Goal: Transaction & Acquisition: Purchase product/service

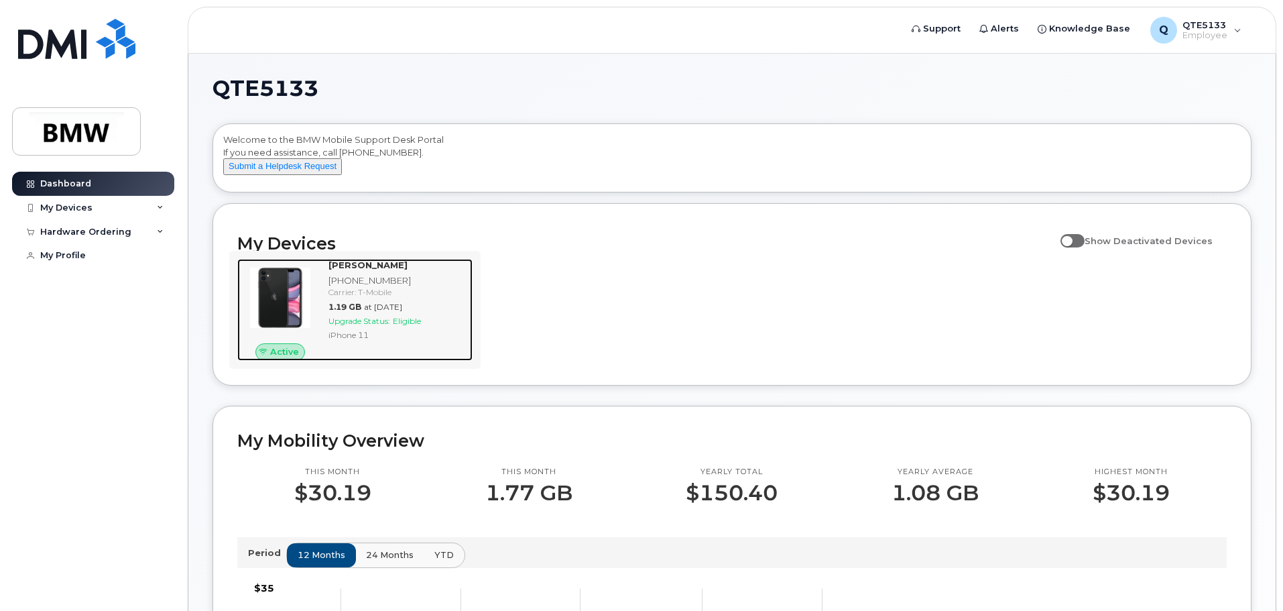
click at [391, 312] on span "at Sep 01, 2025" at bounding box center [383, 307] width 38 height 10
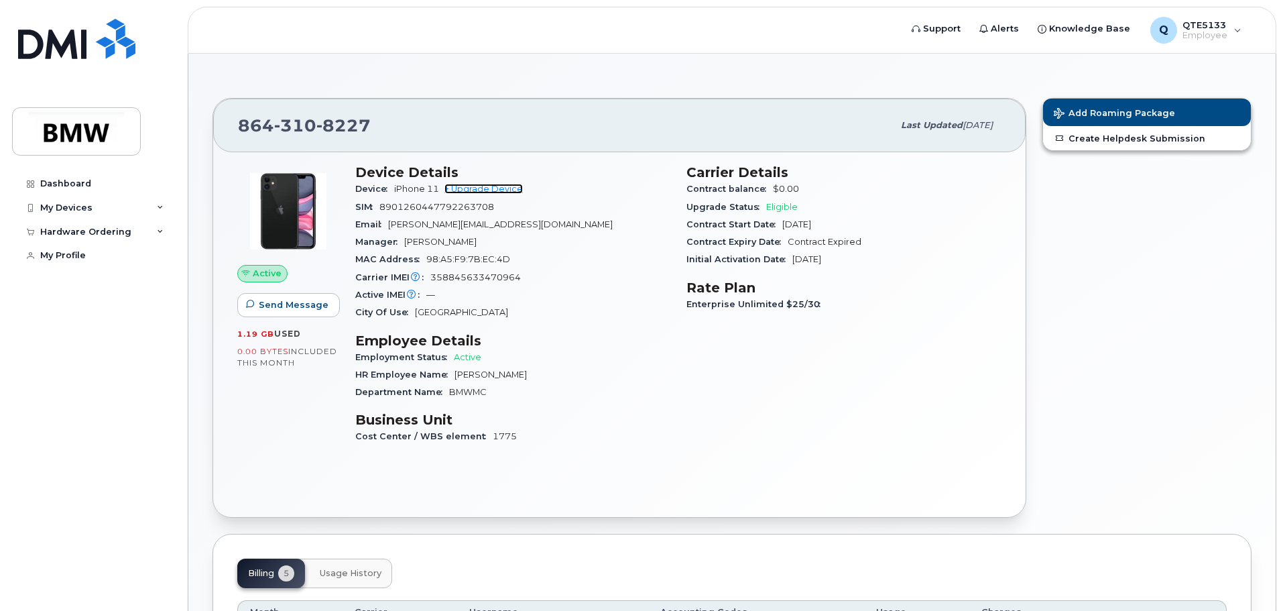
click at [496, 189] on link "+ Upgrade Device" at bounding box center [484, 189] width 78 height 10
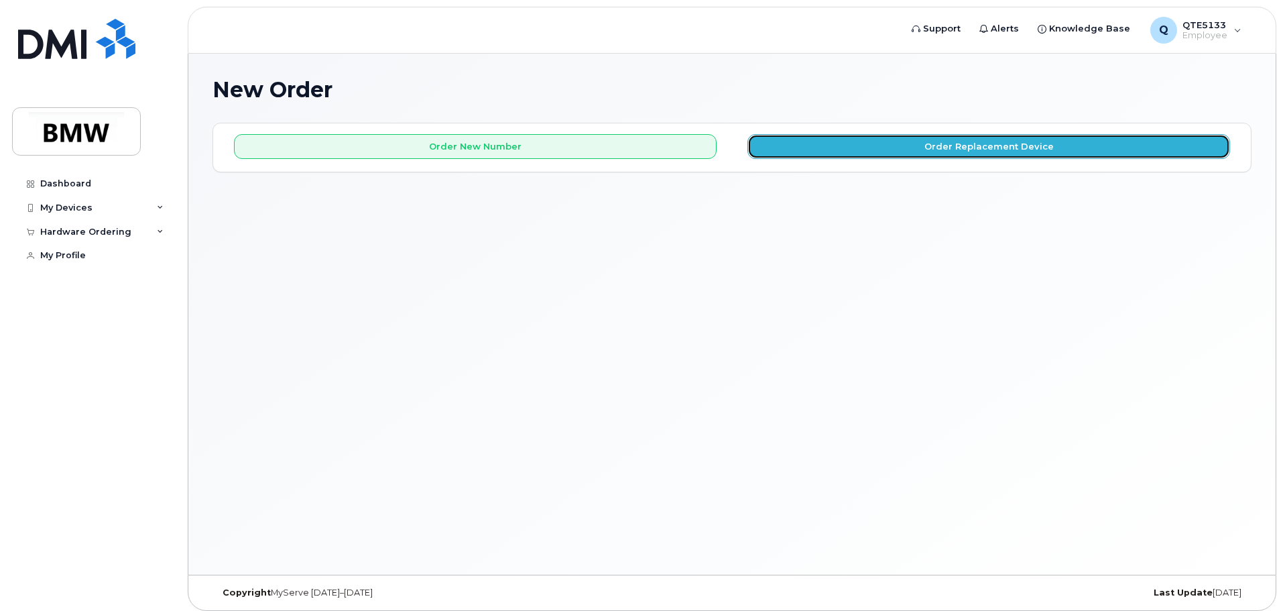
click at [910, 151] on button "Order Replacement Device" at bounding box center [989, 146] width 483 height 25
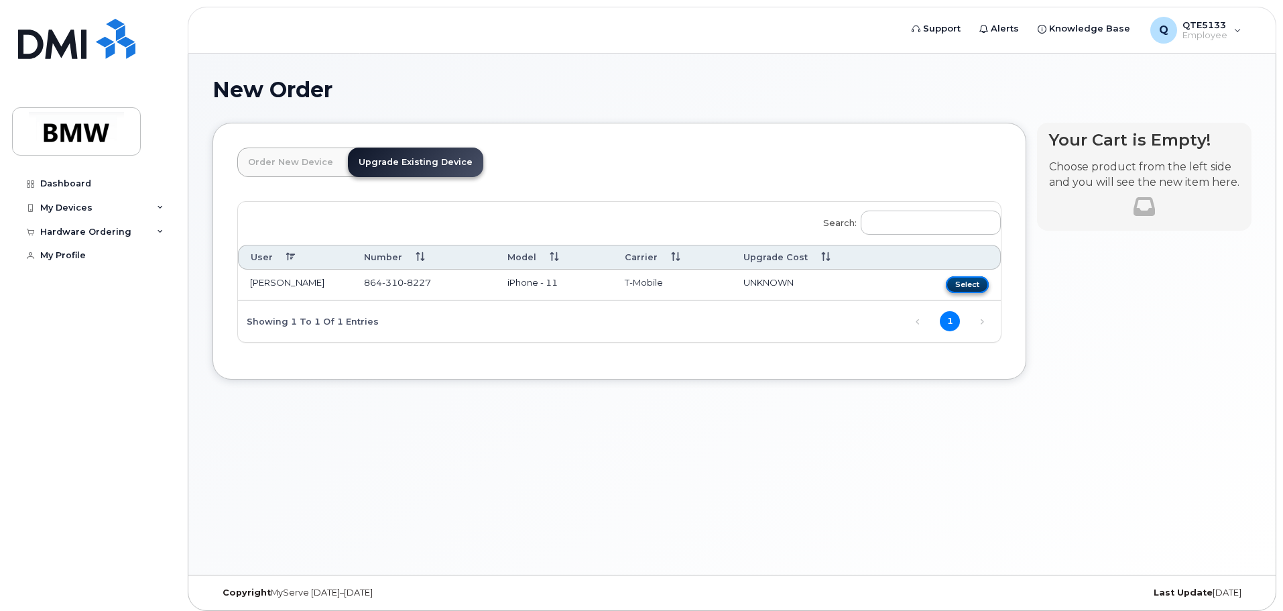
click at [968, 282] on button "Select" at bounding box center [967, 284] width 43 height 17
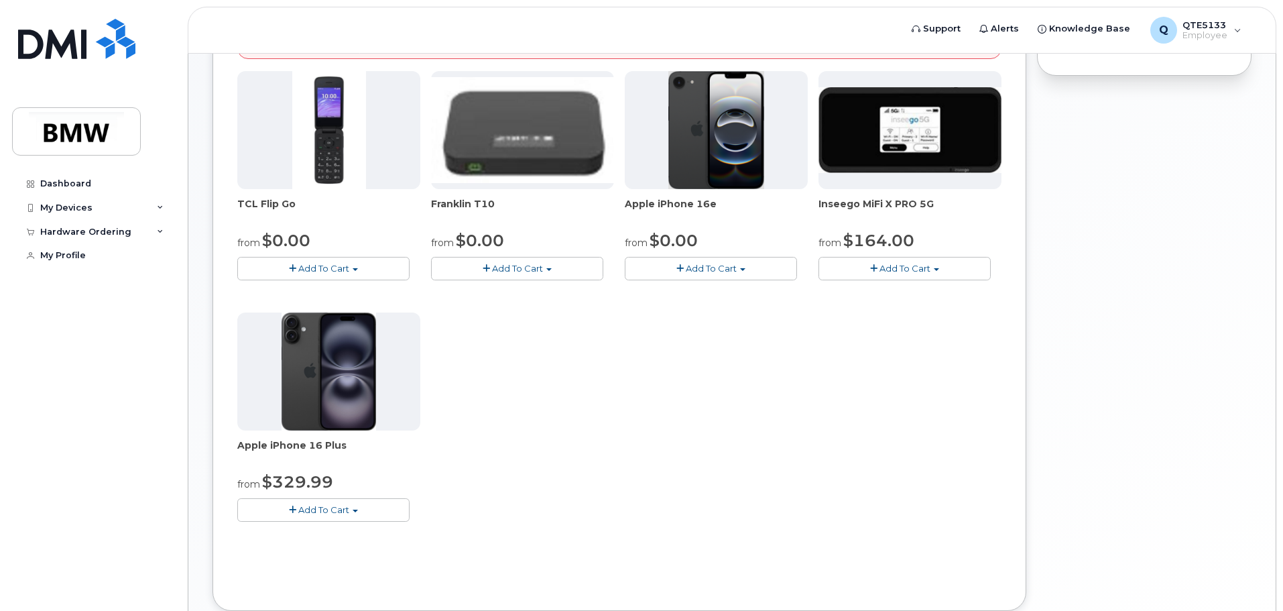
scroll to position [268, 0]
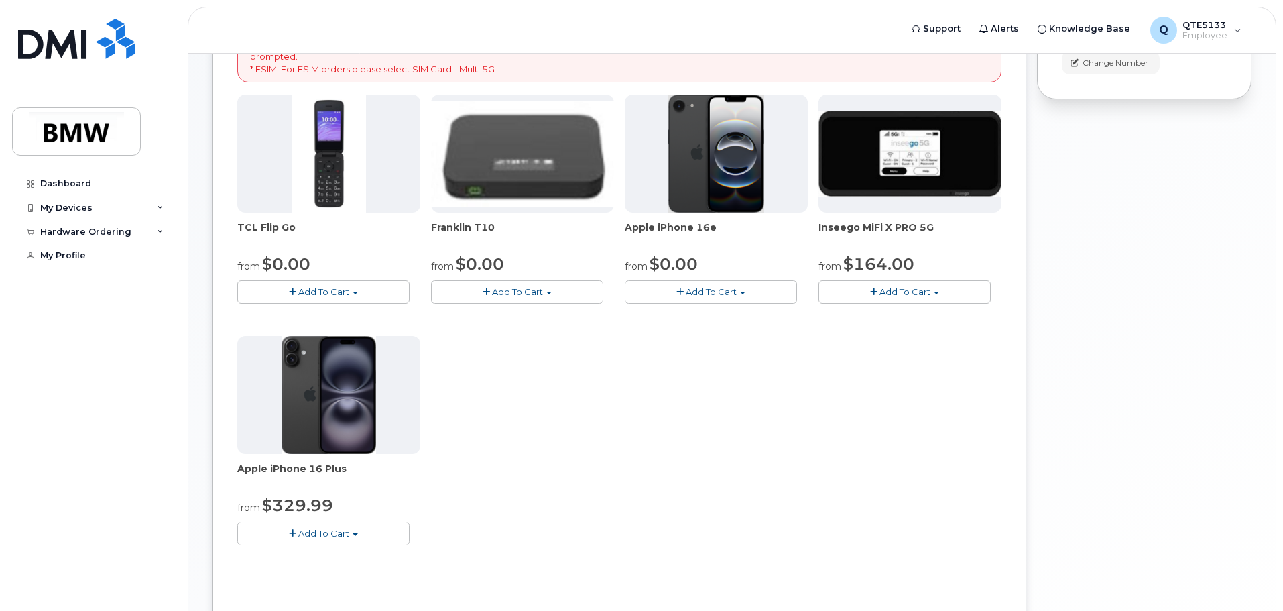
click at [727, 288] on span "Add To Cart" at bounding box center [711, 291] width 51 height 11
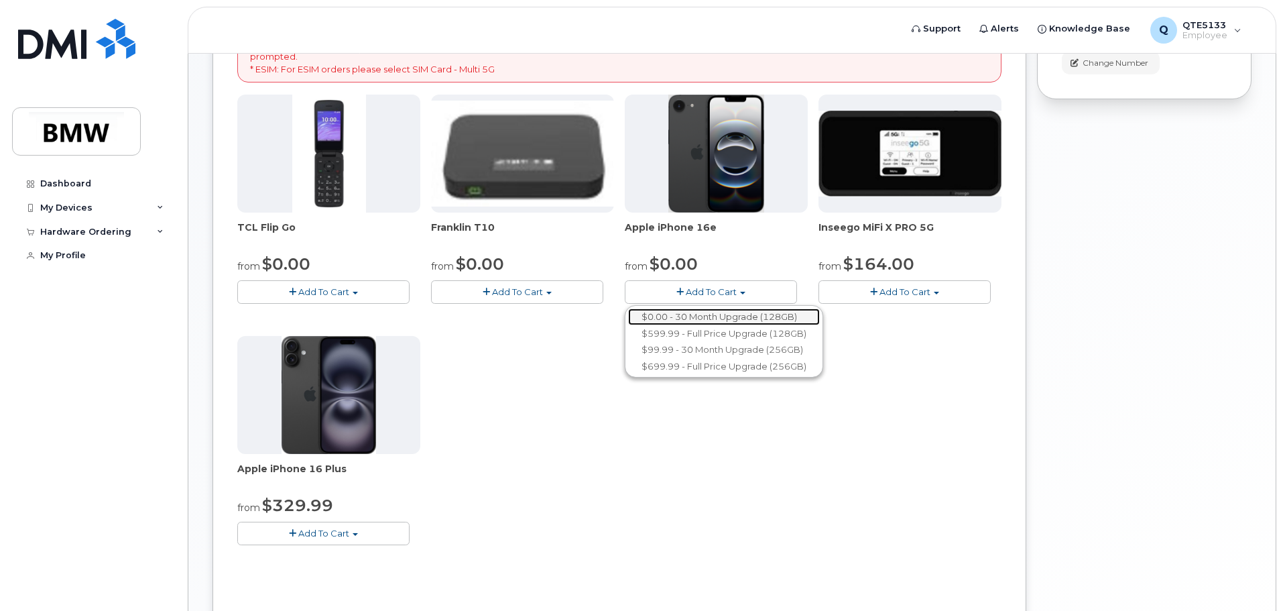
click at [713, 318] on link "$0.00 - 30 Month Upgrade (128GB)" at bounding box center [724, 316] width 192 height 17
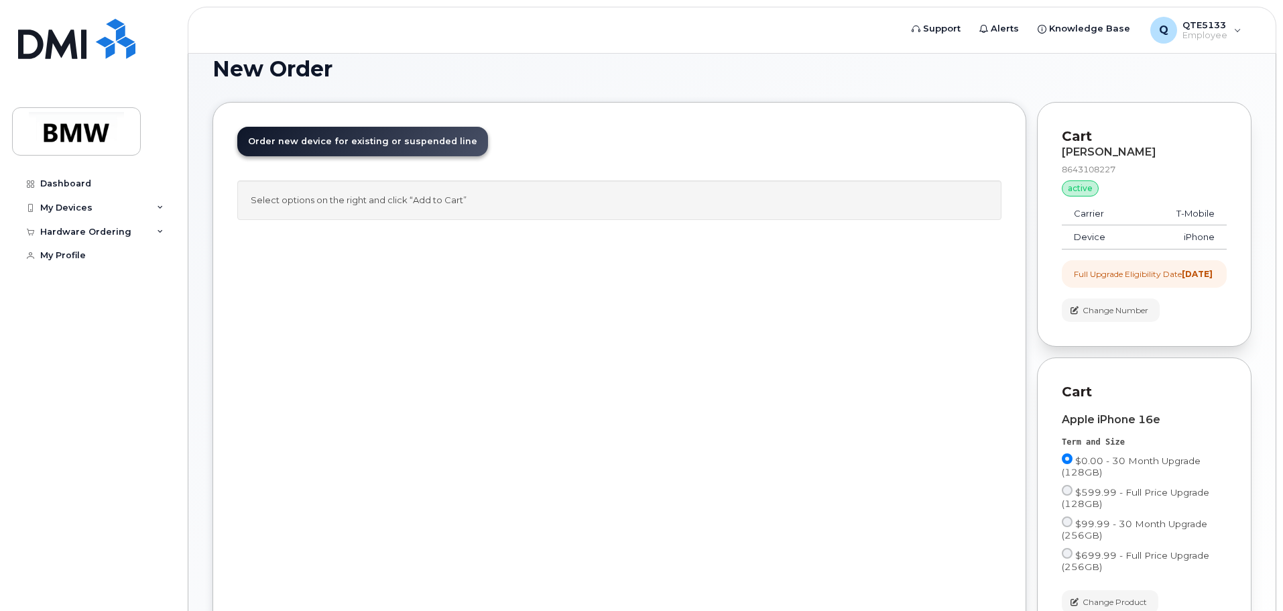
scroll to position [0, 0]
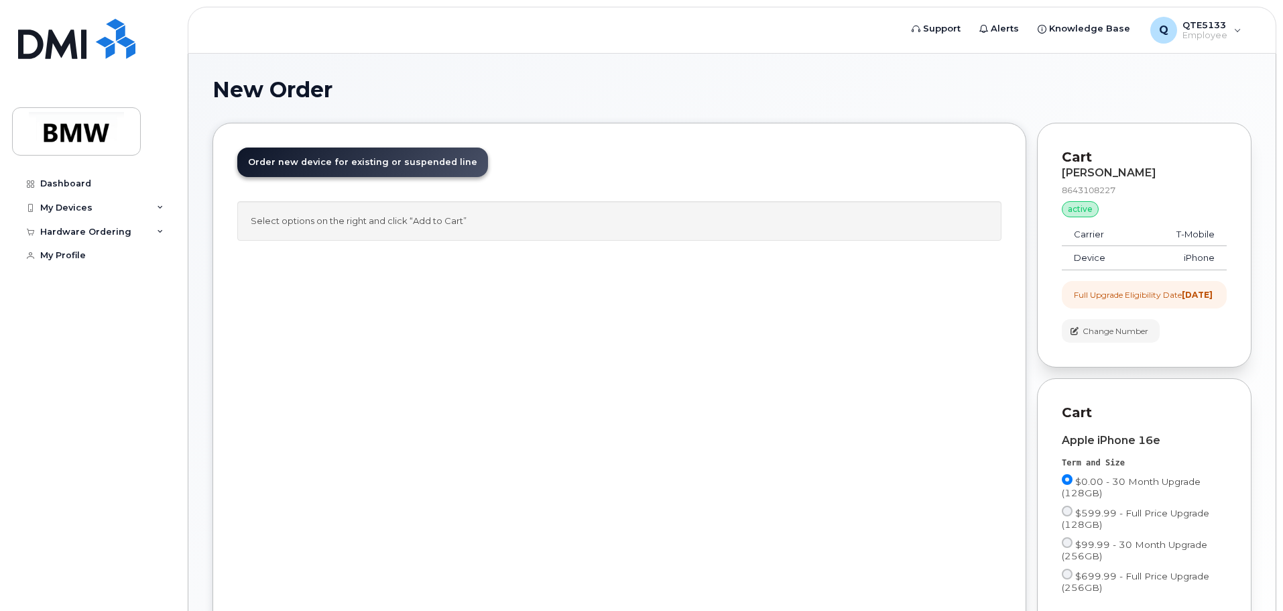
click at [1107, 176] on div "[PERSON_NAME]" at bounding box center [1144, 173] width 165 height 12
click at [1107, 176] on div "Nancy Tran" at bounding box center [1144, 173] width 165 height 12
click at [1100, 186] on div "8643108227" at bounding box center [1144, 189] width 165 height 11
click at [78, 186] on div "Dashboard" at bounding box center [65, 183] width 51 height 11
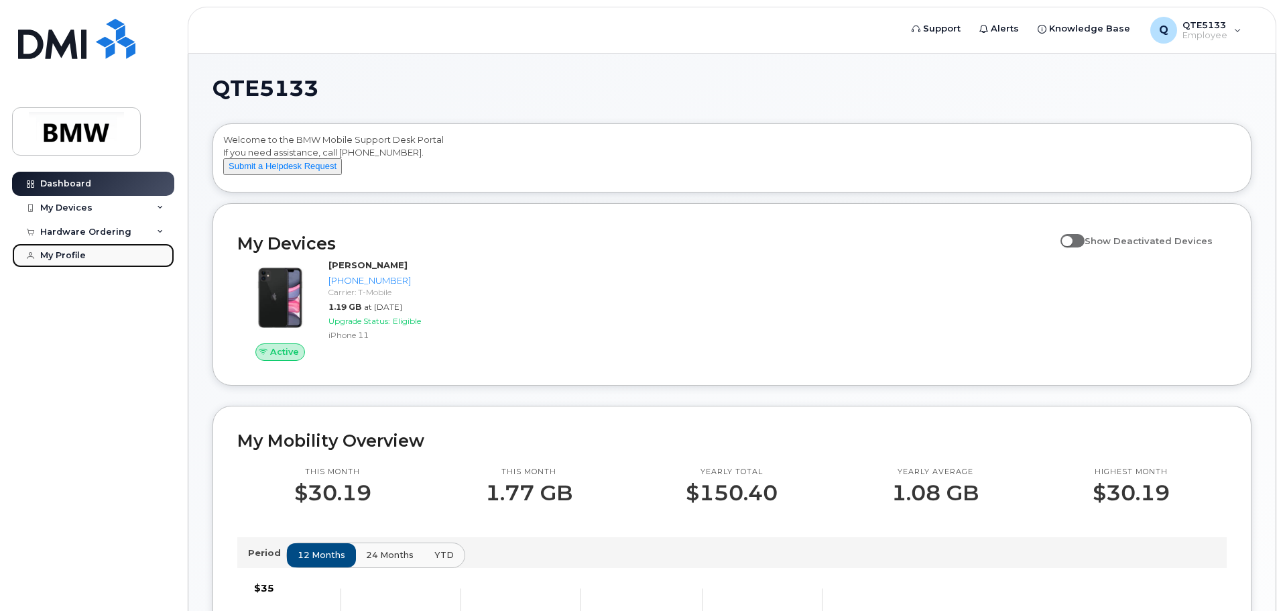
click at [77, 249] on link "My Profile" at bounding box center [93, 255] width 162 height 24
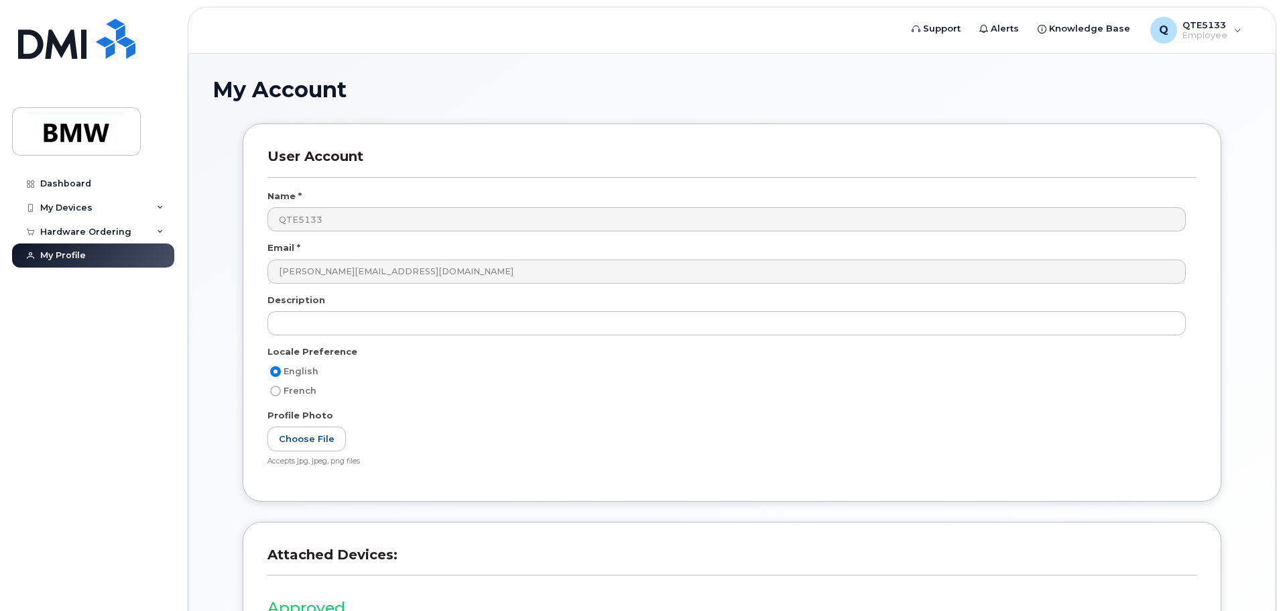
scroll to position [186, 0]
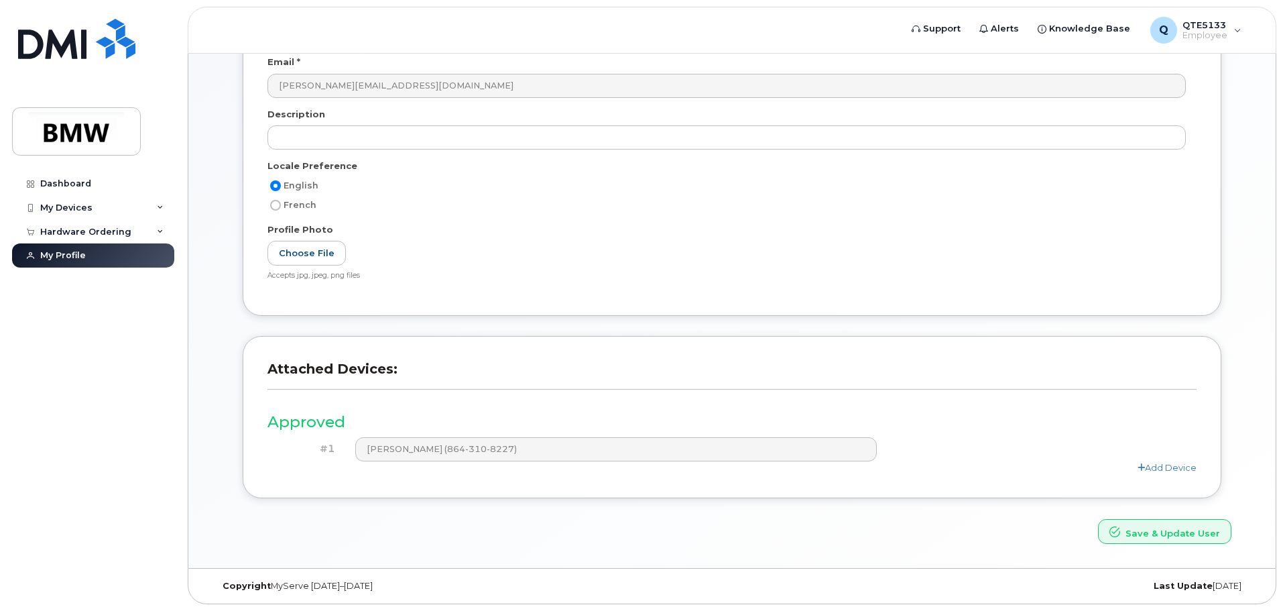
click at [573, 461] on div "Add Device" at bounding box center [732, 467] width 929 height 13
click at [482, 392] on header "Attached Devices:" at bounding box center [732, 381] width 929 height 41
click at [66, 180] on div "Dashboard" at bounding box center [65, 183] width 51 height 11
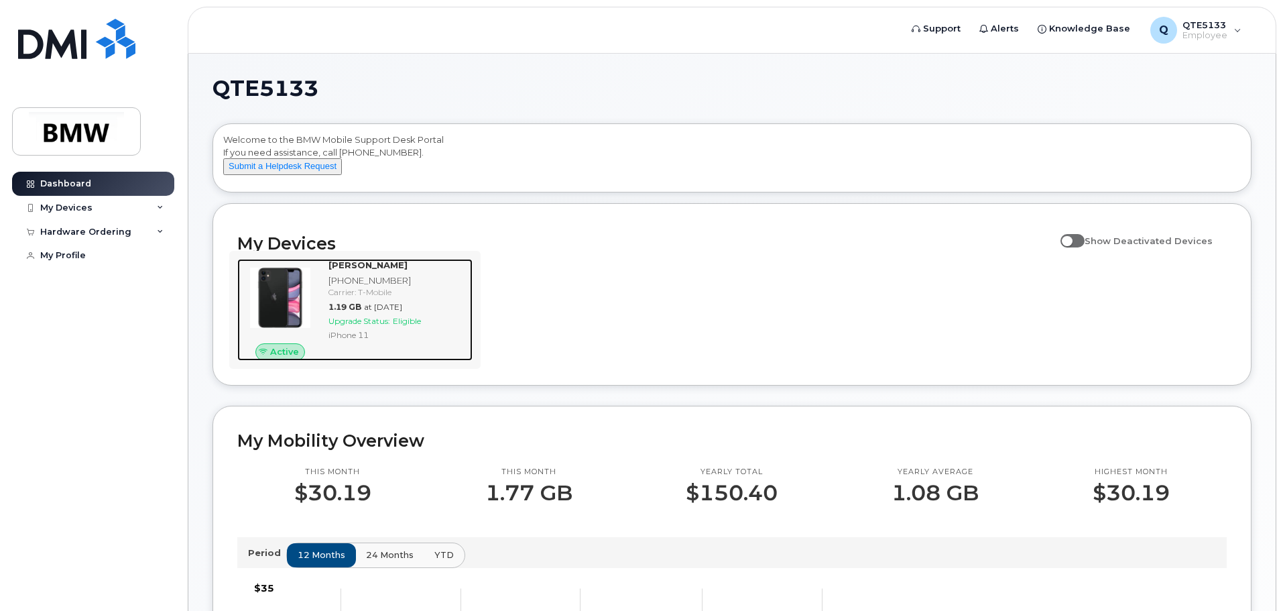
click at [414, 325] on div "Nancy Tran 864-310-8227 Carrier: T-Mobile 1.19 GB at Sep 01, 2025 Upgrade Statu…" at bounding box center [398, 310] width 150 height 102
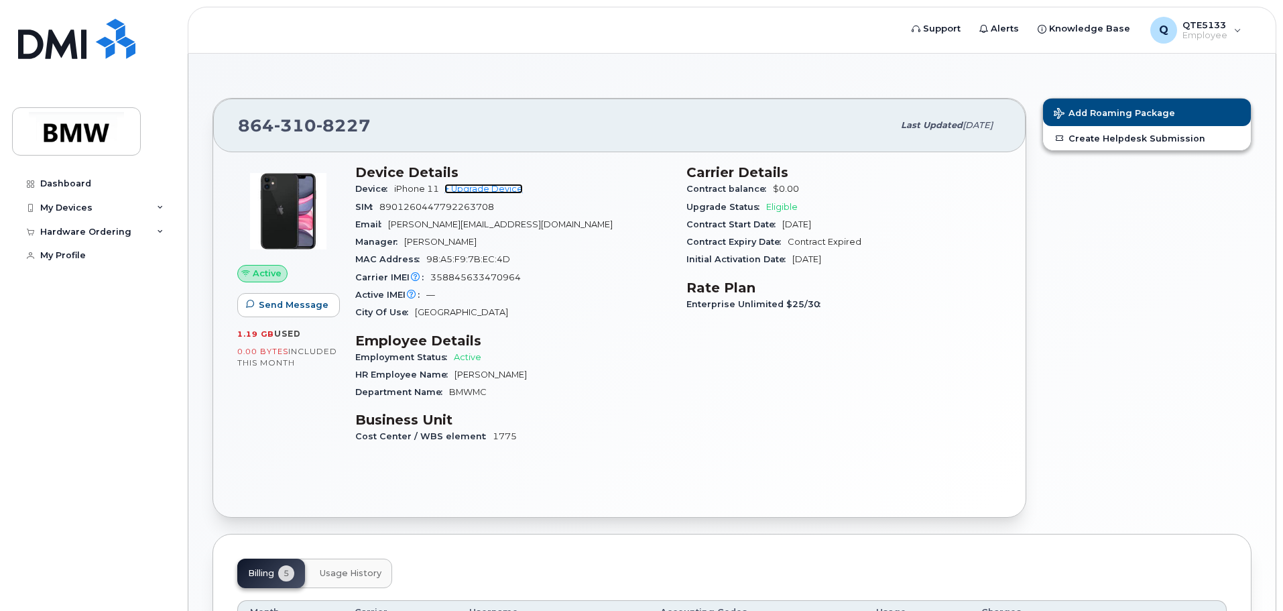
click at [498, 192] on link "+ Upgrade Device" at bounding box center [484, 189] width 78 height 10
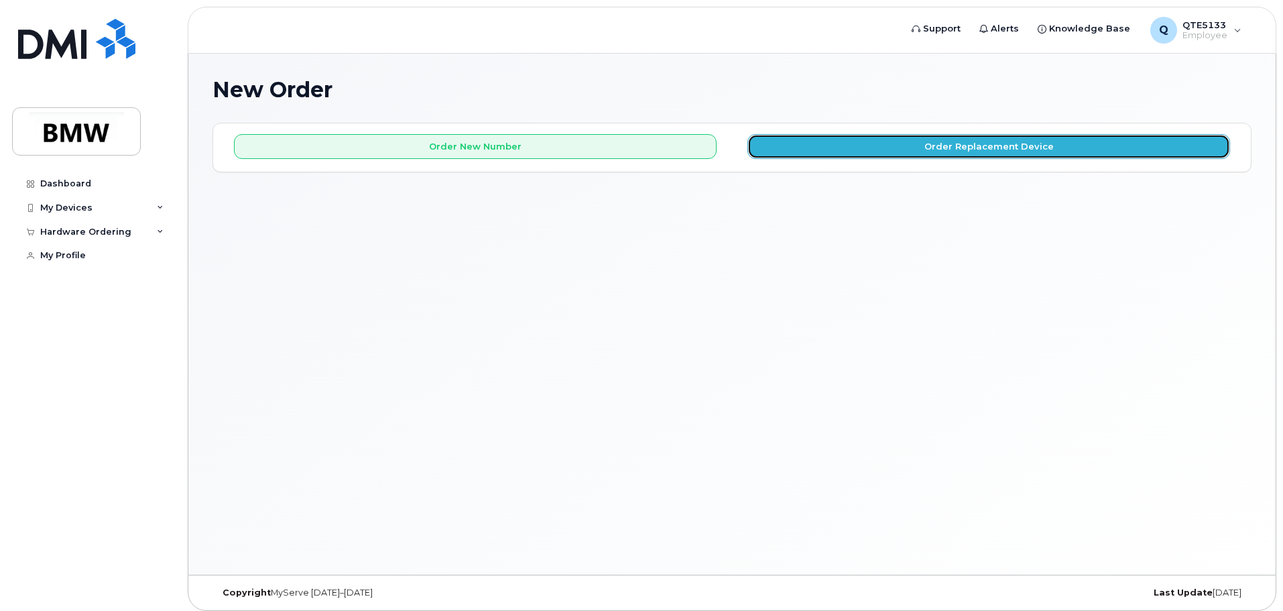
click at [925, 154] on button "Order Replacement Device" at bounding box center [989, 146] width 483 height 25
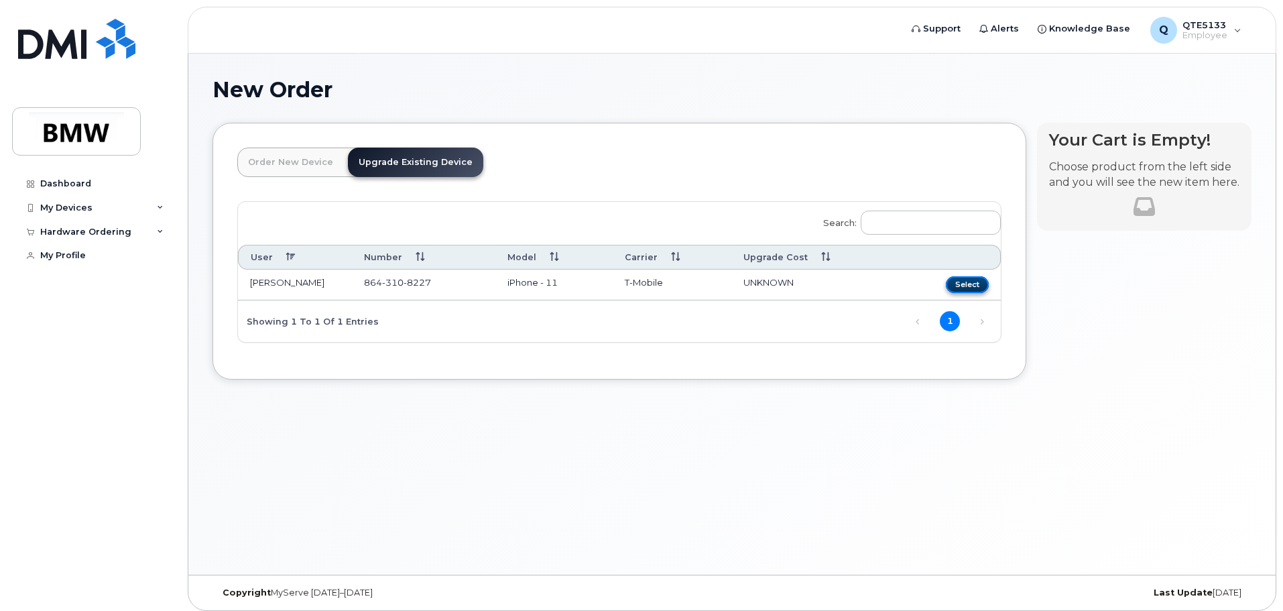
click at [974, 278] on button "Select" at bounding box center [967, 284] width 43 height 17
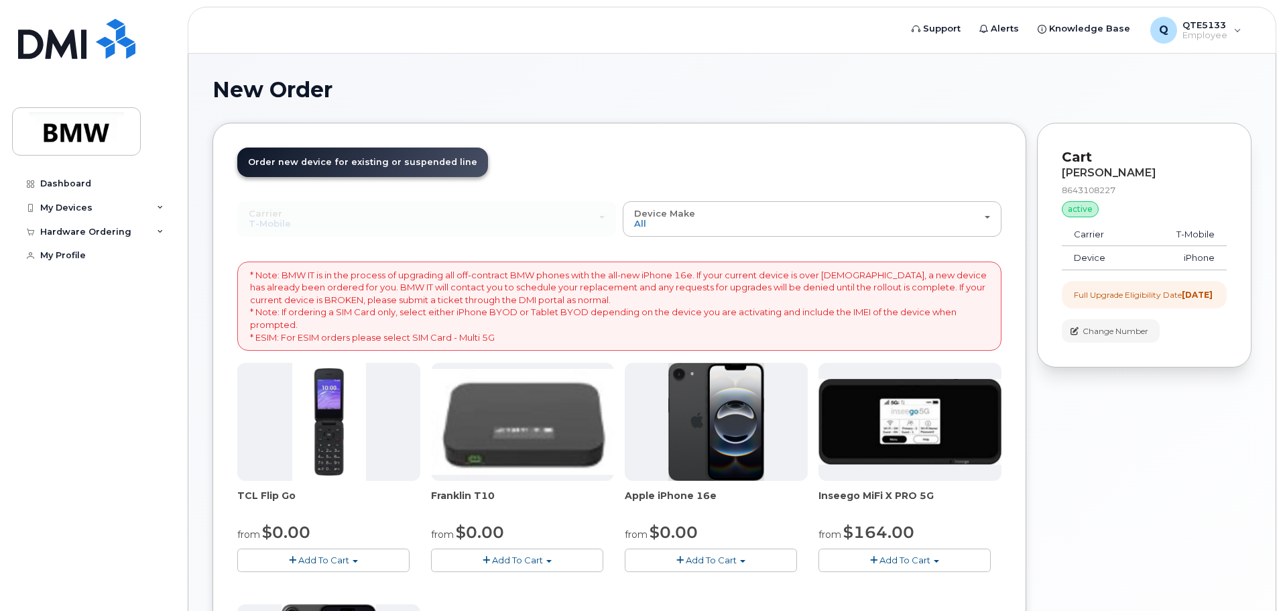
click at [698, 557] on span "Add To Cart" at bounding box center [711, 560] width 51 height 11
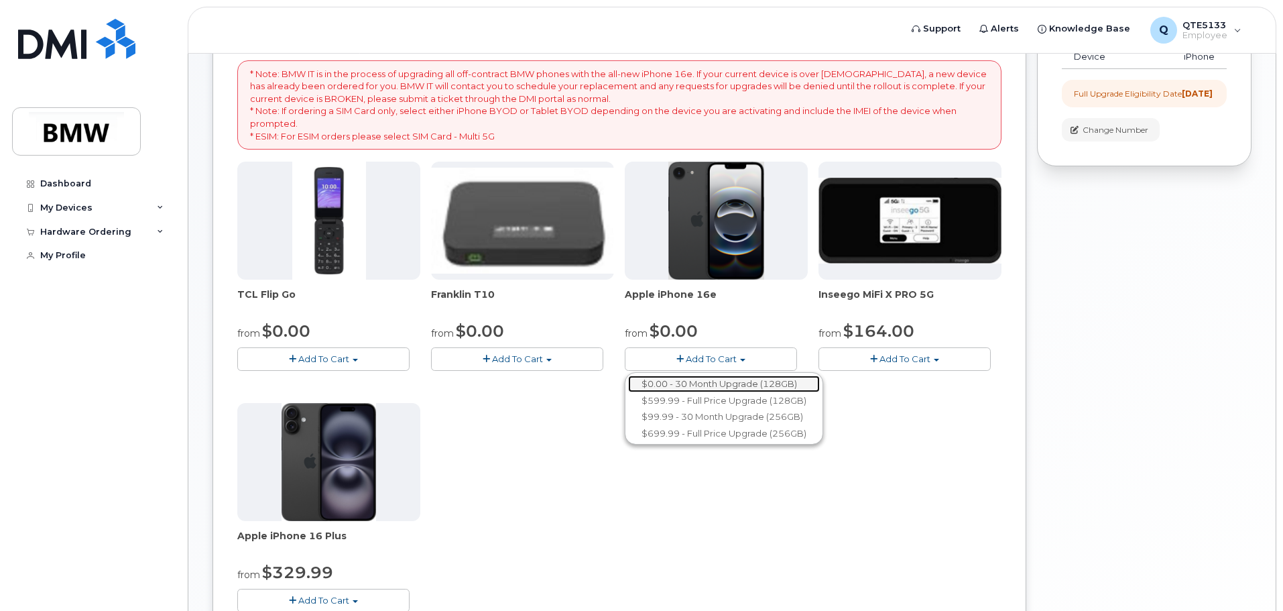
click at [669, 378] on link "$0.00 - 30 Month Upgrade (128GB)" at bounding box center [724, 383] width 192 height 17
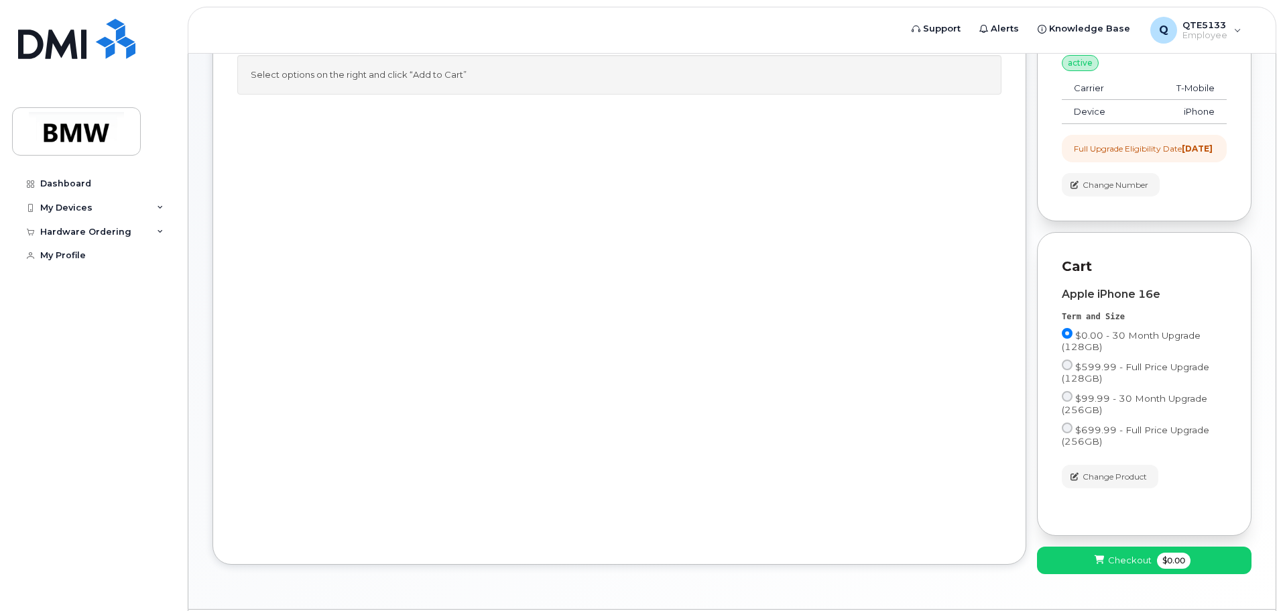
scroll to position [131, 0]
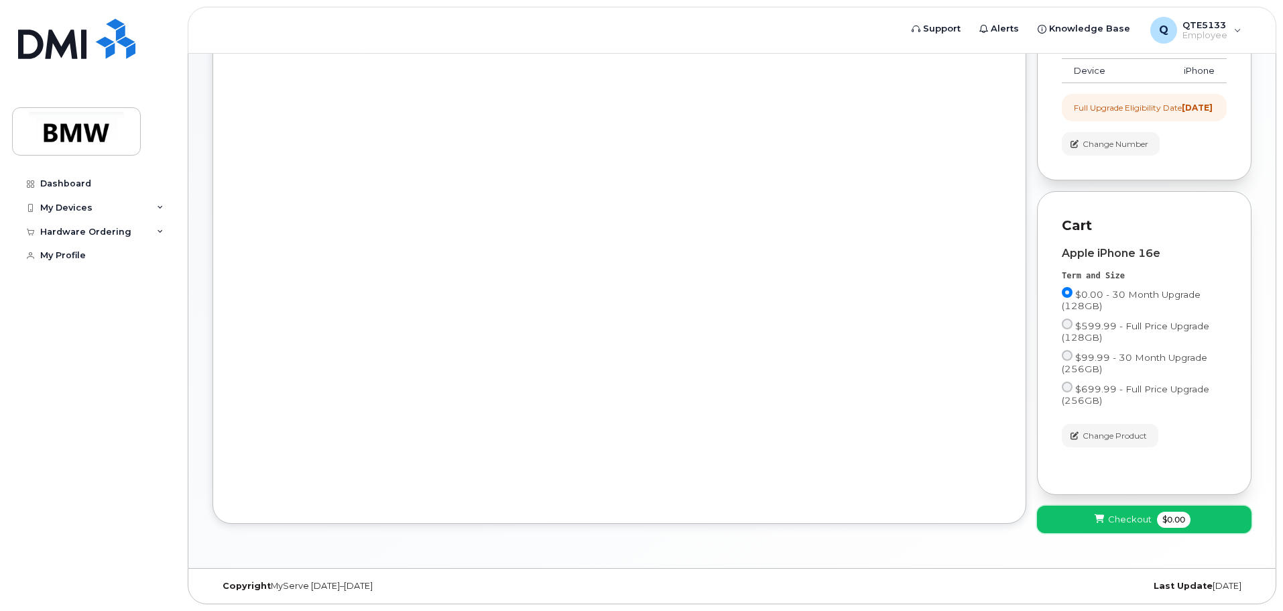
click at [1144, 520] on span "Checkout" at bounding box center [1130, 519] width 44 height 13
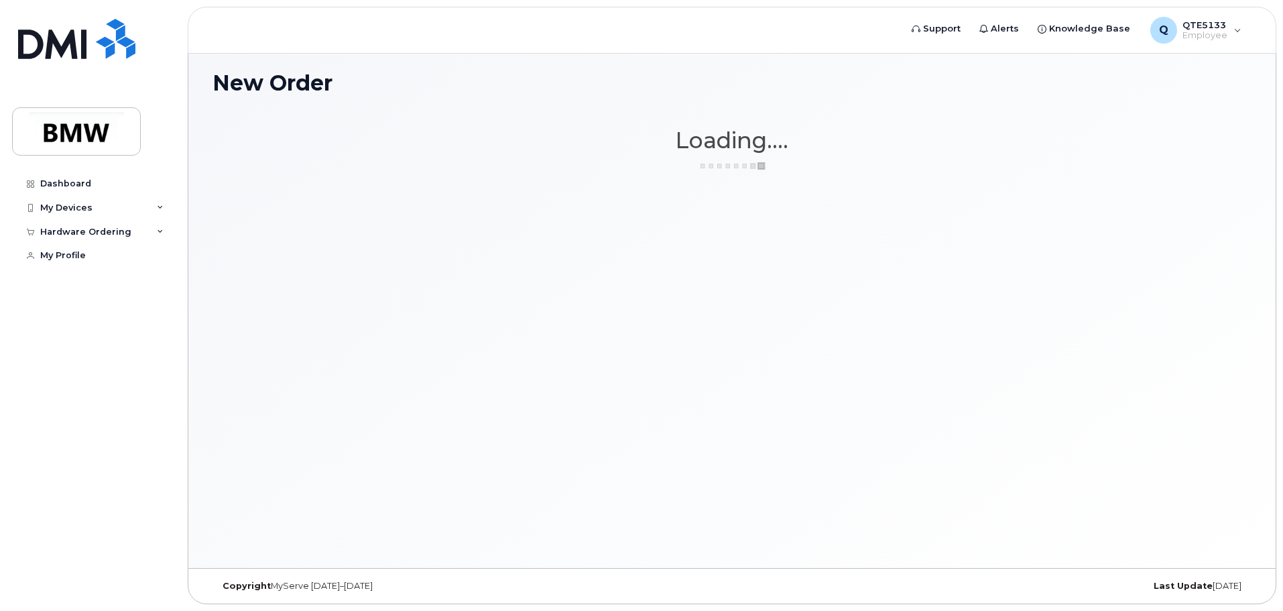
scroll to position [7, 0]
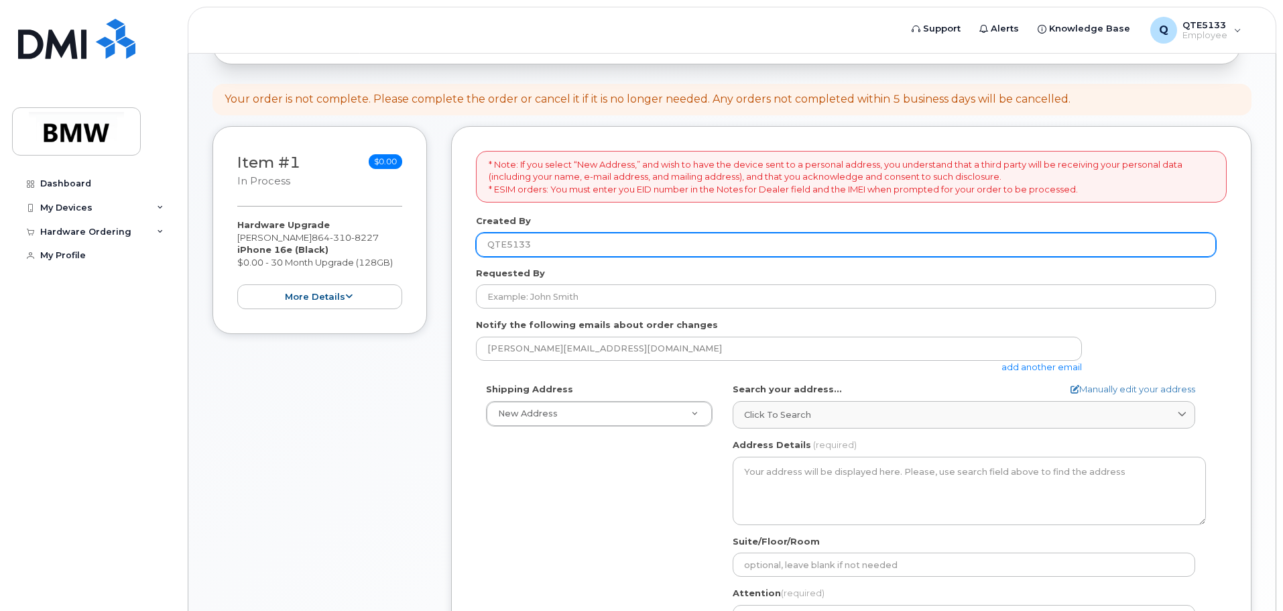
scroll to position [134, 0]
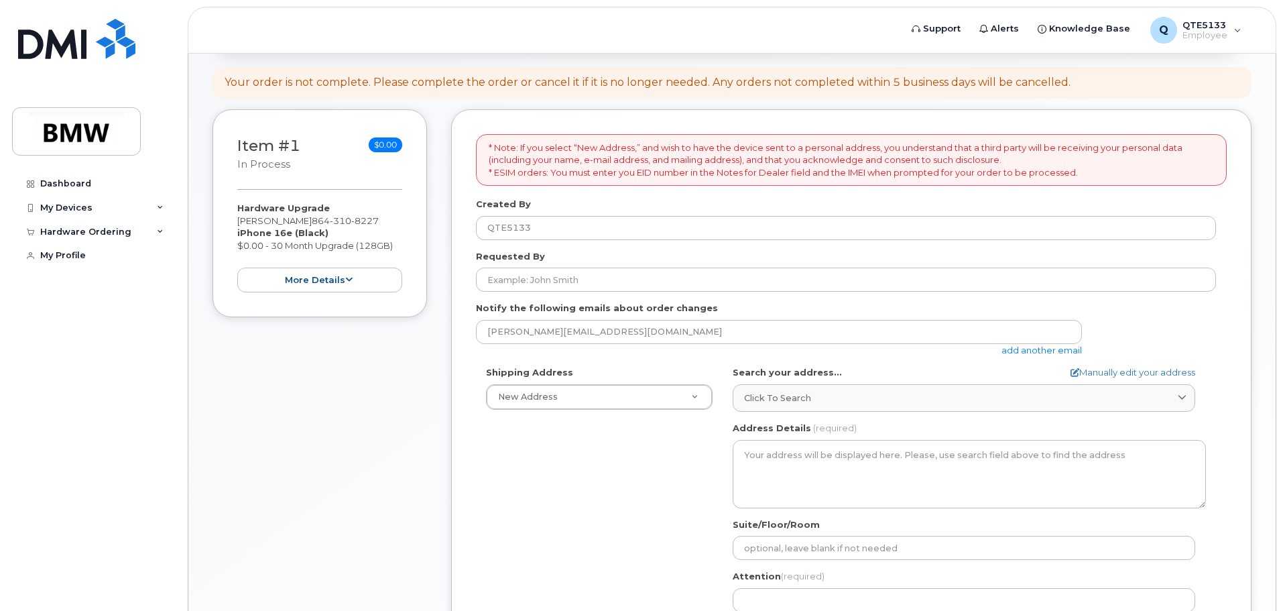
click at [298, 224] on div "Hardware Upgrade [PERSON_NAME] [PHONE_NUMBER] iPhone 16e (Black) $0.00 - 30 Mon…" at bounding box center [319, 247] width 165 height 91
click at [289, 227] on div "Hardware Upgrade [PERSON_NAME] [PHONE_NUMBER] iPhone 16e (Black) $0.00 - 30 Mon…" at bounding box center [319, 247] width 165 height 91
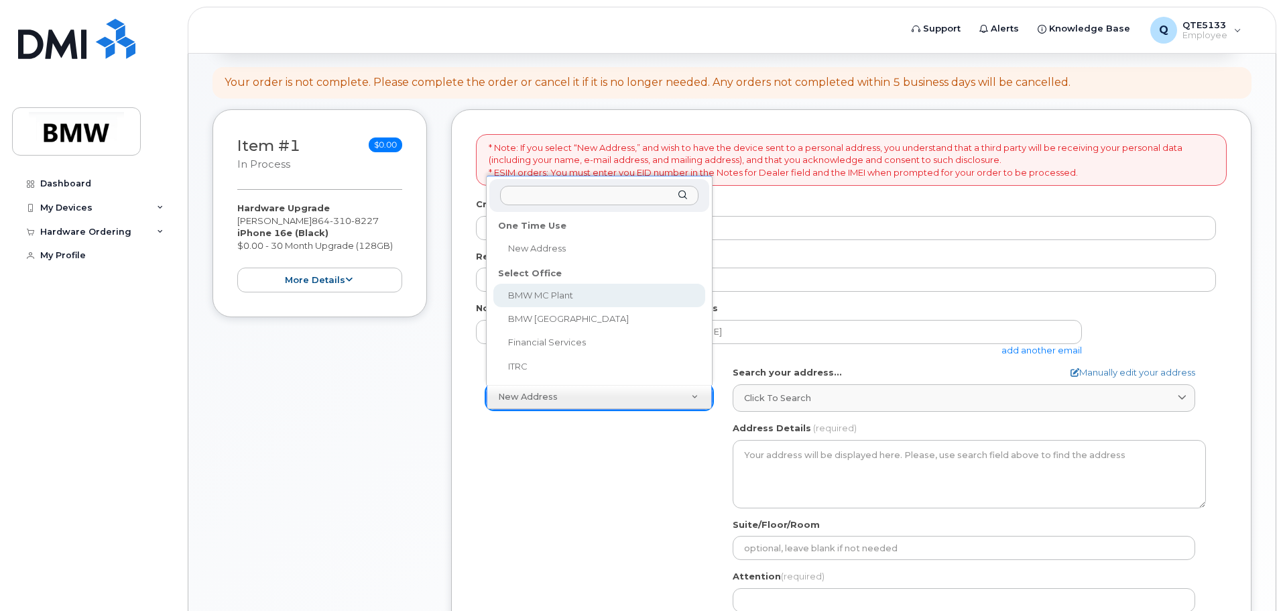
select select
type textarea "[STREET_ADDRESS] Greer [US_STATE] 29651-6731"
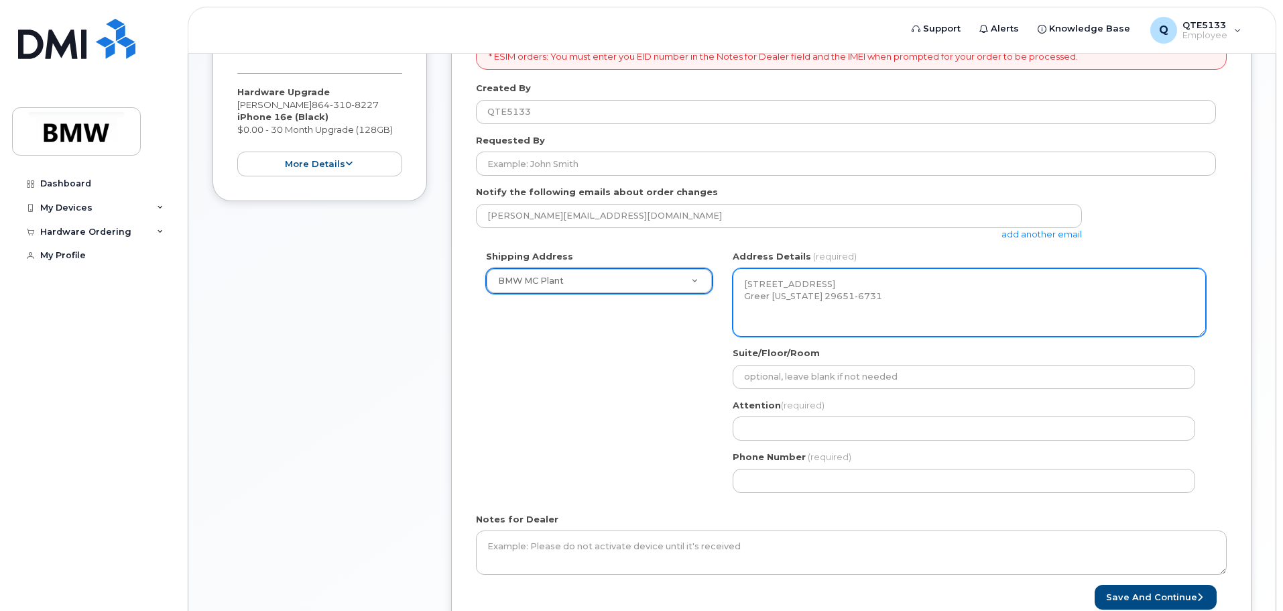
scroll to position [268, 0]
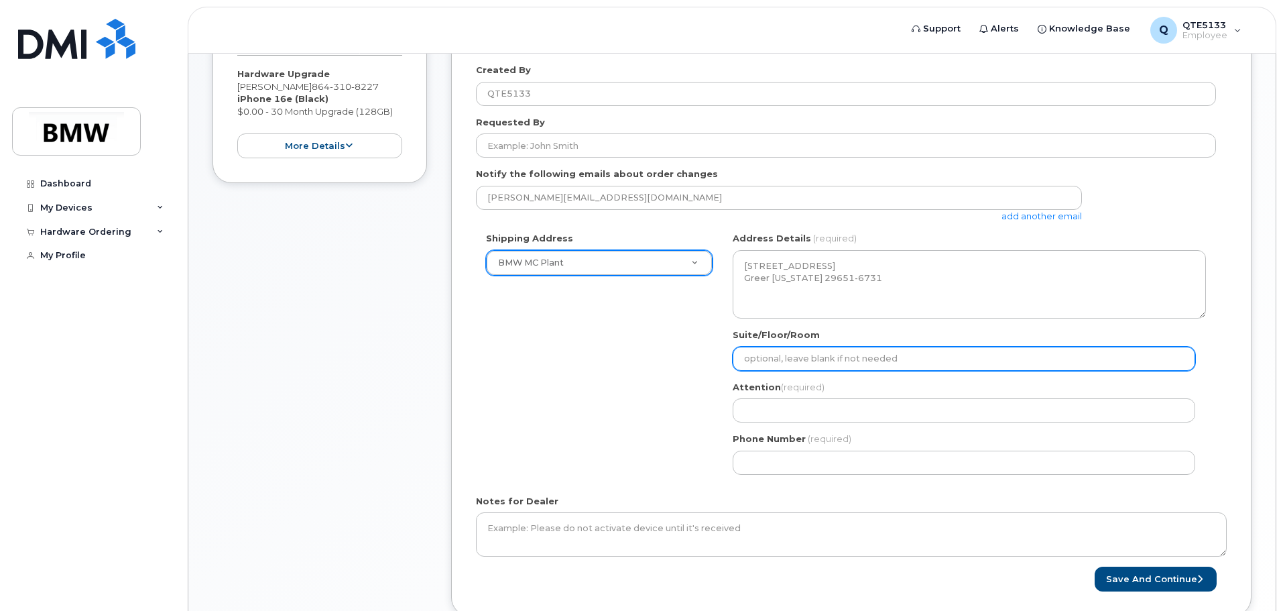
click at [816, 362] on input "Suite/Floor/Room" at bounding box center [964, 359] width 463 height 24
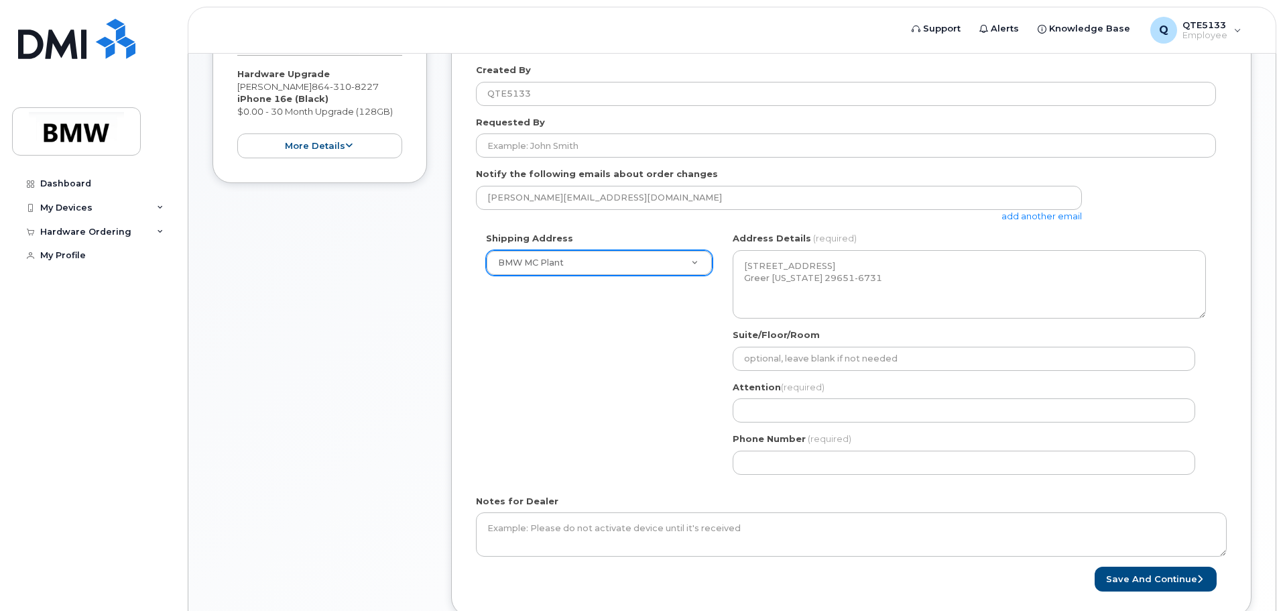
click at [528, 445] on div "Shipping Address BMW MC Plant New Address BMW MC Plant BMW North America Financ…" at bounding box center [846, 358] width 740 height 252
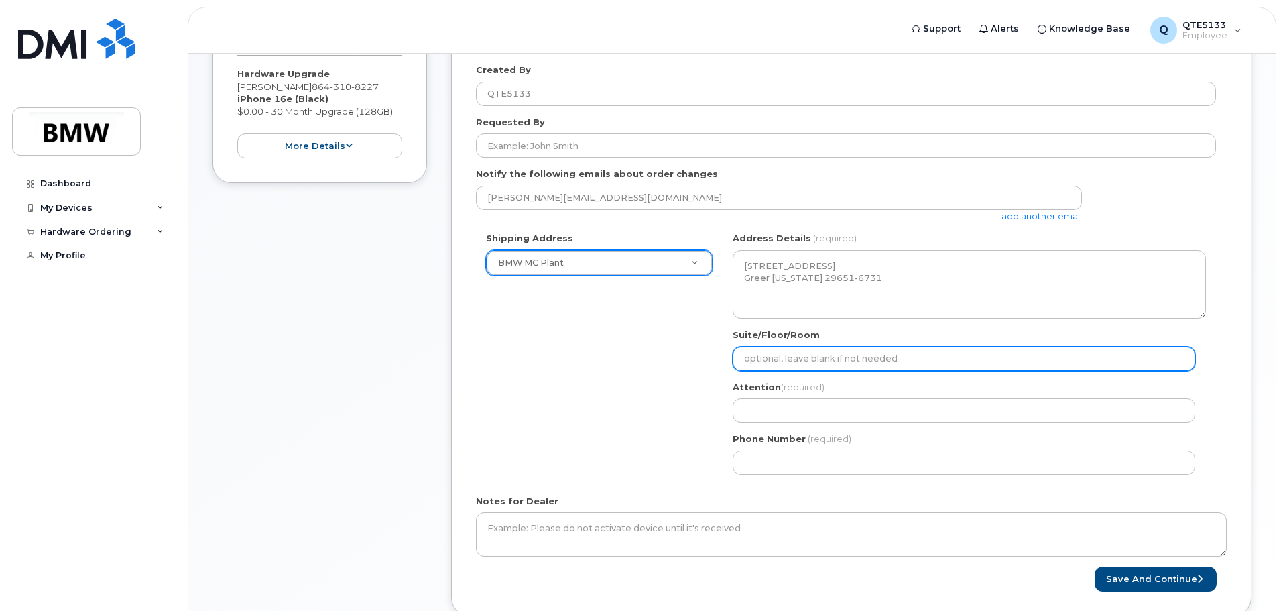
click at [885, 358] on input "Suite/Floor/Room" at bounding box center [964, 359] width 463 height 24
select select
type input "p"
select select
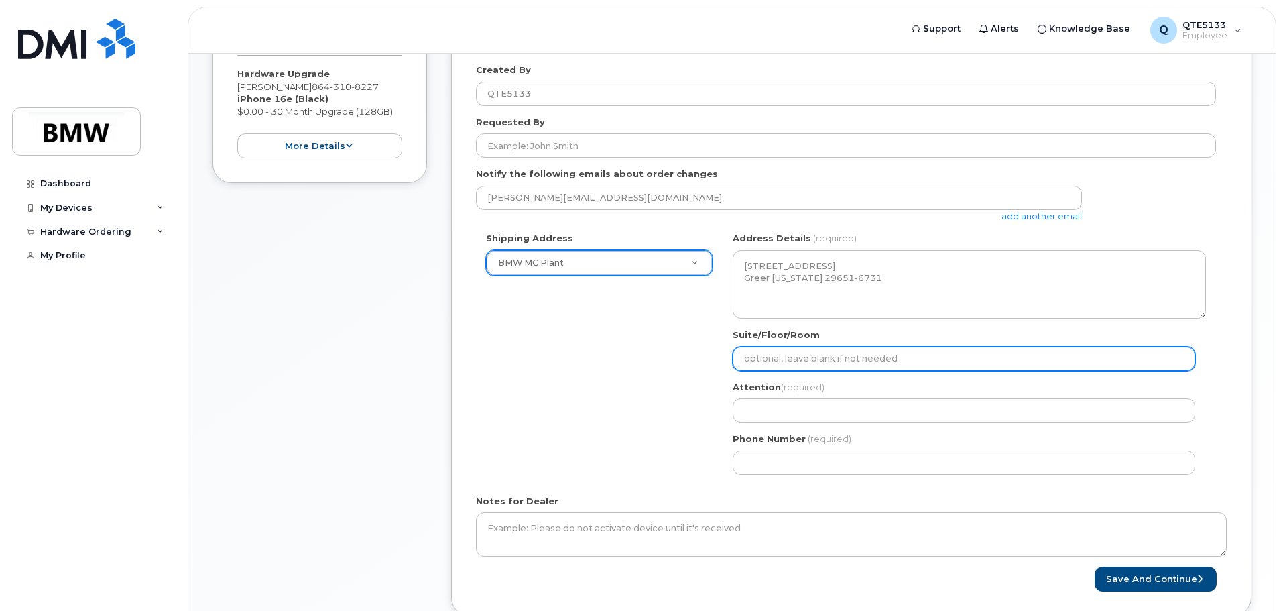
type input "P"
select select
type input "Pa"
select select
type input "Pai"
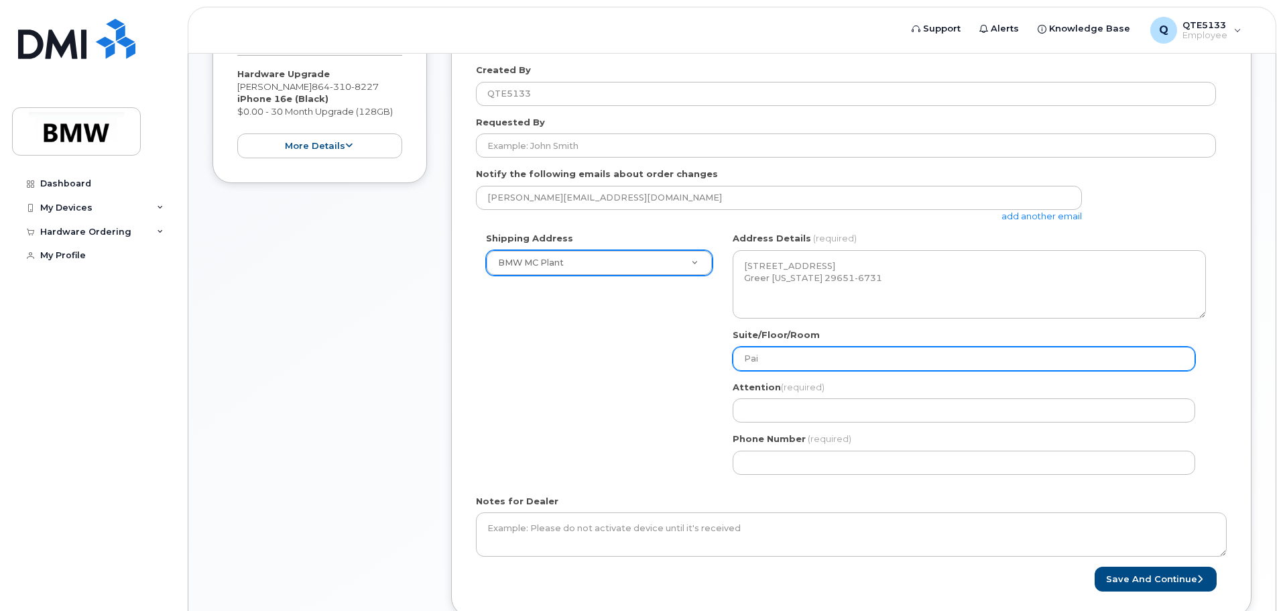
select select
type input "Pain"
select select
type input "Paint"
select select
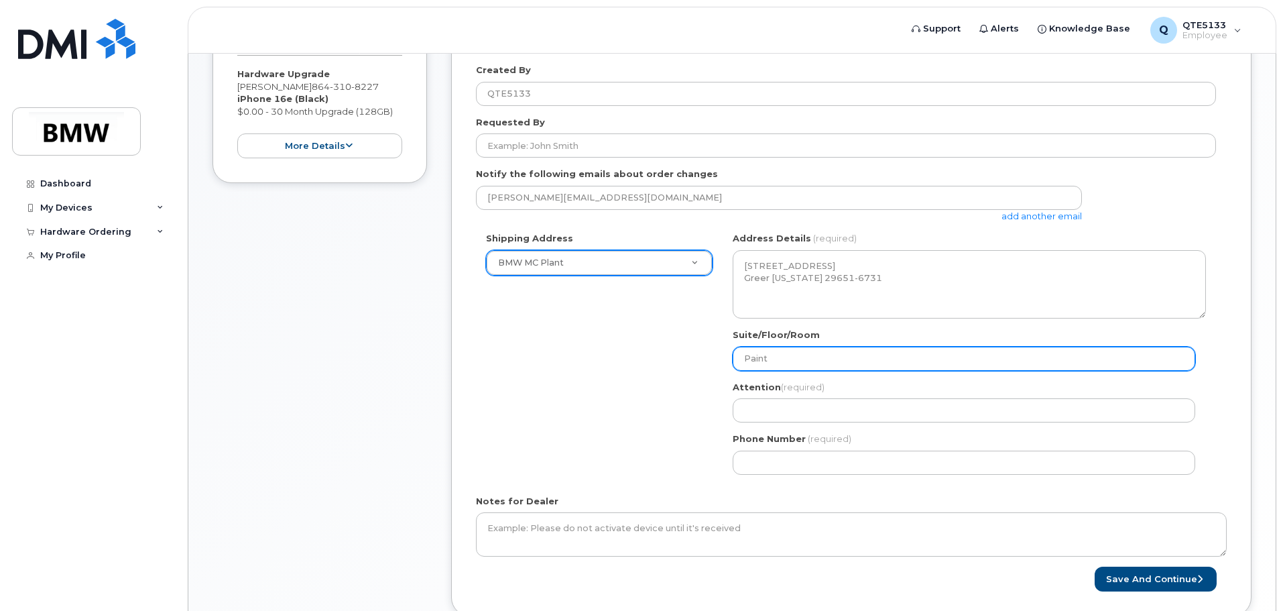
type input "Paint S"
select select
type input "Paint Sh"
select select
type input "Paint Sho"
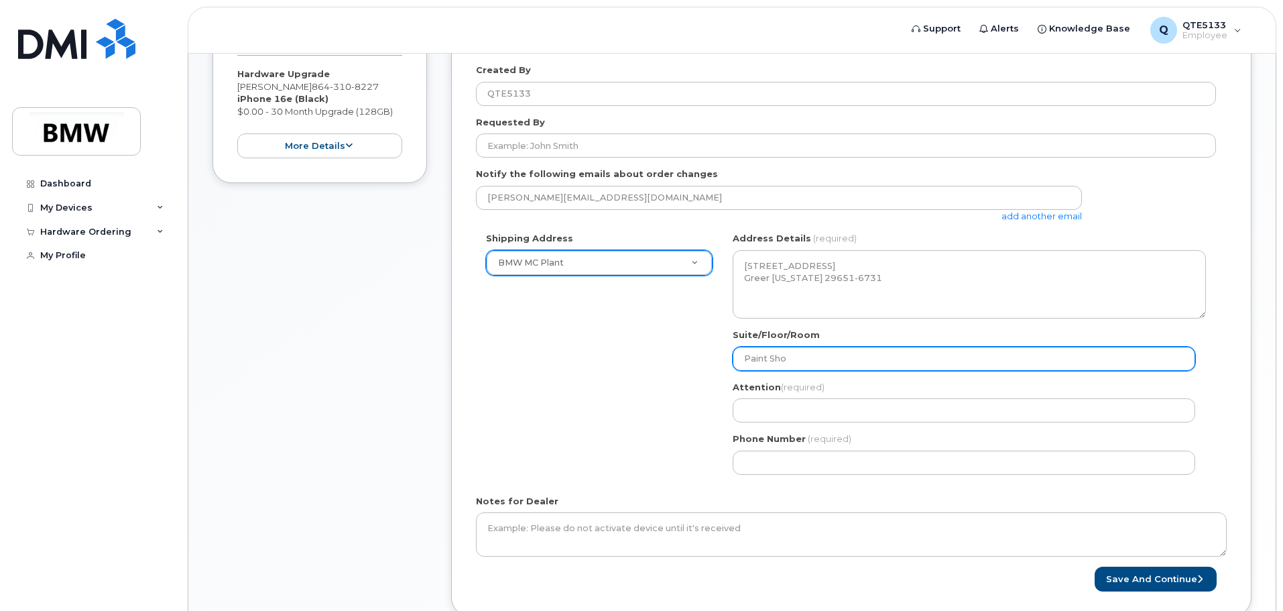
select select
type input "Paint Shop"
select select
type input "Paint Shop N"
select select
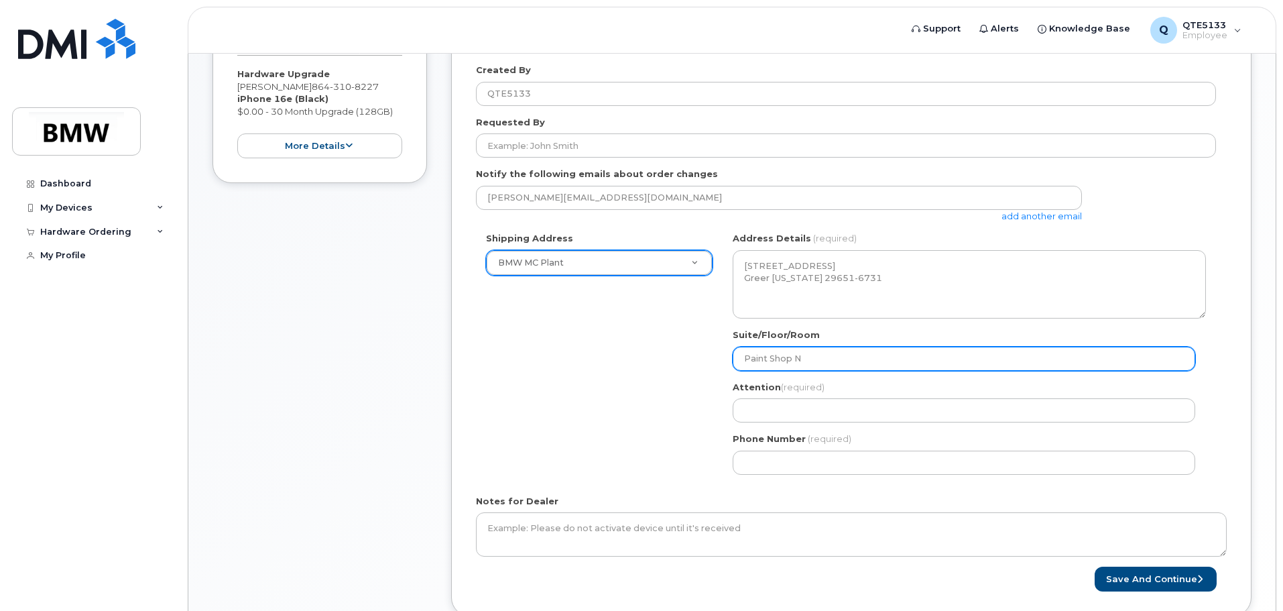
type input "Paint Shop No"
select select
type input "Paint Shop Nor"
select select
type input "Paint Shop Nort"
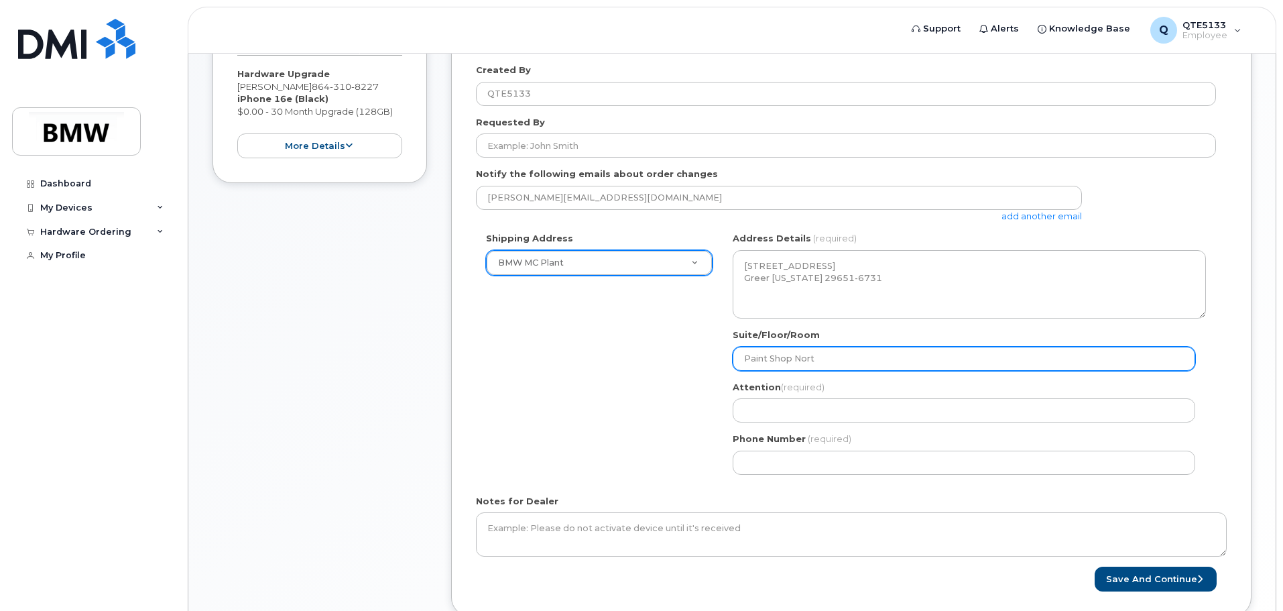
select select
type input "Paint Shop North"
select select
type input "Paint Shop North D"
select select
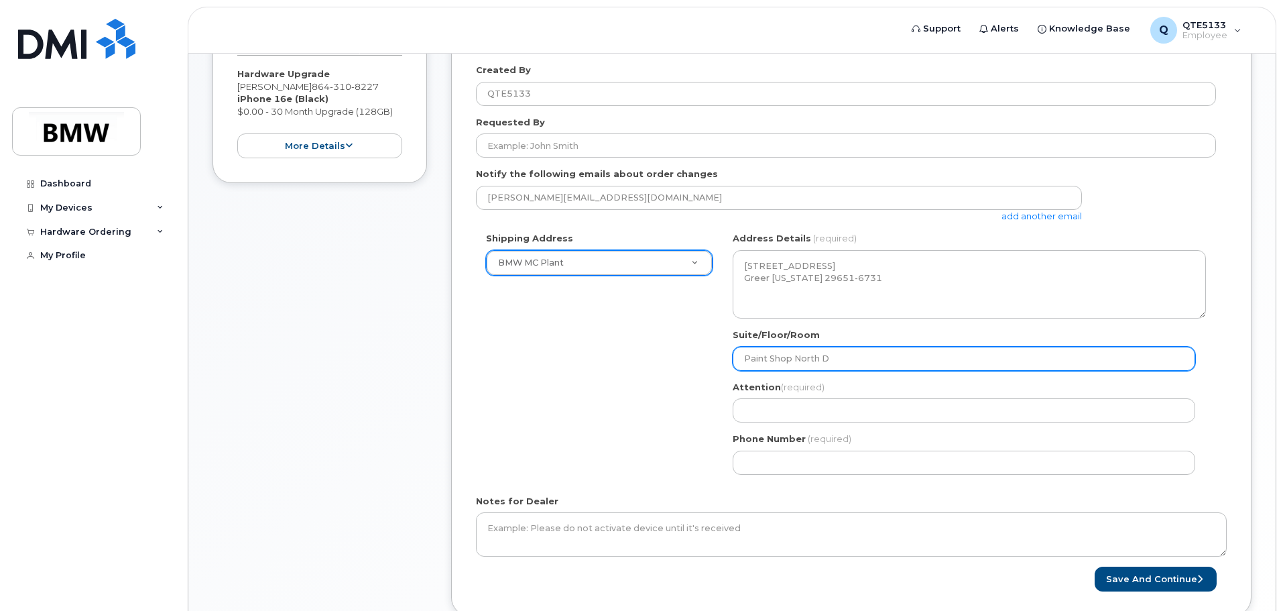
type input "Paint Shop North Do"
select select
type input "Paint Shop North Doc"
select select
type input "Paint Shop North Dock"
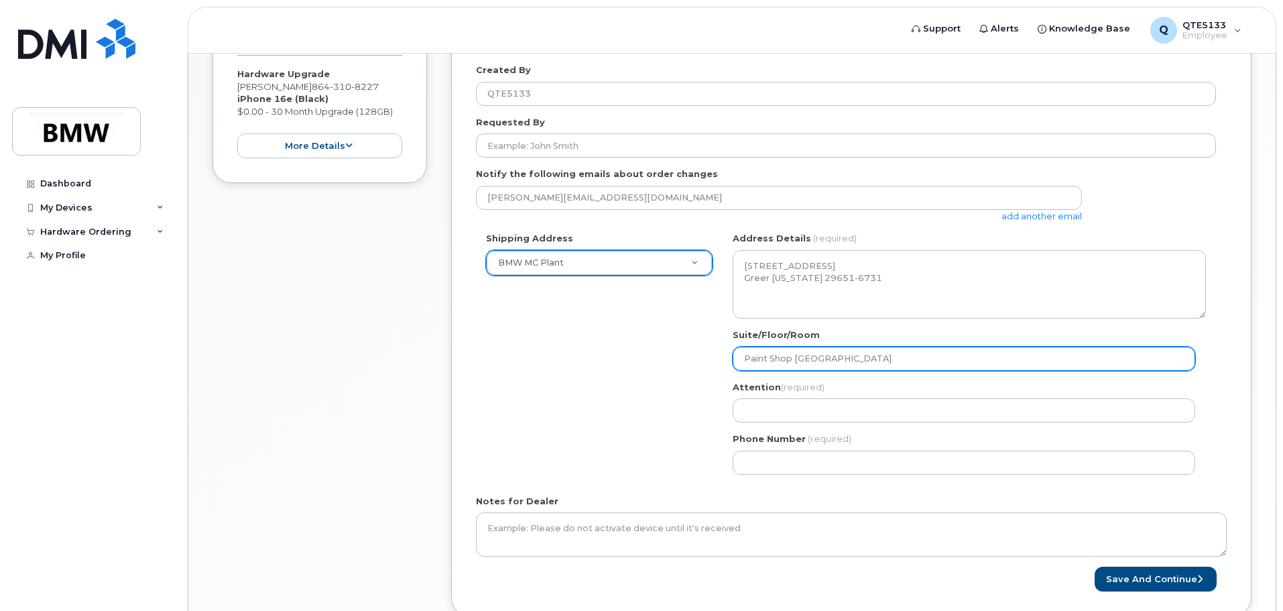
select select
type input "Paint Shop North Dock 1"
select select
type input "Paint Shop North Dock 10"
select select
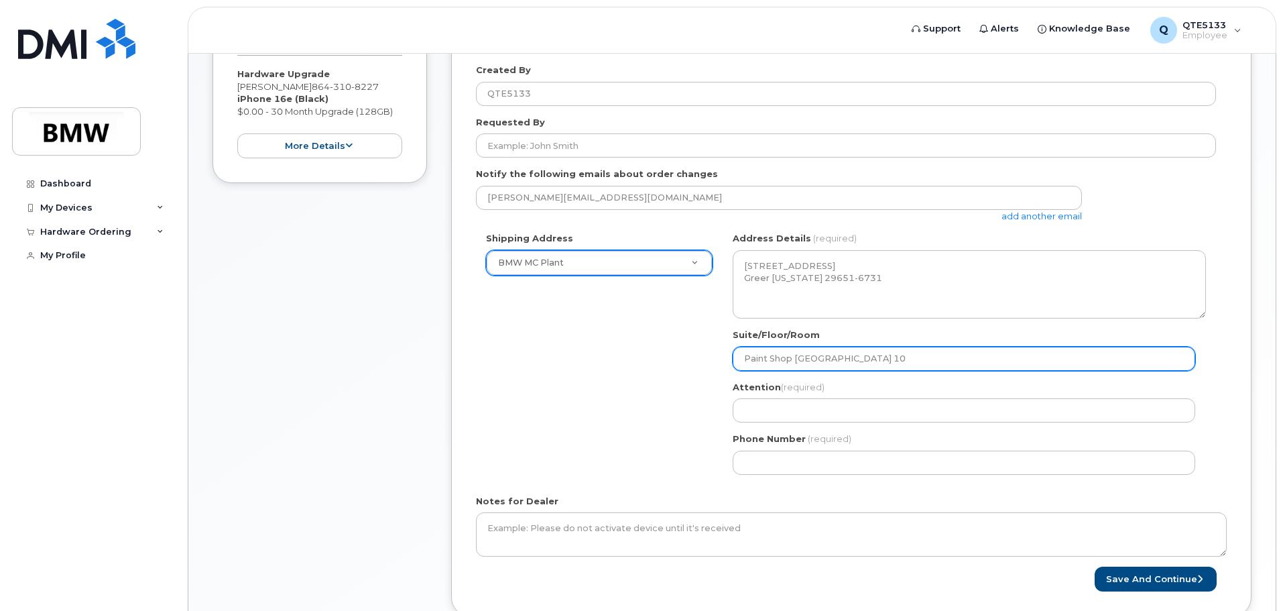
type input "Paint Shop North Dock 10."
select select
type input "Paint Shop North Dock 10.2"
select select
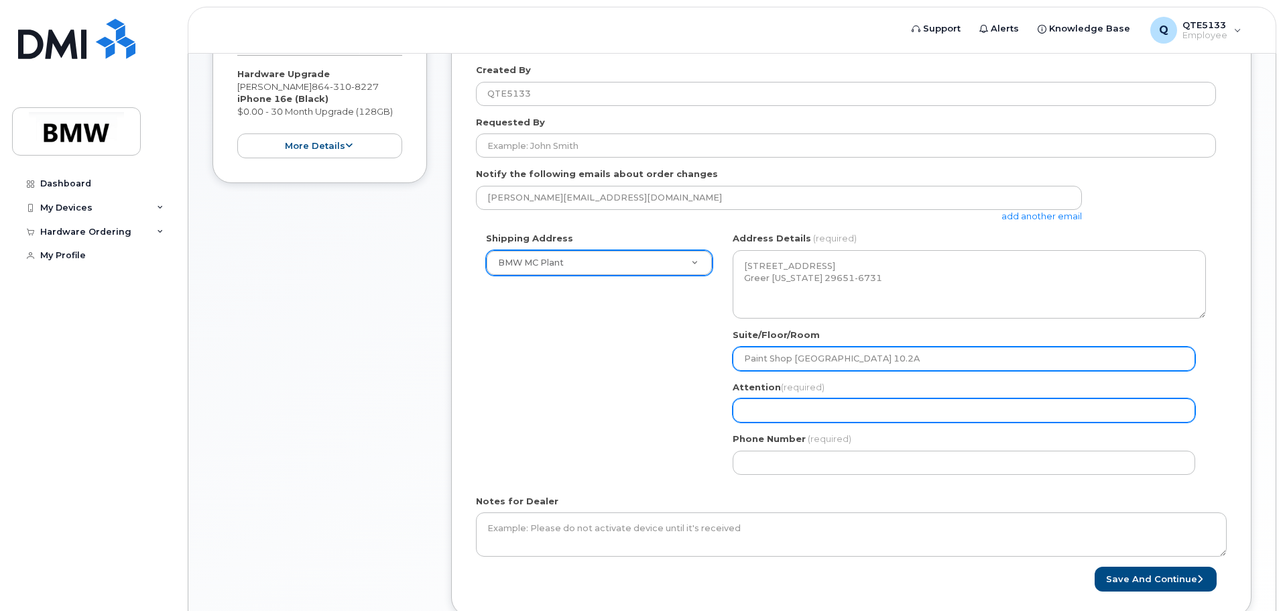
type input "Paint Shop North Dock 10.2A"
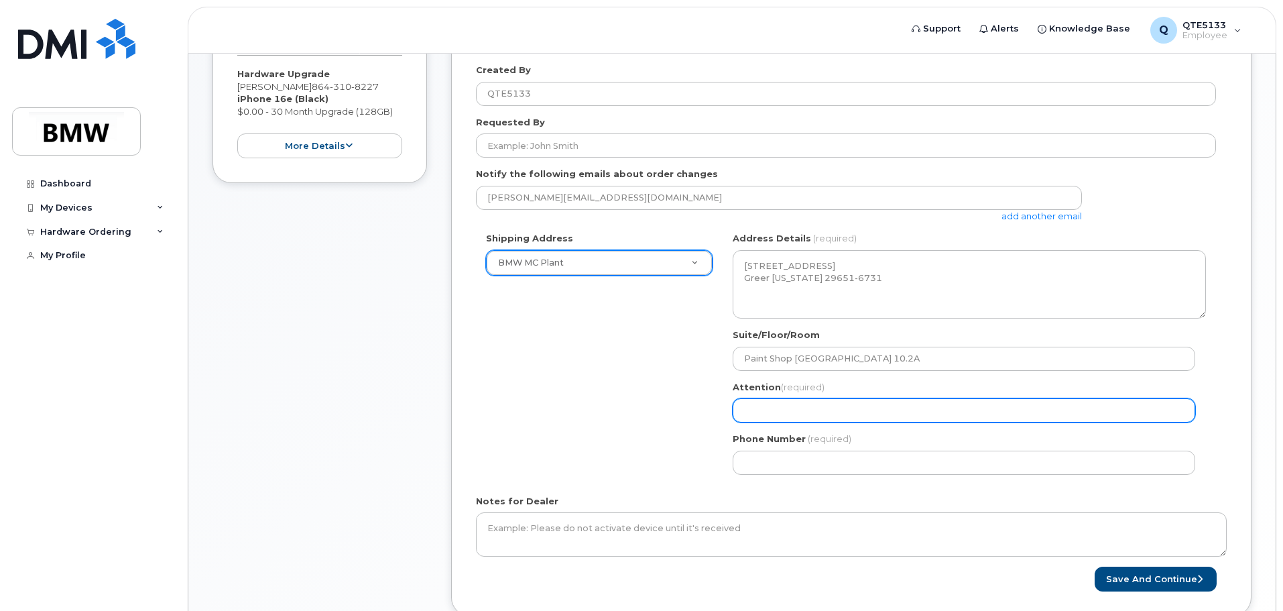
click at [758, 406] on input "Attention (required)" at bounding box center [964, 410] width 463 height 24
select select
type input "M"
select select
type input "MU"
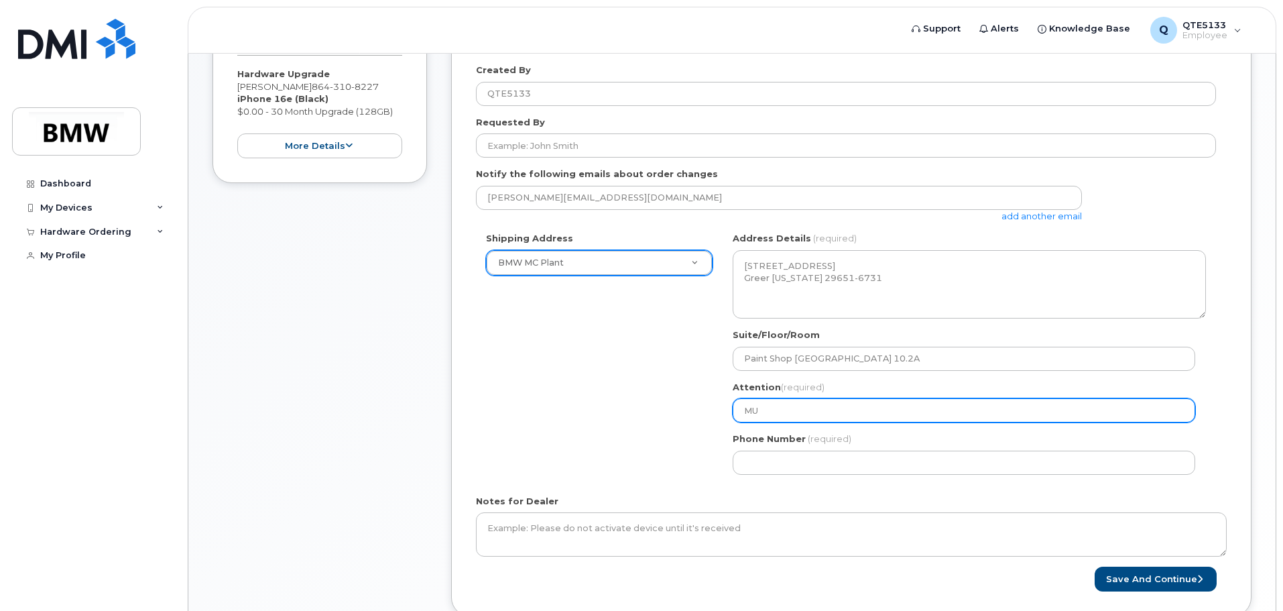
select select
type input "MUh"
select select
type input "MUha"
select select
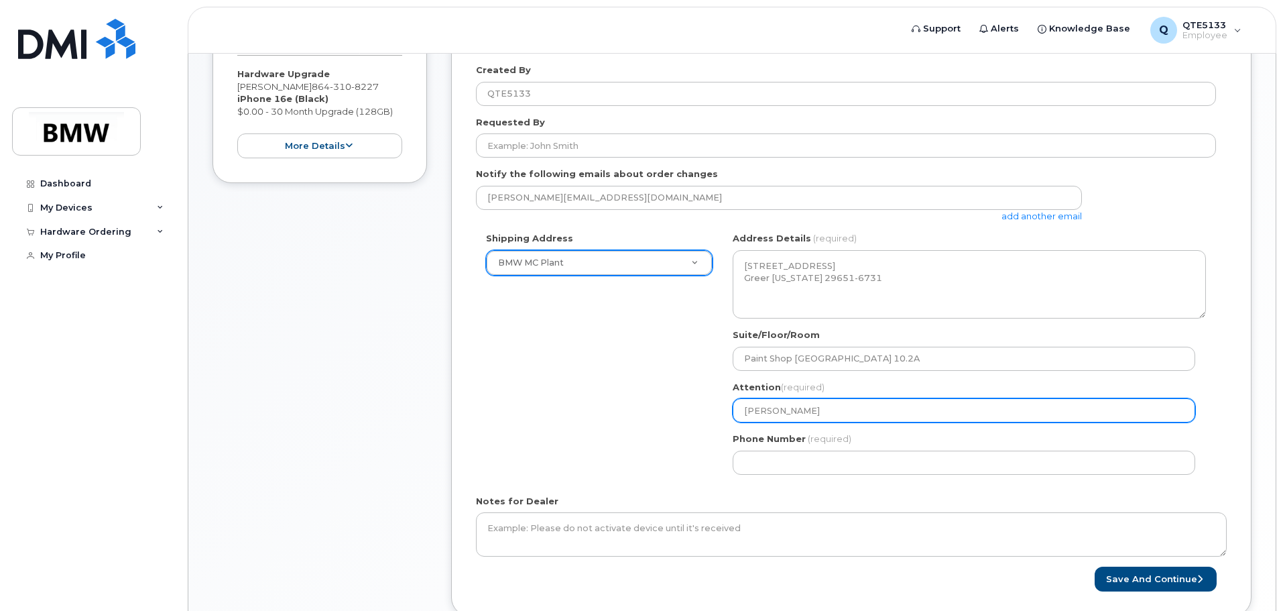
type input "MUham"
select select
type input "MUhamm"
select select
type input "MUhamma"
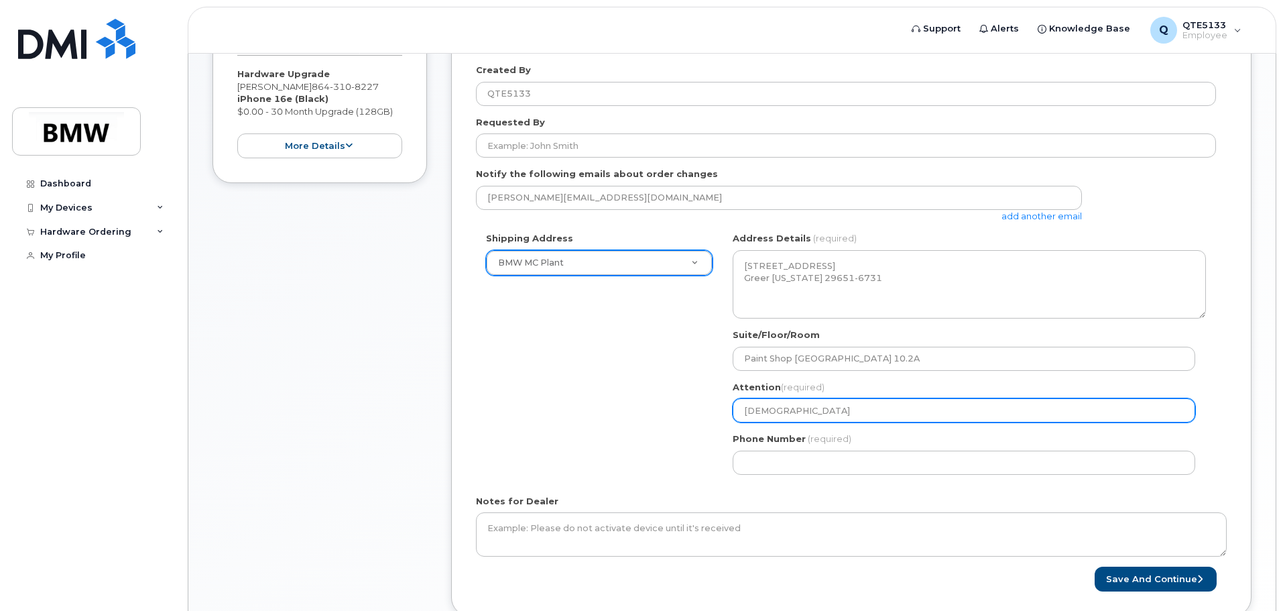
select select
type input "MUhammad"
select select
type input "MUhamma"
select select
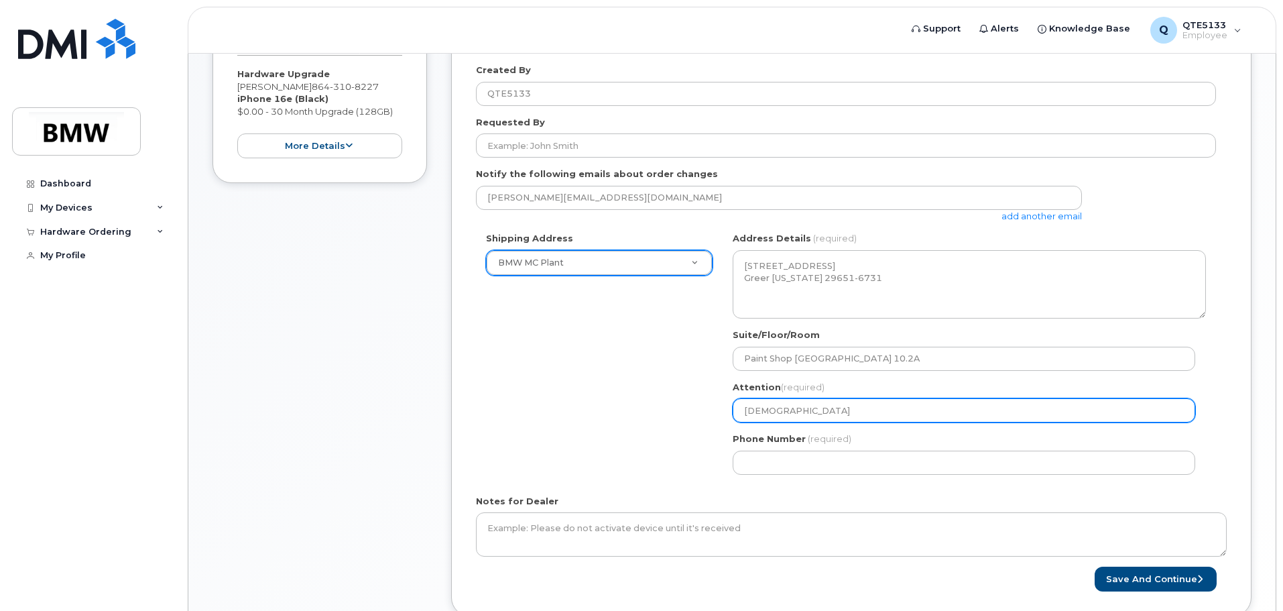
type input "MUhamm"
select select
type input "MUham"
select select
type input "MUha"
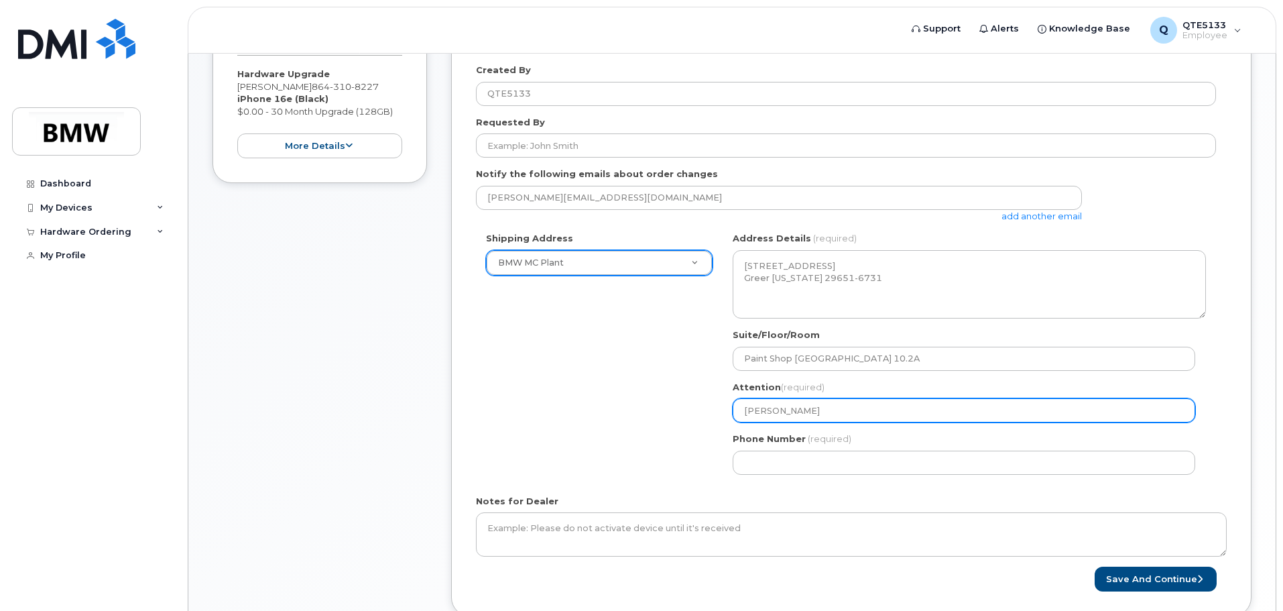
select select
type input "MUh"
select select
type input "MU"
select select
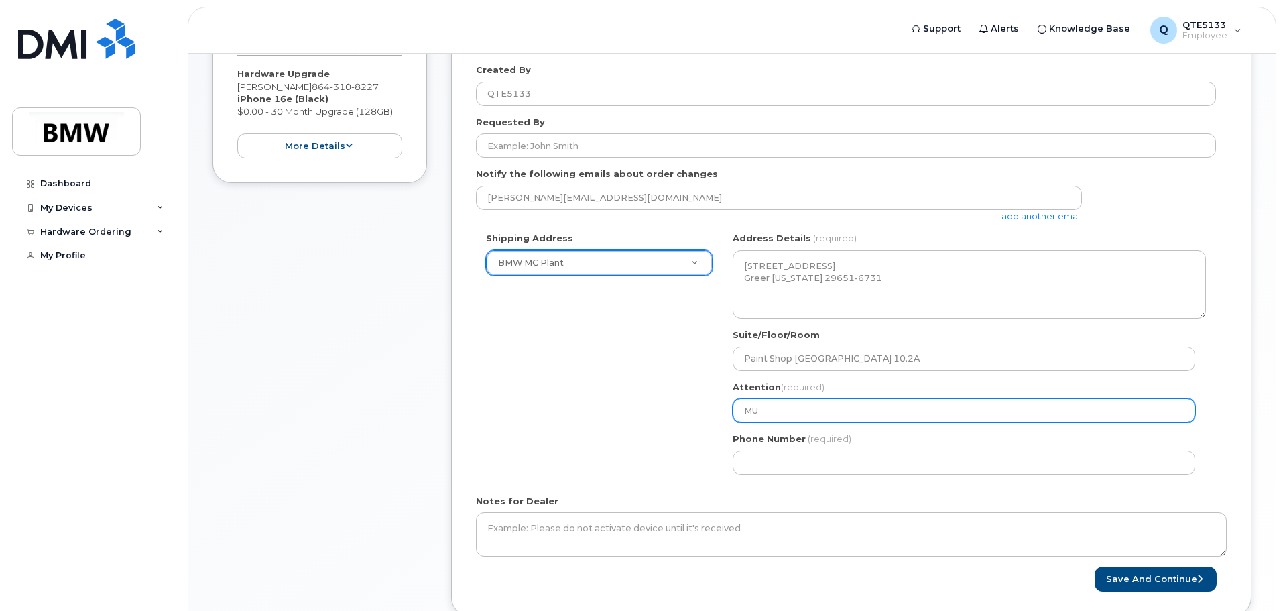
type input "M"
select select
type input "M"
select select
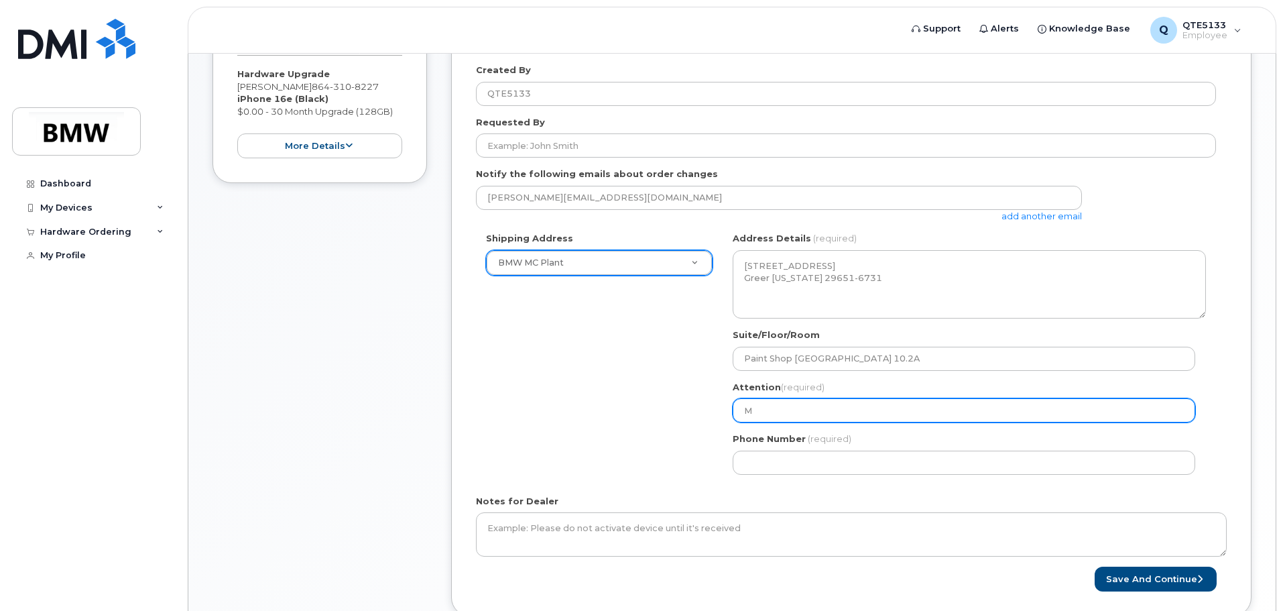
type input "Mu"
select select
type input "Muh"
select select
type input "Muha"
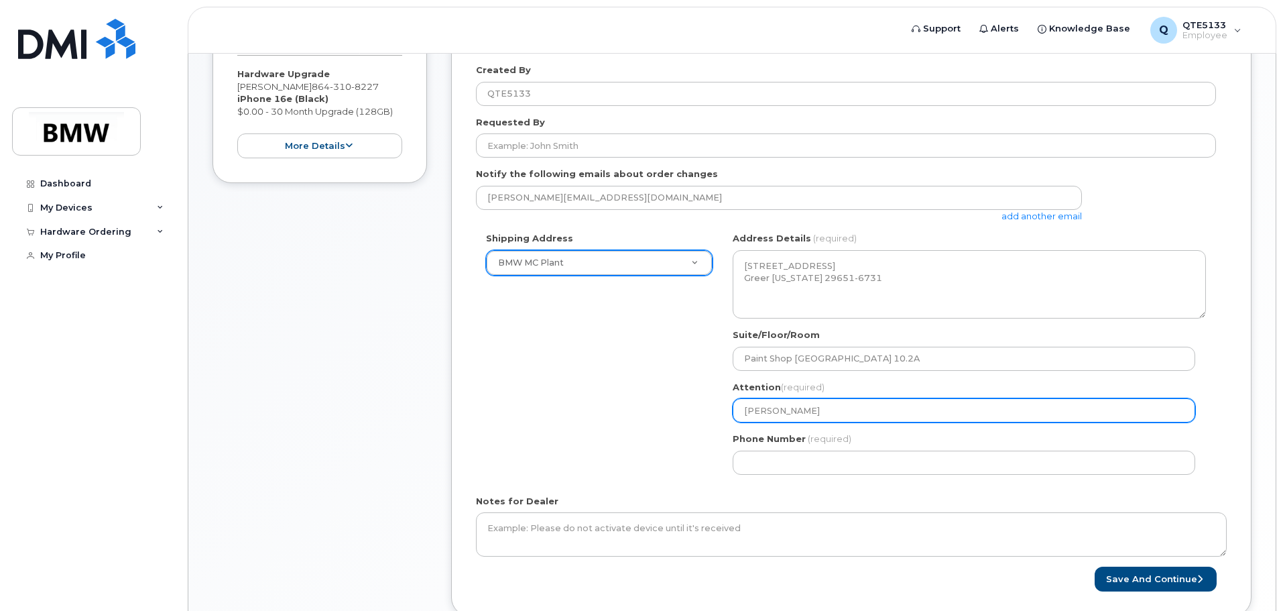
select select
type input "Muham"
select select
type input "Muhamm"
select select
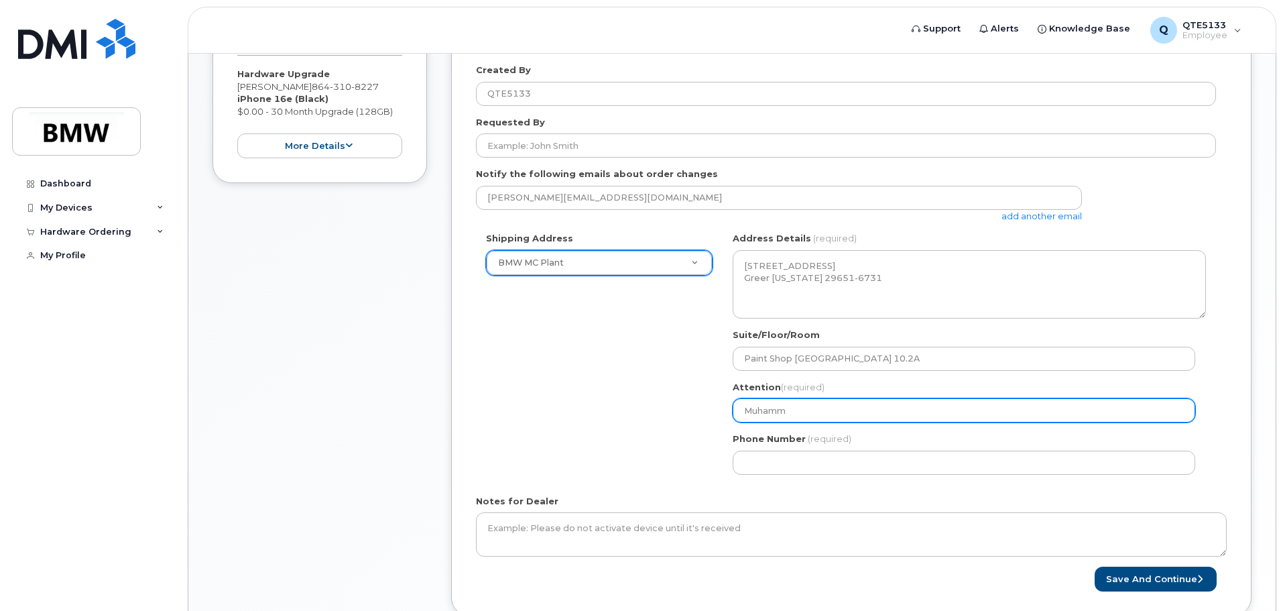
type input "Muhamma"
select select
type input "Muhammad"
select select
type input "Muhammad A"
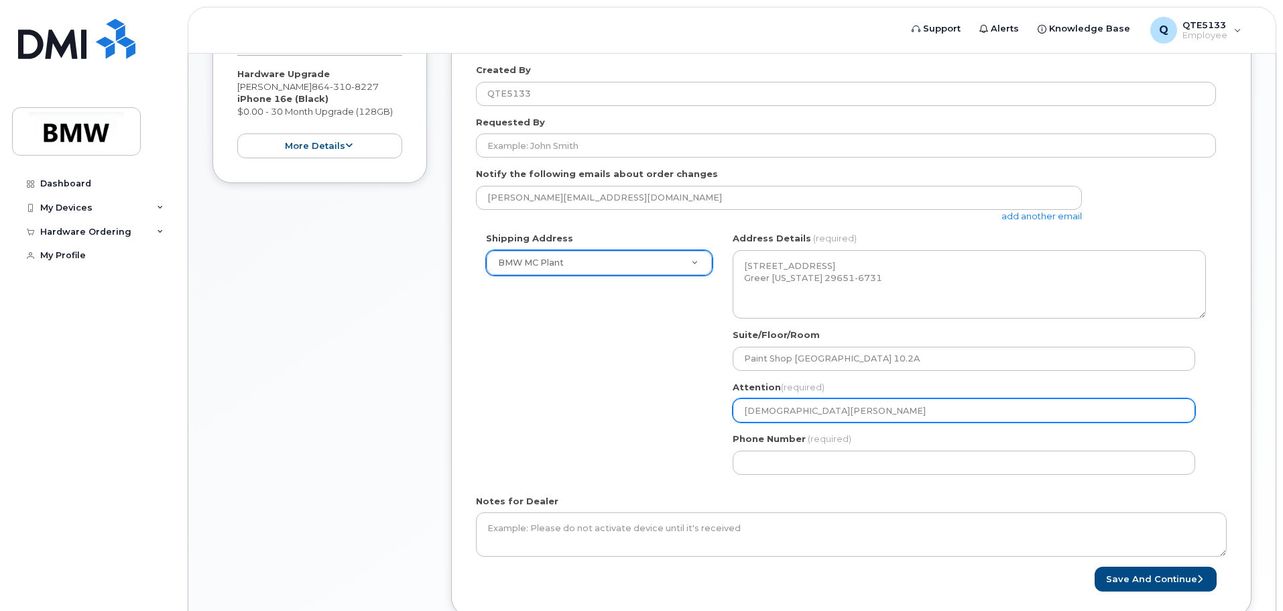
select select
type input "Muhammad An"
select select
type input "Muhammad Anw"
select select
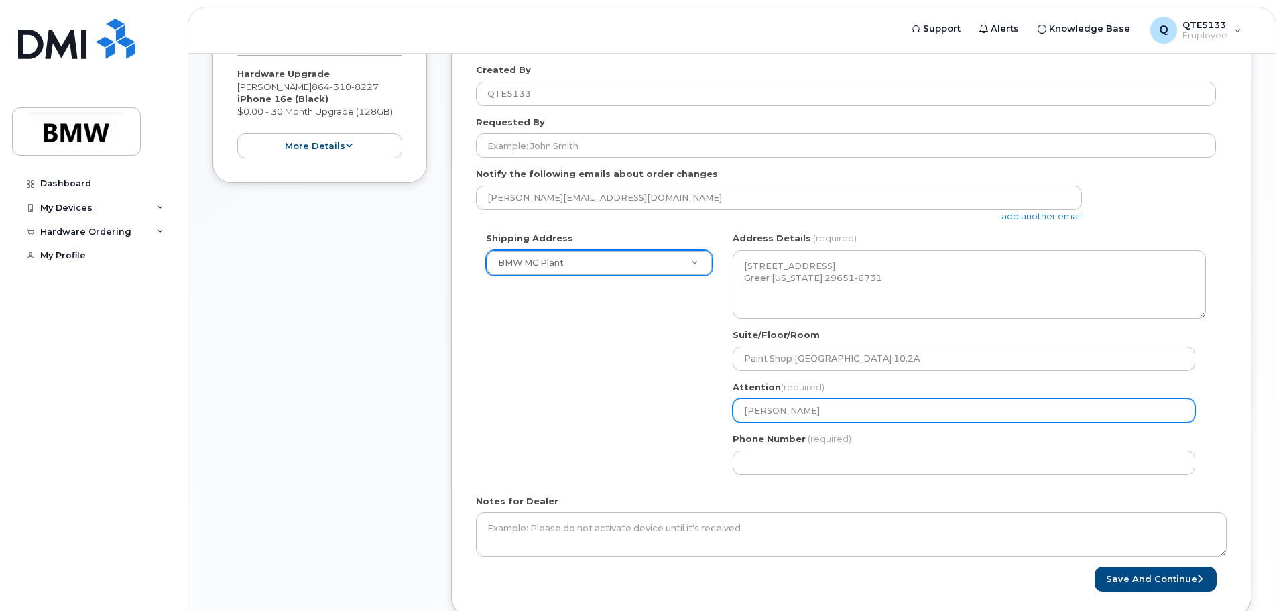
type input "Muhammad Anwa"
select select
type input "Muhammad Anwar"
select select
type input "Muhammad Anwar H"
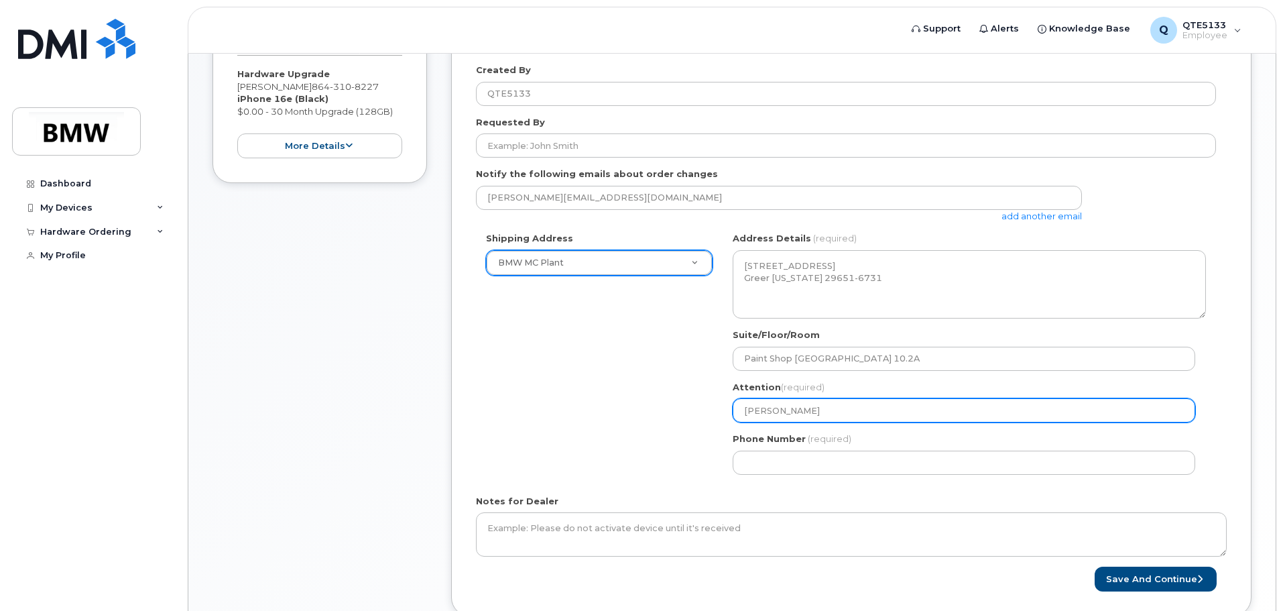
select select
type input "Muhammad Anwar Ha"
select select
type input "[PERSON_NAME]"
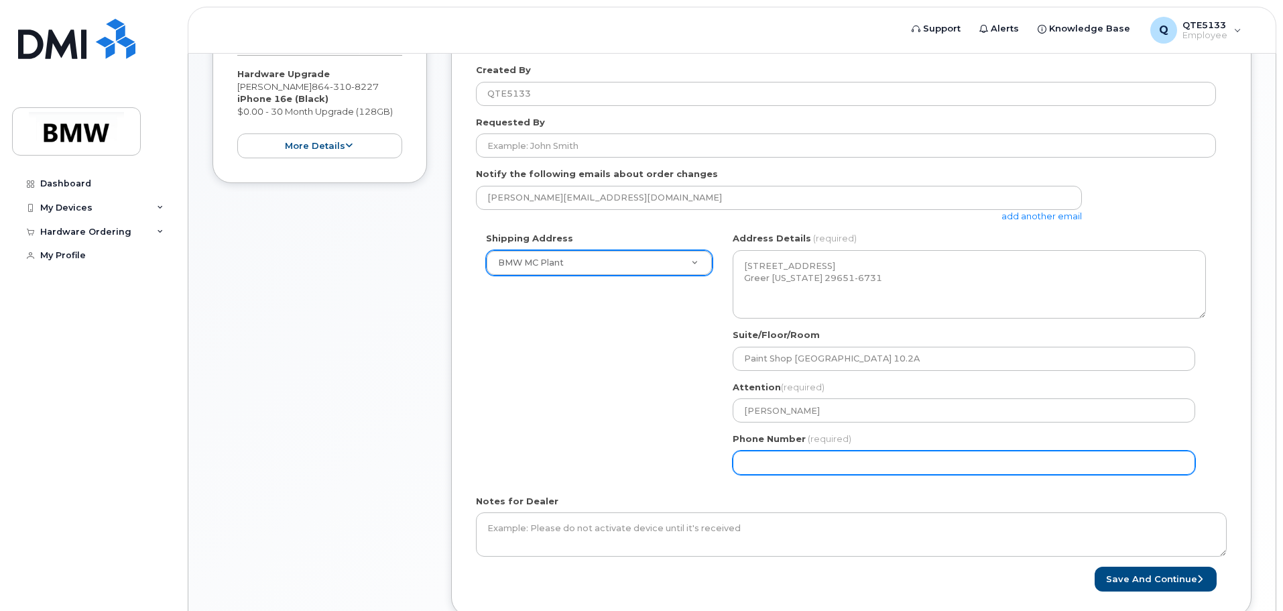
select select
type input "864"
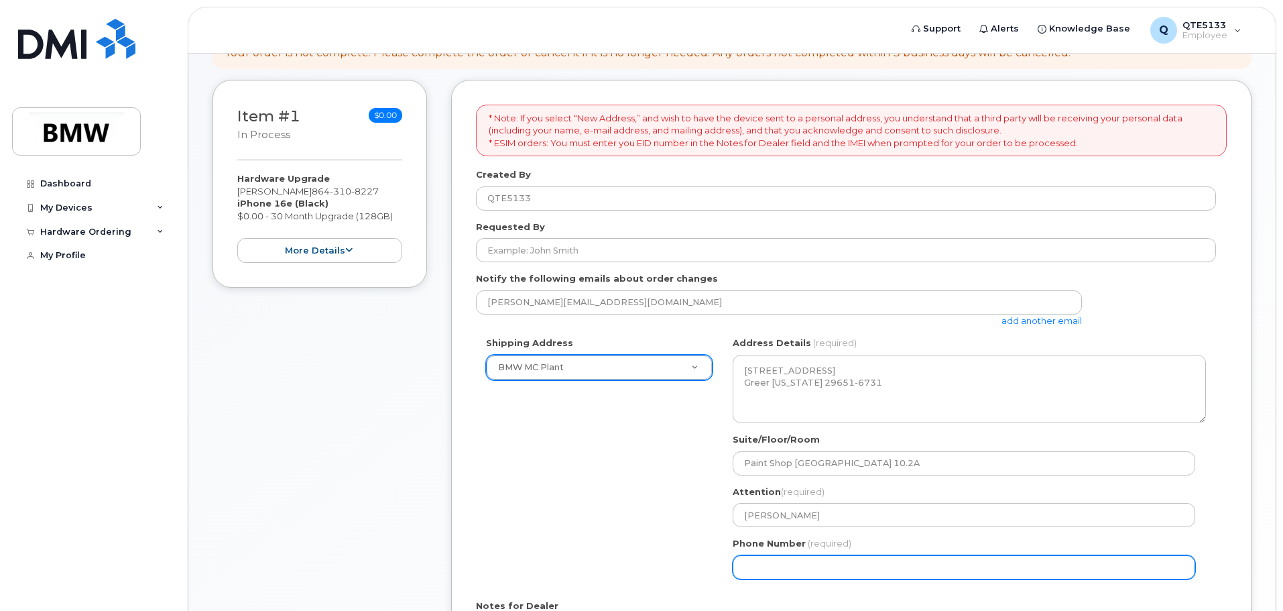
scroll to position [361, 0]
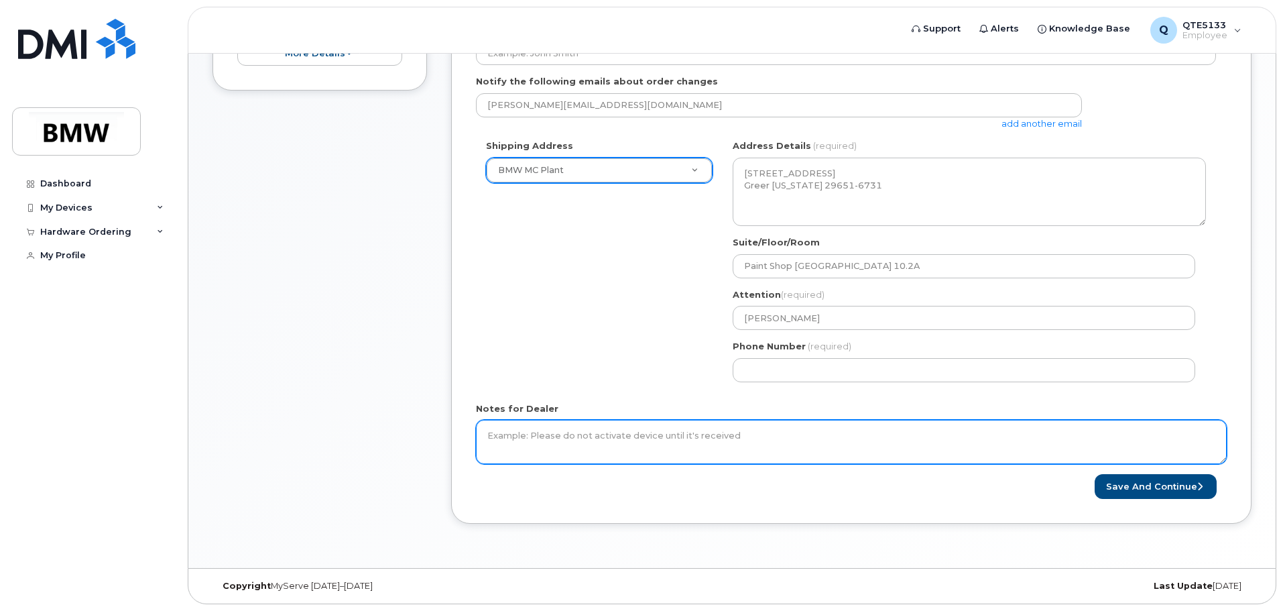
click at [695, 421] on textarea "Notes for Dealer" at bounding box center [851, 442] width 751 height 44
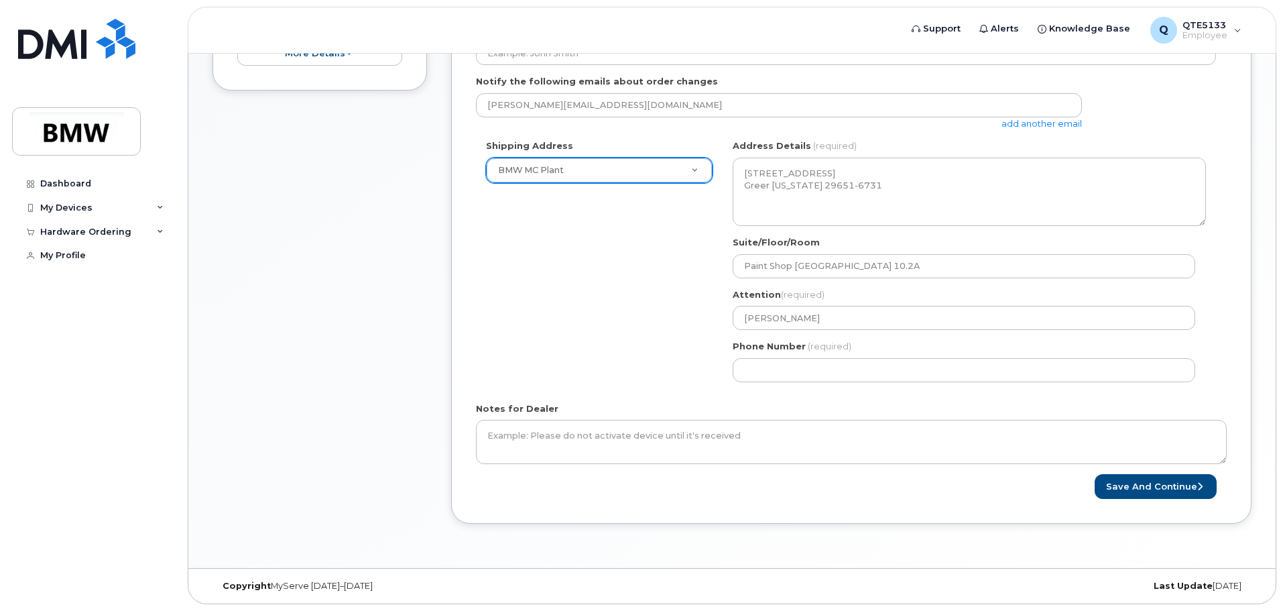
click at [628, 363] on div "Shipping Address BMW MC Plant New Address BMW MC Plant BMW North America Financ…" at bounding box center [846, 265] width 740 height 252
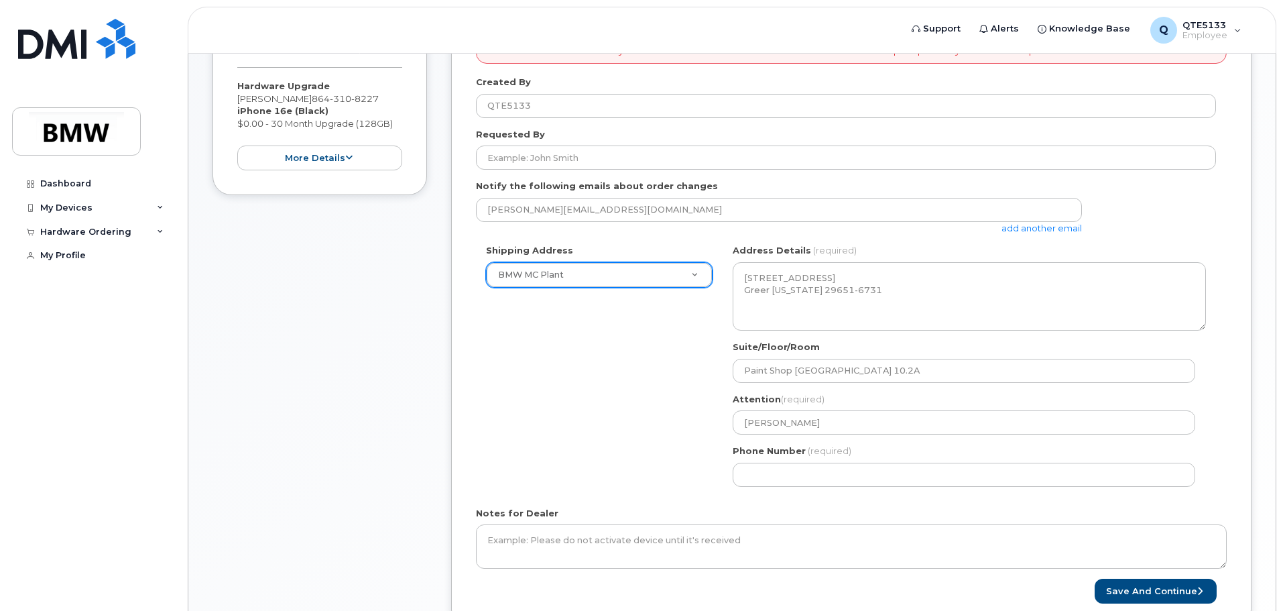
scroll to position [0, 0]
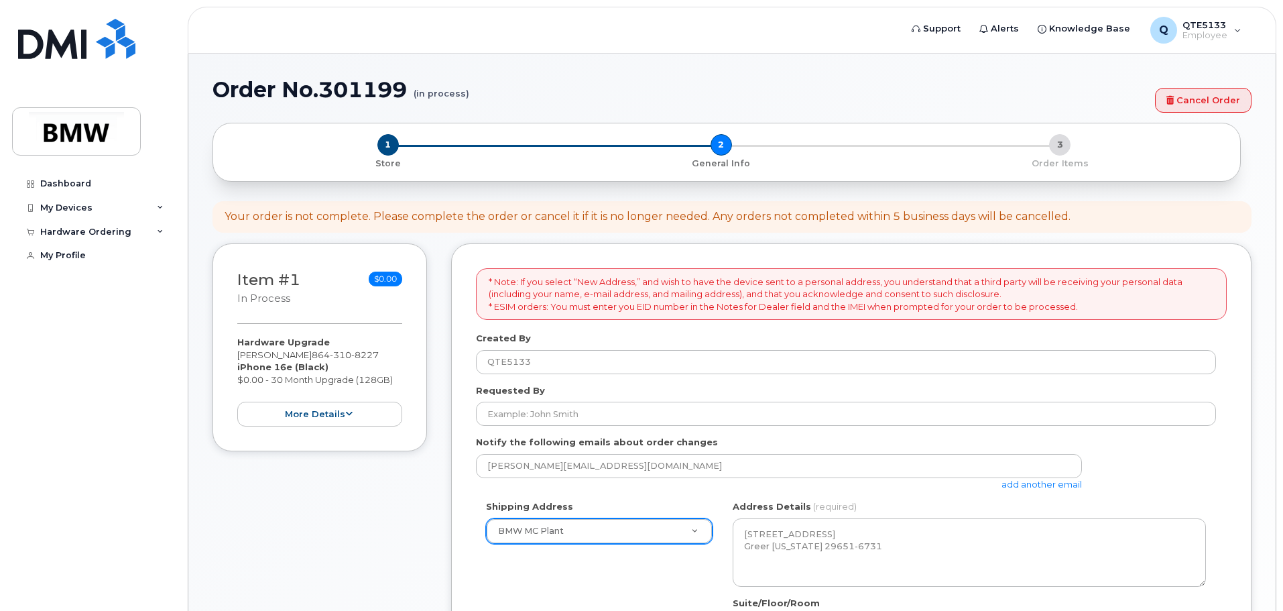
click at [913, 305] on p "* Note: If you select “New Address,” and wish to have the device sent to a pers…" at bounding box center [852, 295] width 726 height 38
click at [1022, 293] on p "* Note: If you select “New Address,” and wish to have the device sent to a pers…" at bounding box center [852, 295] width 726 height 38
click at [604, 300] on p "* Note: If you select “New Address,” and wish to have the device sent to a pers…" at bounding box center [852, 295] width 726 height 38
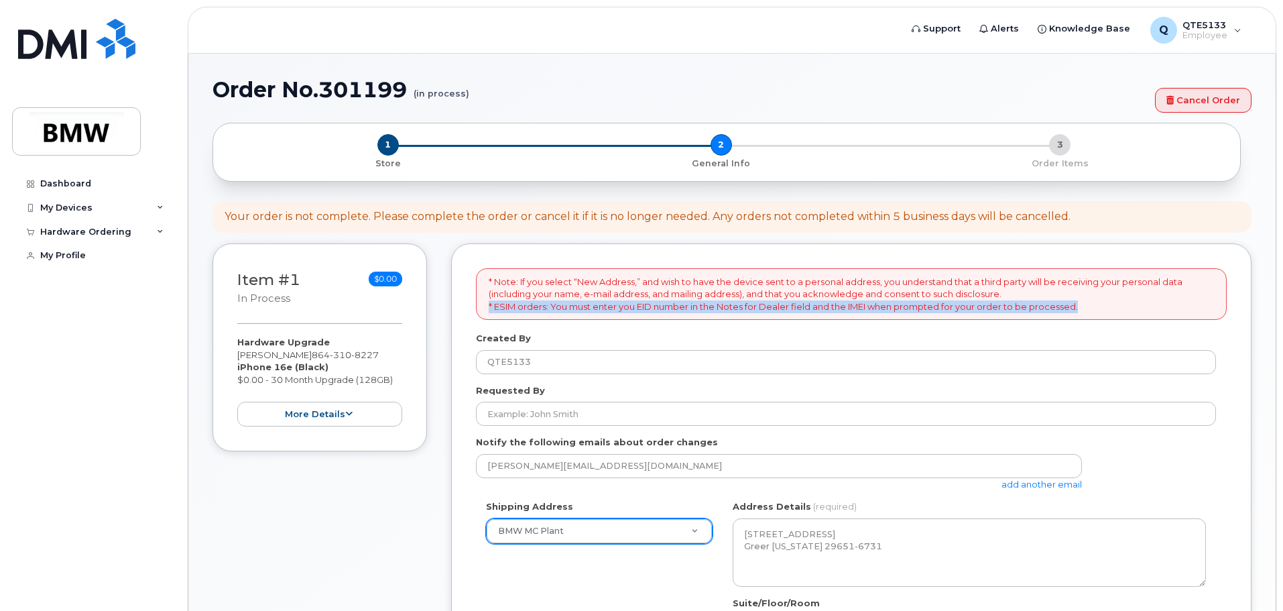
click at [604, 300] on p "* Note: If you select “New Address,” and wish to have the device sent to a pers…" at bounding box center [852, 295] width 726 height 38
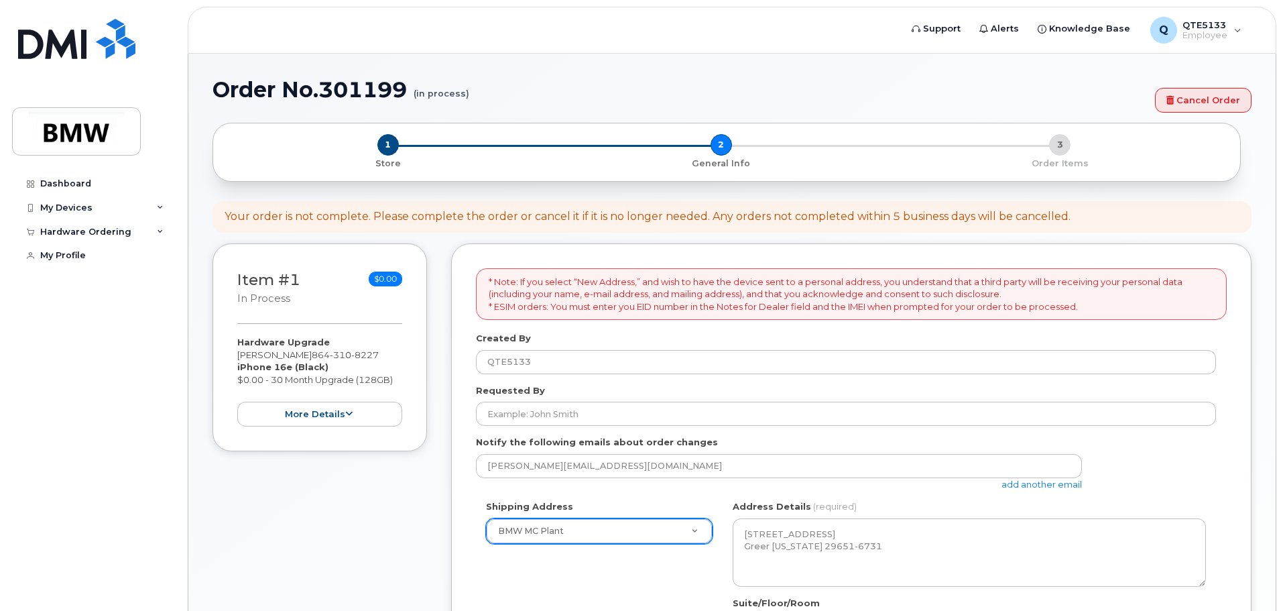
click at [783, 298] on p "* Note: If you select “New Address,” and wish to have the device sent to a pers…" at bounding box center [852, 295] width 726 height 38
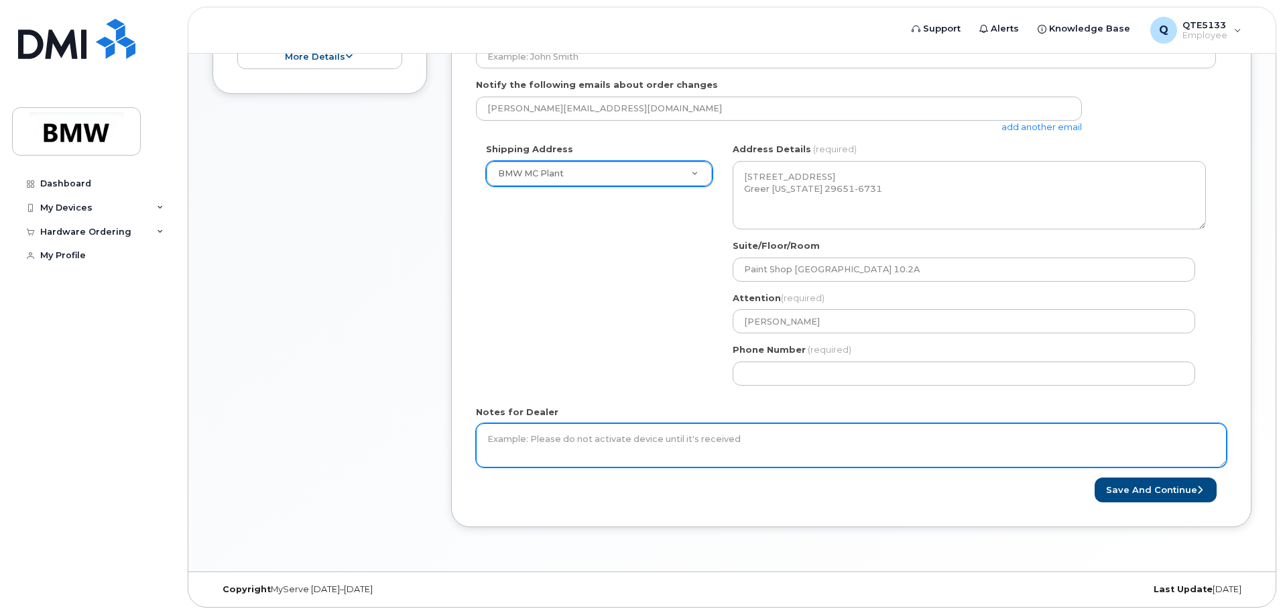
scroll to position [361, 0]
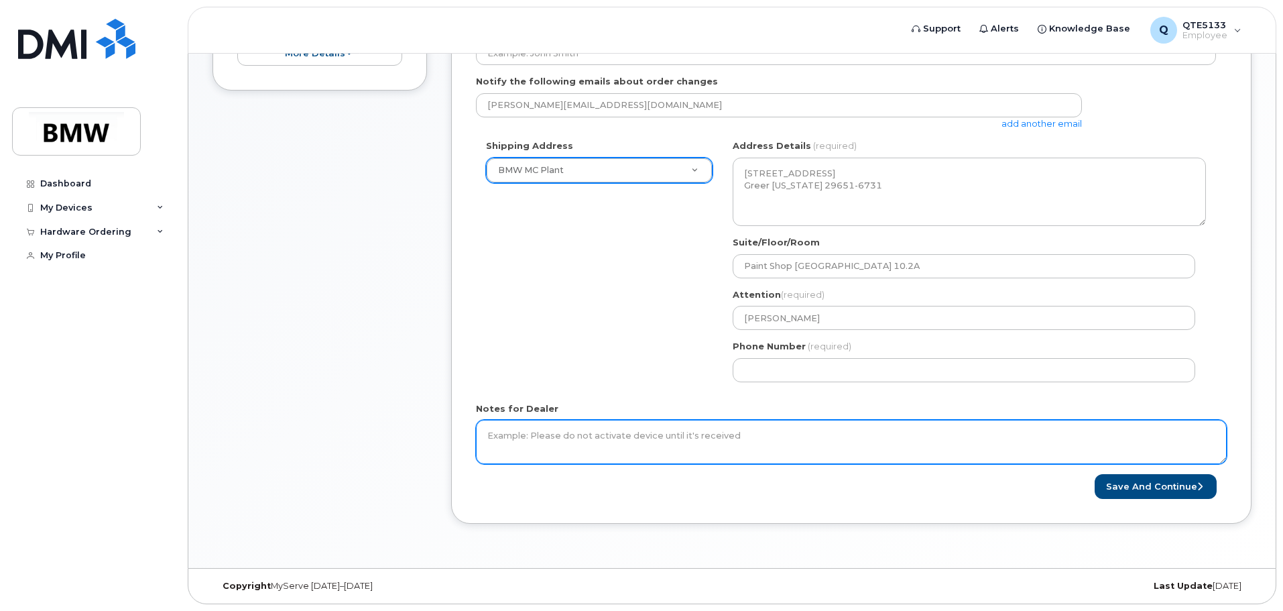
click at [770, 446] on textarea "Notes for Dealer" at bounding box center [851, 442] width 751 height 44
type textarea "Please do not"
click at [630, 438] on textarea "Notes for Dealer" at bounding box center [851, 442] width 751 height 44
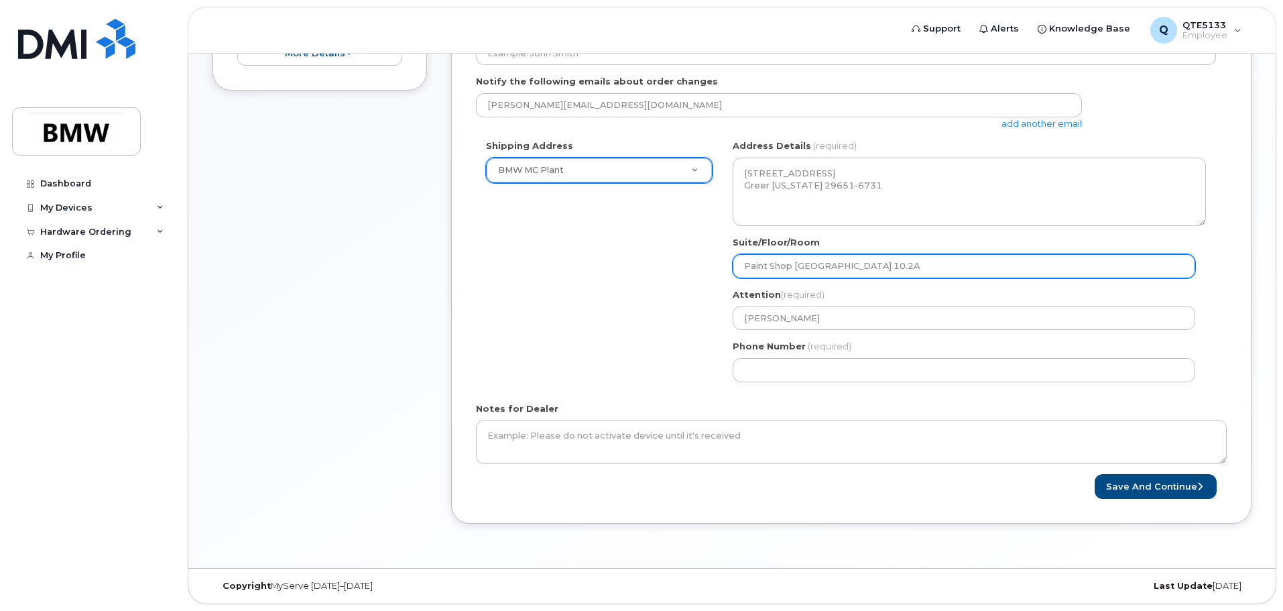
click at [819, 266] on input "Paint Shop North Dock 10.2A" at bounding box center [964, 266] width 463 height 24
select select
type input "Paint Shop North Dock 10.2A"
select select
type input "Paint Shop North 4 Dock 10.2A"
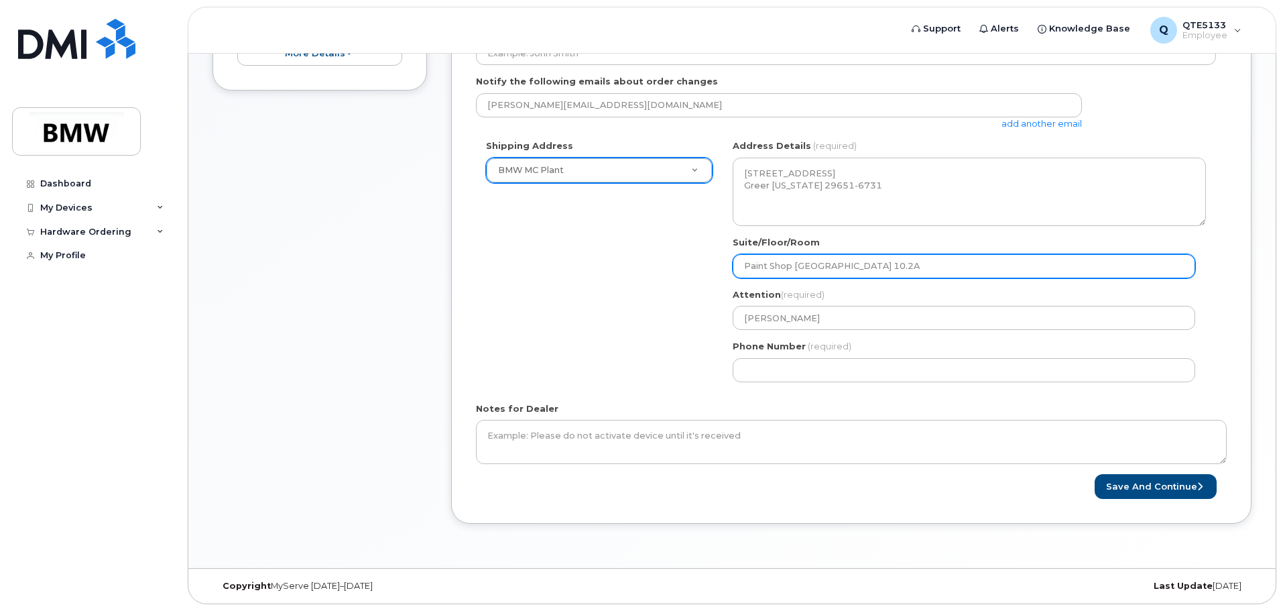
select select
type input "Paint Shop North 4t Dock 10.2A"
select select
type input "Paint Shop North 4th Dock 10.2A"
select select
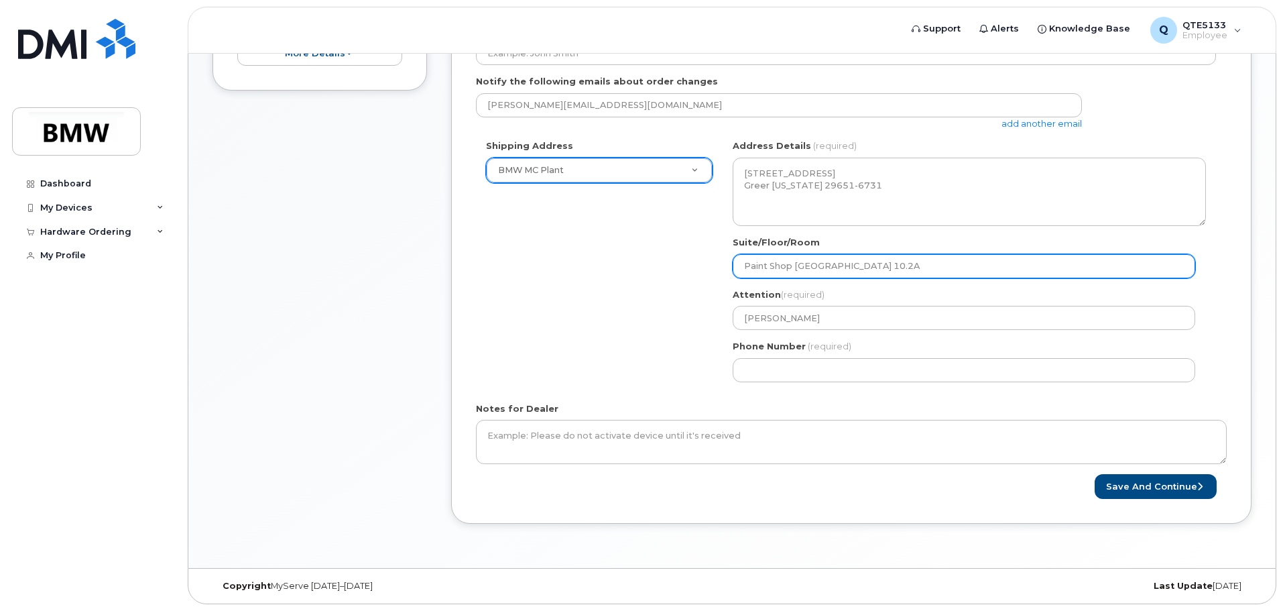
type input "Paint Shop North 4th Dock 10.2A"
select select
type input "Paint Shop North 4th F Dock 10.2A"
select select
type input "Paint Shop North 4th Fl Dock 10.2A"
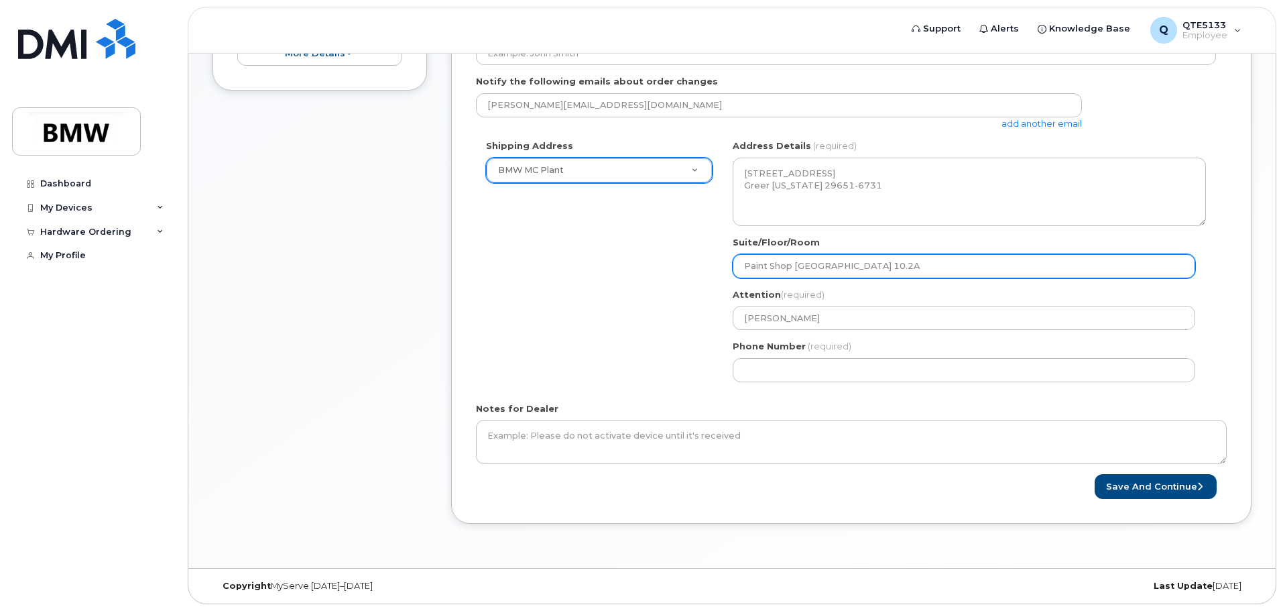
select select
type input "Paint Shop North 4th Flo Dock 10.2A"
select select
type input "Paint Shop North 4th Fl Dock 10.2A"
select select
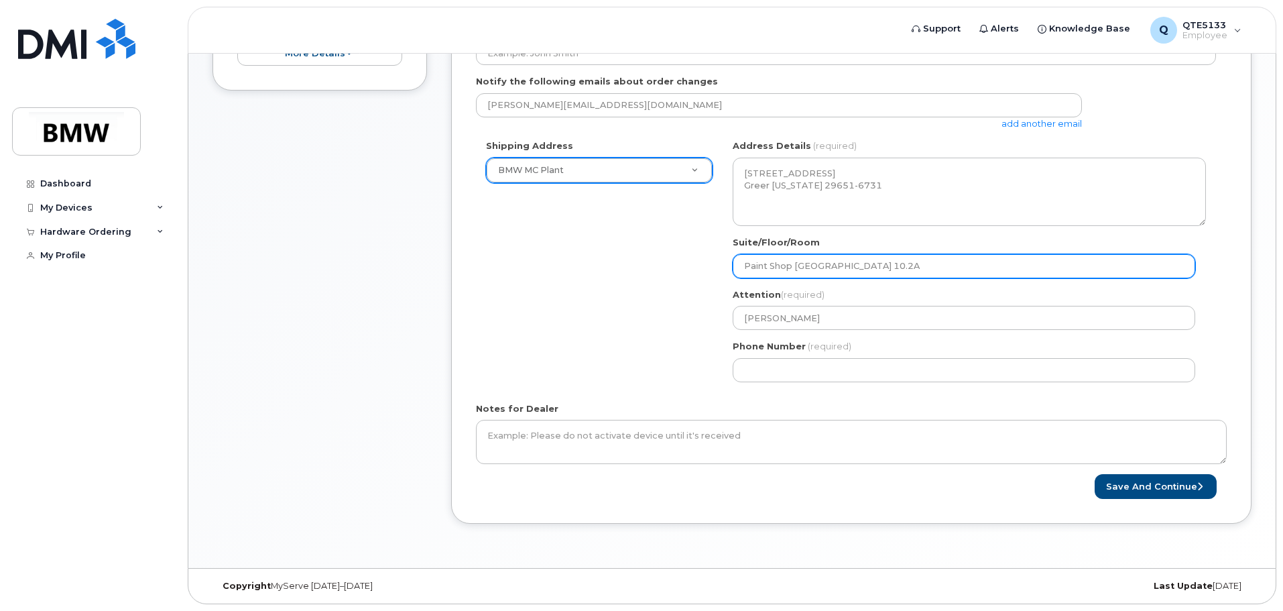
type input "Paint Shop North 4th F Dock 10.2A"
select select
type input "Paint Shop North 4th Dock 10.2A"
select select
type input "Paint Shop North 4th F"
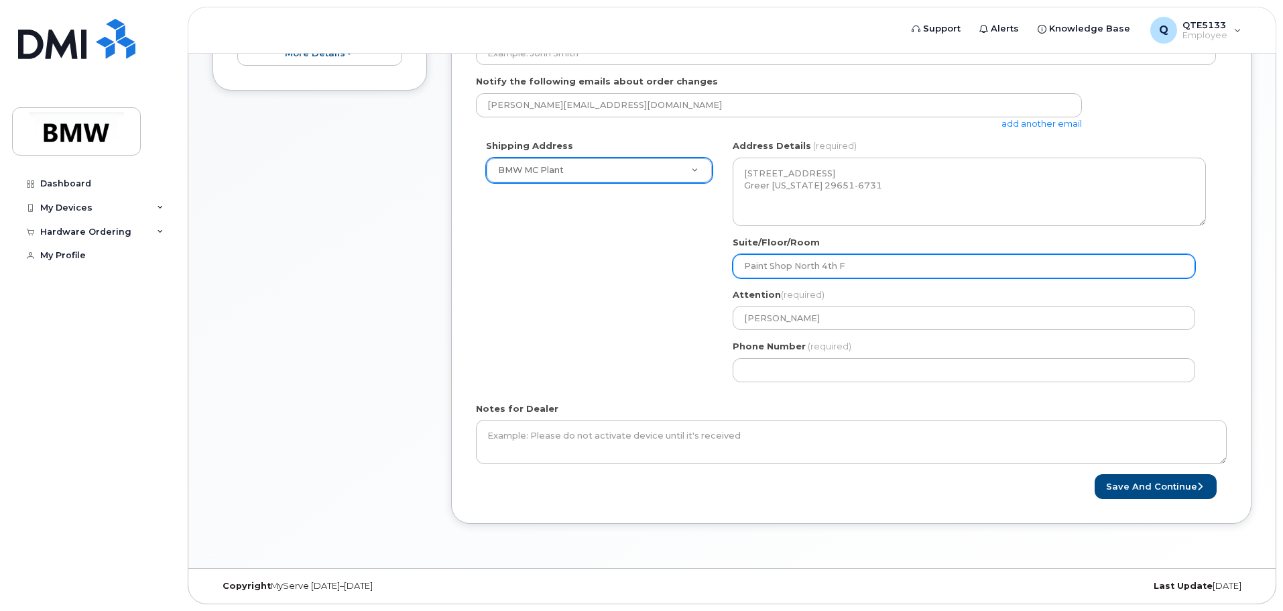
select select
type input "Paint Shop North 4th Fl"
select select
type input "Paint Shop North 4th Flo"
select select
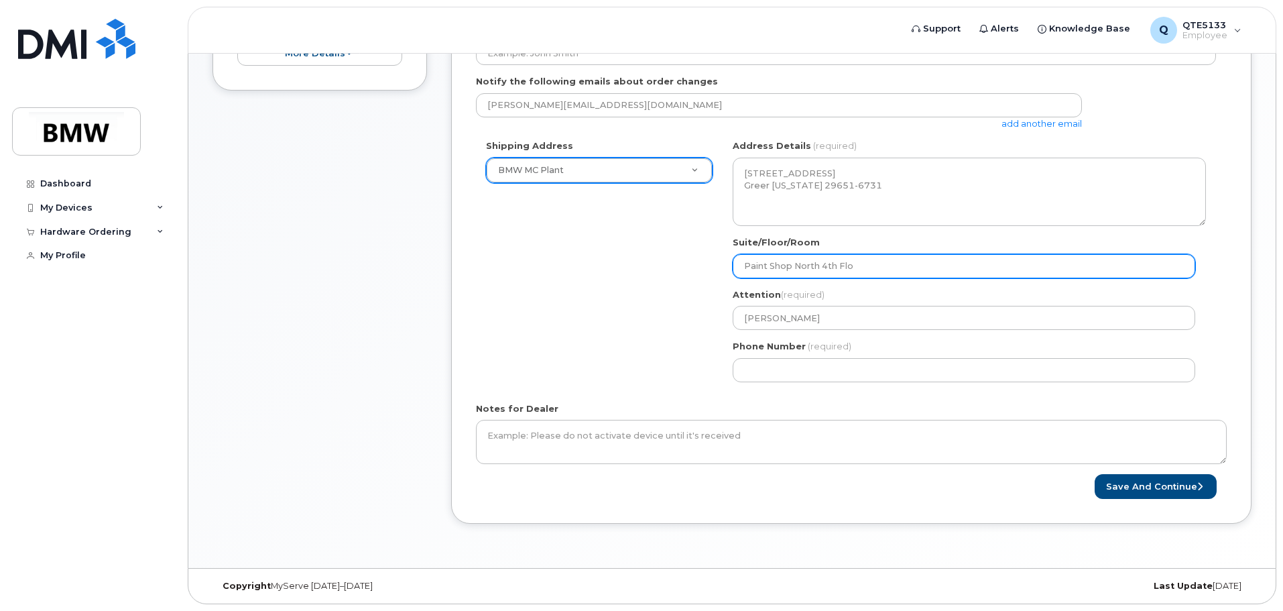
type input "Paint Shop North 4th Floo"
select select
type input "Paint Shop North 4th Floor"
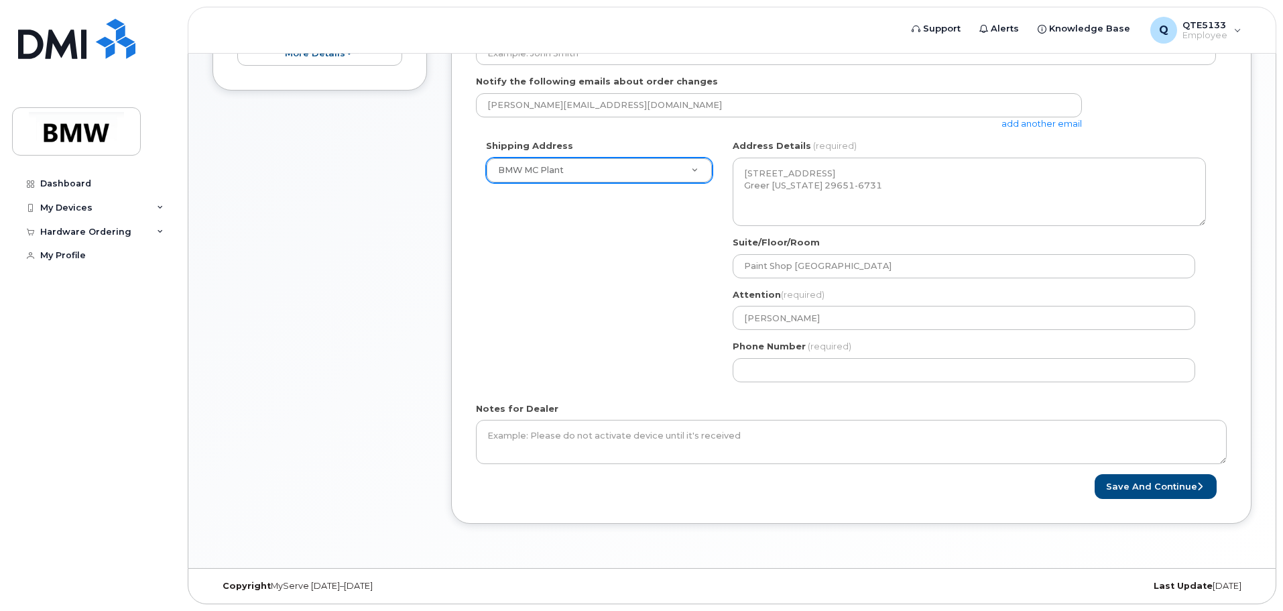
click at [555, 354] on div "Shipping Address BMW MC Plant New Address BMW MC Plant BMW North America Financ…" at bounding box center [846, 265] width 740 height 252
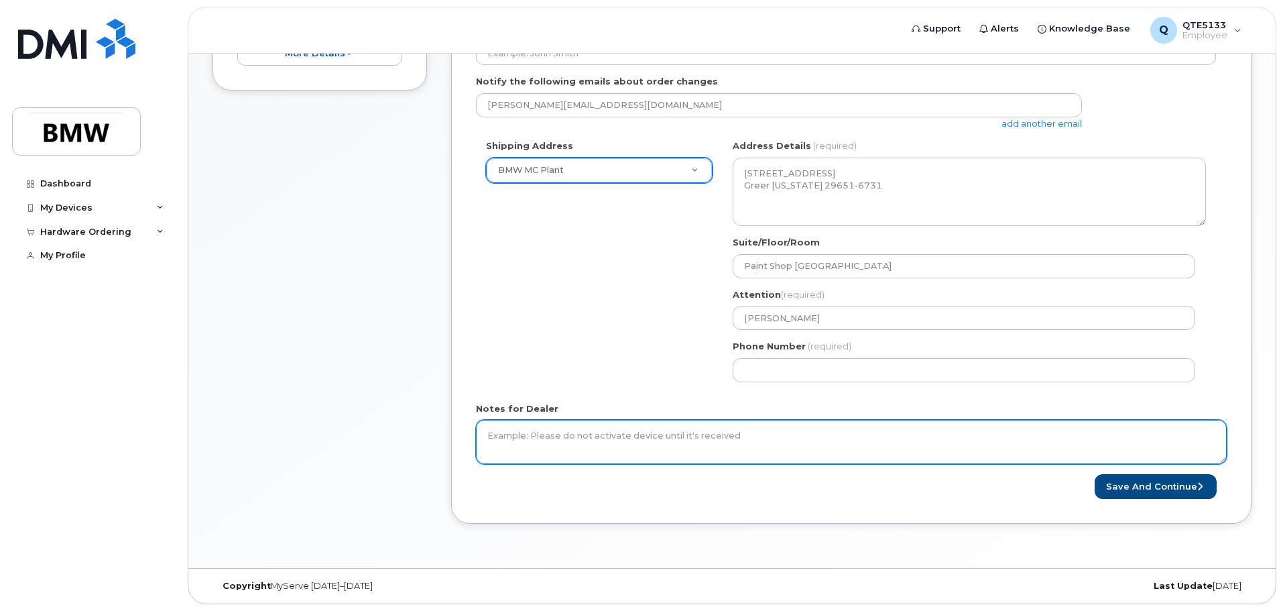
click at [631, 432] on textarea "Notes for Dealer" at bounding box center [851, 442] width 751 height 44
click at [1134, 422] on textarea "Notes for Dealer" at bounding box center [851, 442] width 751 height 44
paste textarea "89049032005008882600079138821993"
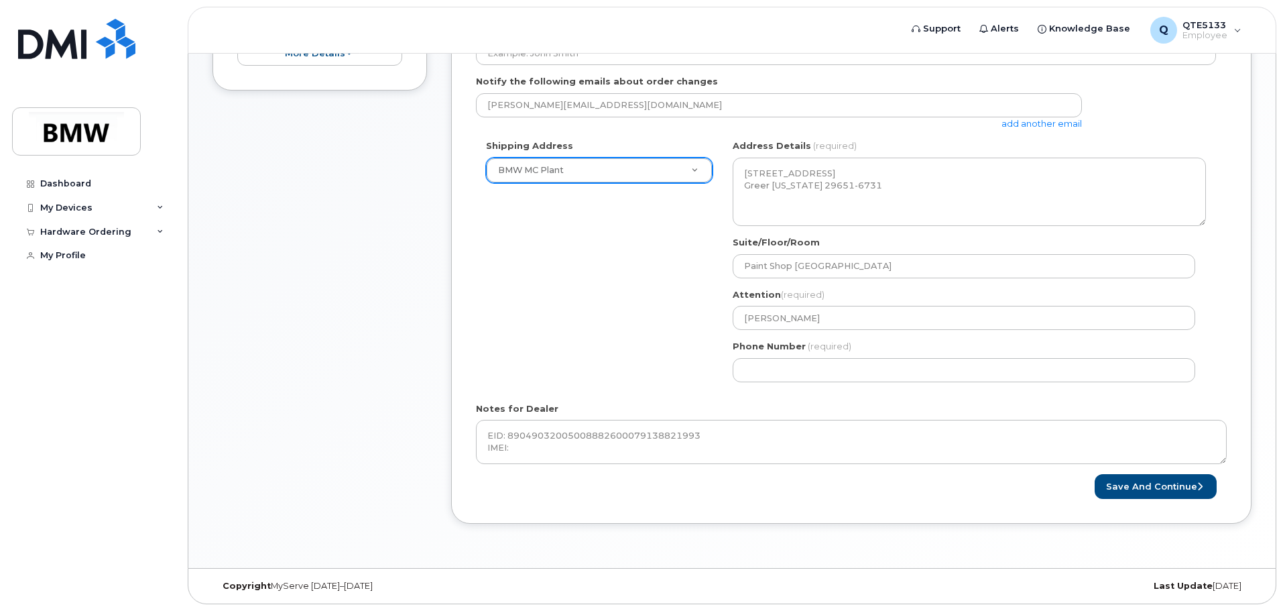
drag, startPoint x: 162, startPoint y: 498, endPoint x: 243, endPoint y: 498, distance: 81.1
click at [162, 498] on div "Dashboard My Devices Add Device 864-310-8227 (Nancy Tran) Hardware Ordering My …" at bounding box center [95, 381] width 166 height 419
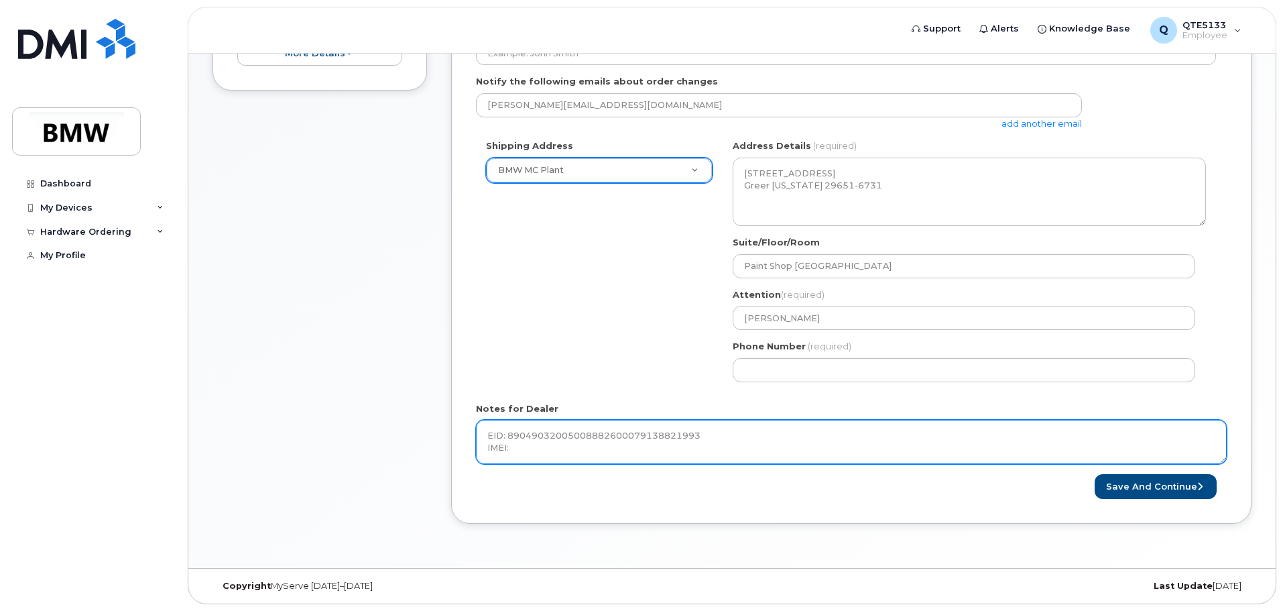
click at [536, 453] on textarea "EID: 89049032005008882600079138821993 IMEI:" at bounding box center [851, 442] width 751 height 44
paste textarea "35 884563 347096 4"
type textarea "EID: 89049032005008882600079138821993 IMEI: 35 884563 347096 4"
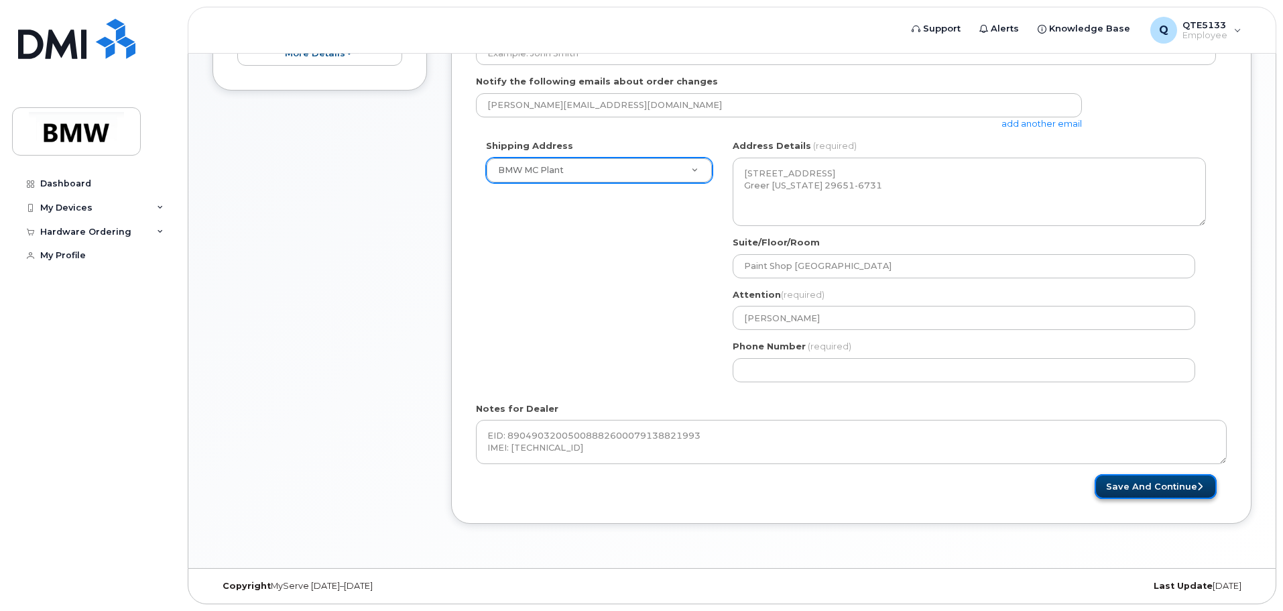
click at [1169, 487] on button "Save and Continue" at bounding box center [1156, 486] width 122 height 25
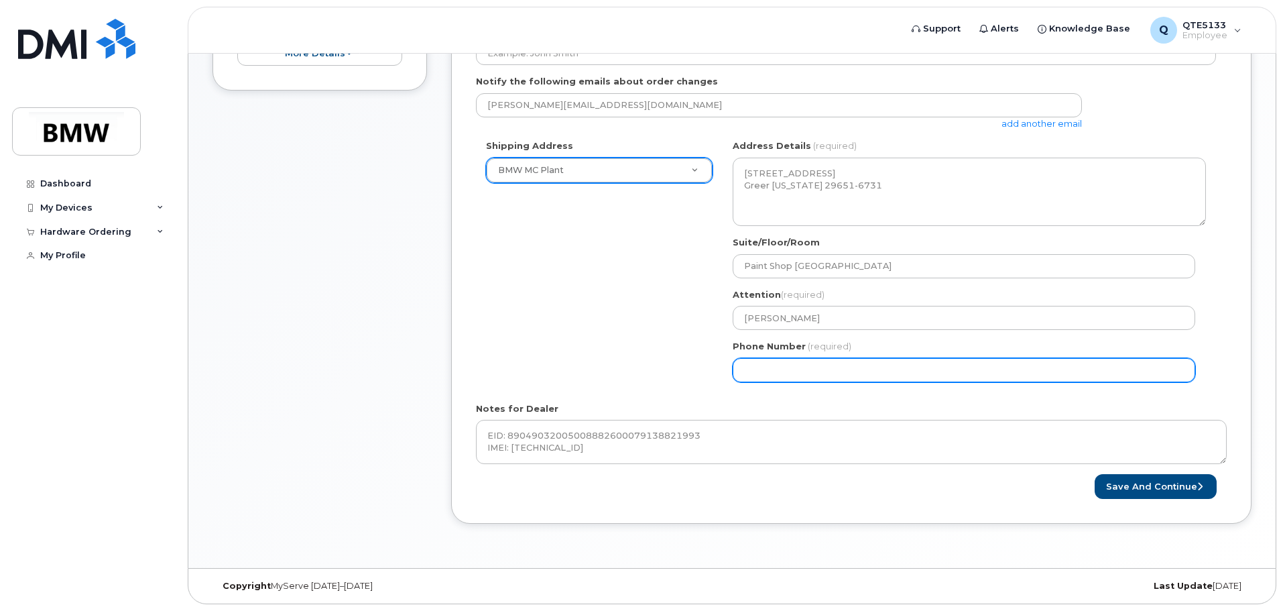
click at [869, 373] on input "Phone Number" at bounding box center [964, 370] width 463 height 24
type input "864310822"
select select
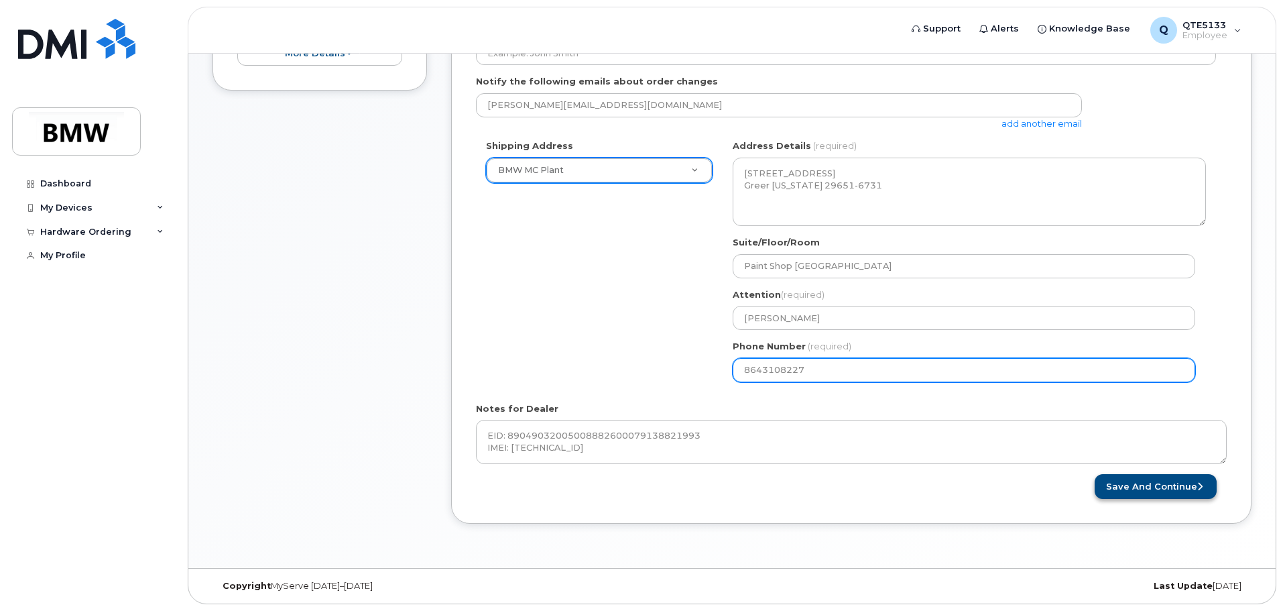
type input "8643108227"
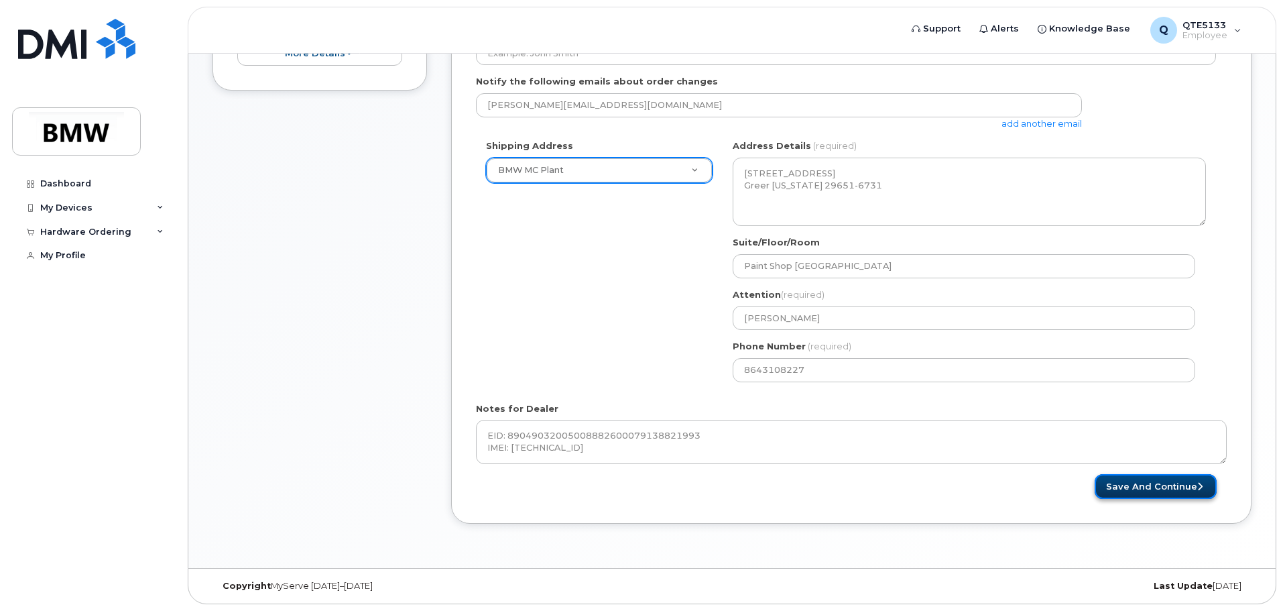
click at [1145, 491] on button "Save and Continue" at bounding box center [1156, 486] width 122 height 25
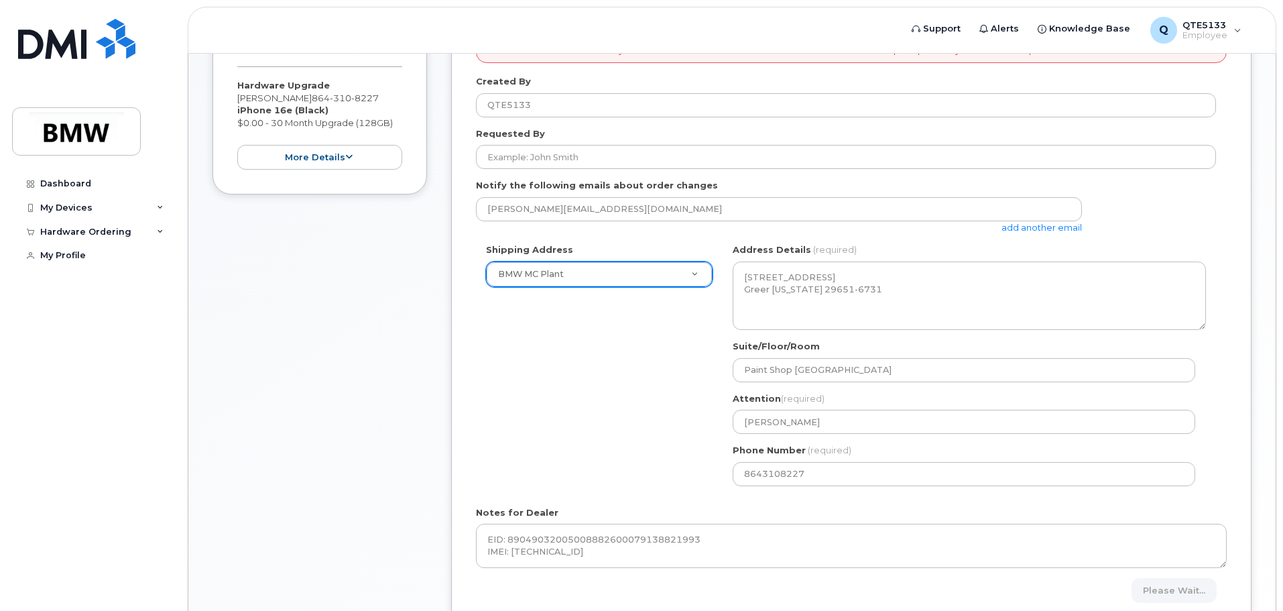
scroll to position [361, 0]
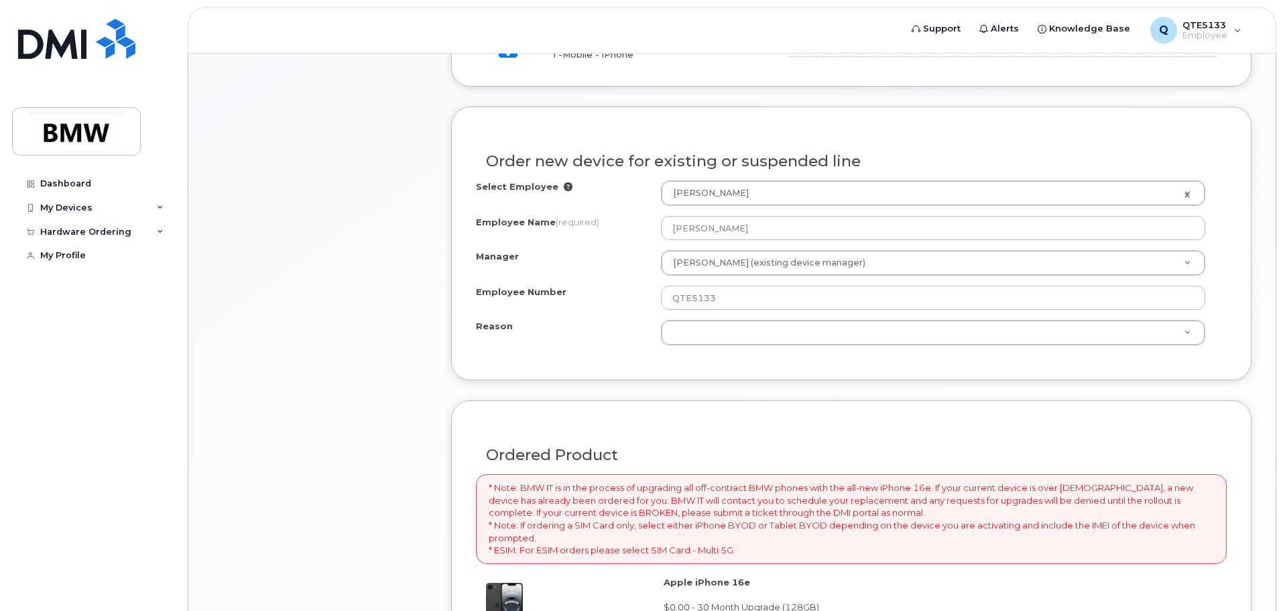
scroll to position [536, 0]
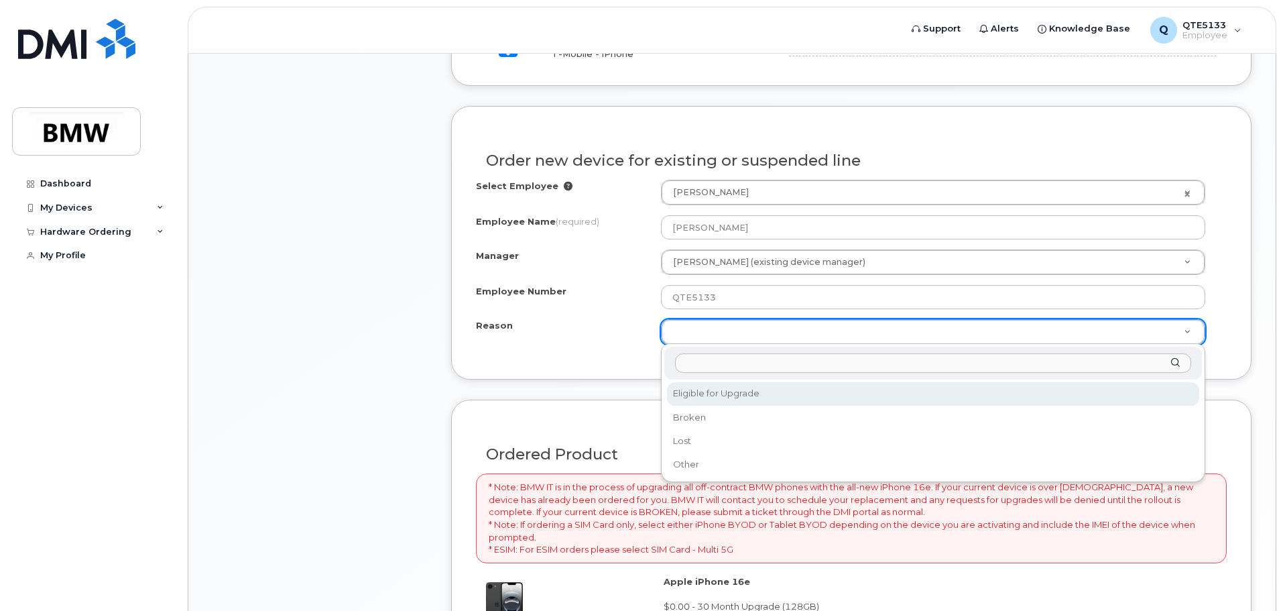
select select "eligible_for_upgrade"
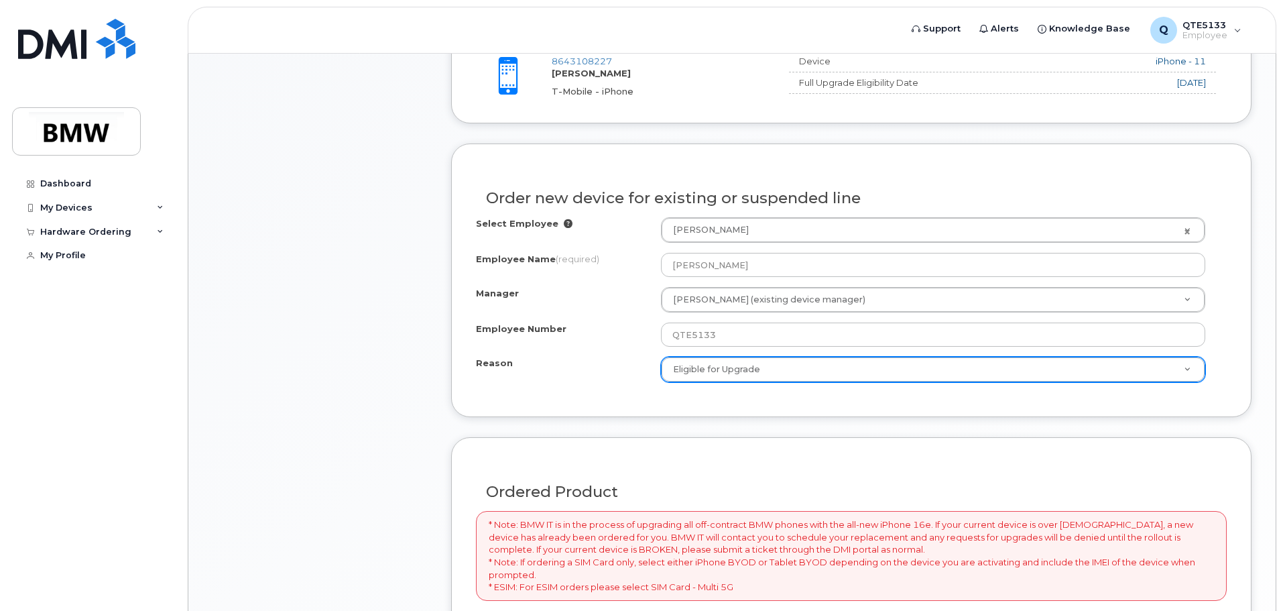
scroll to position [872, 0]
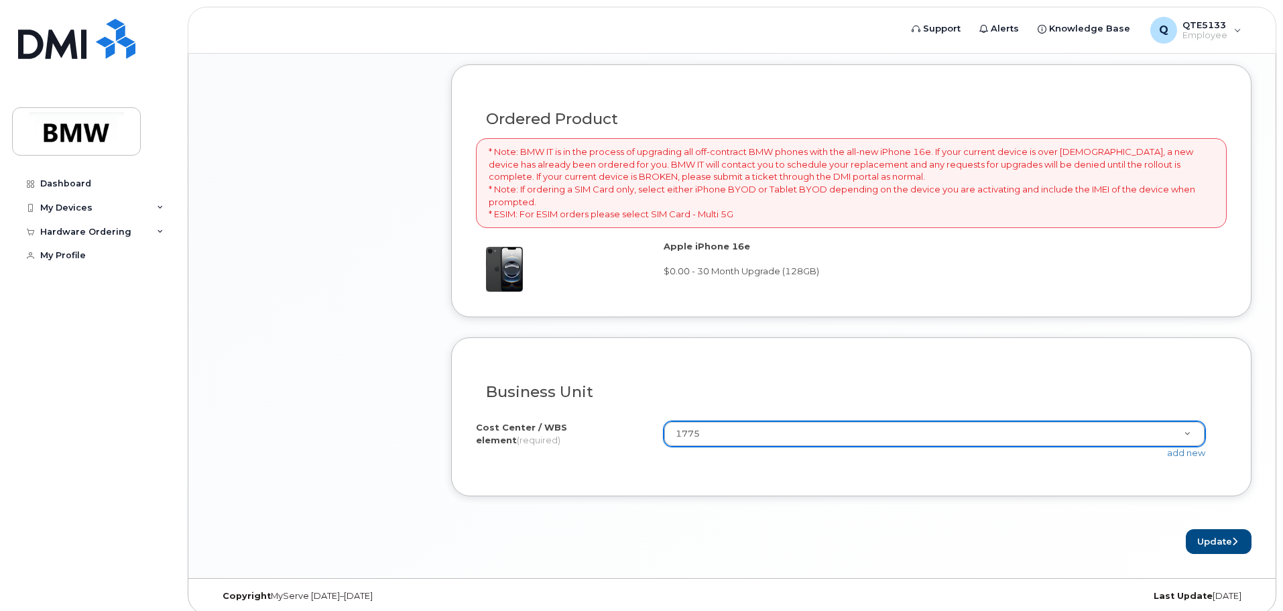
click at [997, 162] on p "* Note: BMW IT is in the process of upgrading all off-contract BMW phones with …" at bounding box center [852, 183] width 726 height 74
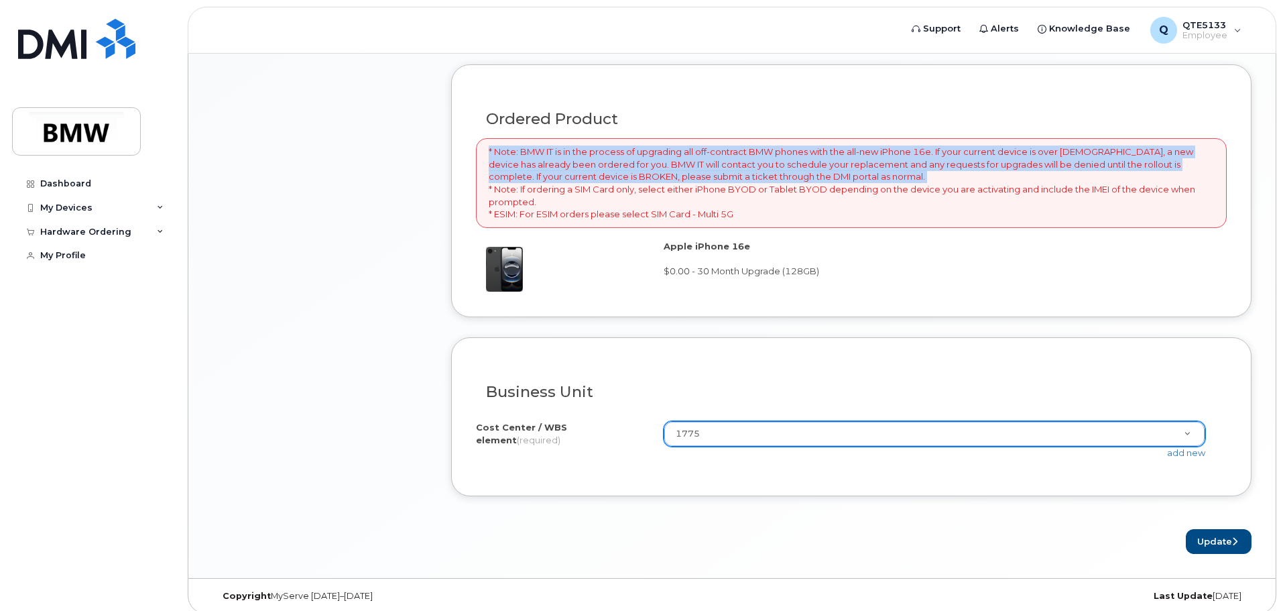
click at [997, 162] on p "* Note: BMW IT is in the process of upgrading all off-contract BMW phones with …" at bounding box center [852, 183] width 726 height 74
click at [1063, 162] on p "* Note: BMW IT is in the process of upgrading all off-contract BMW phones with …" at bounding box center [852, 183] width 726 height 74
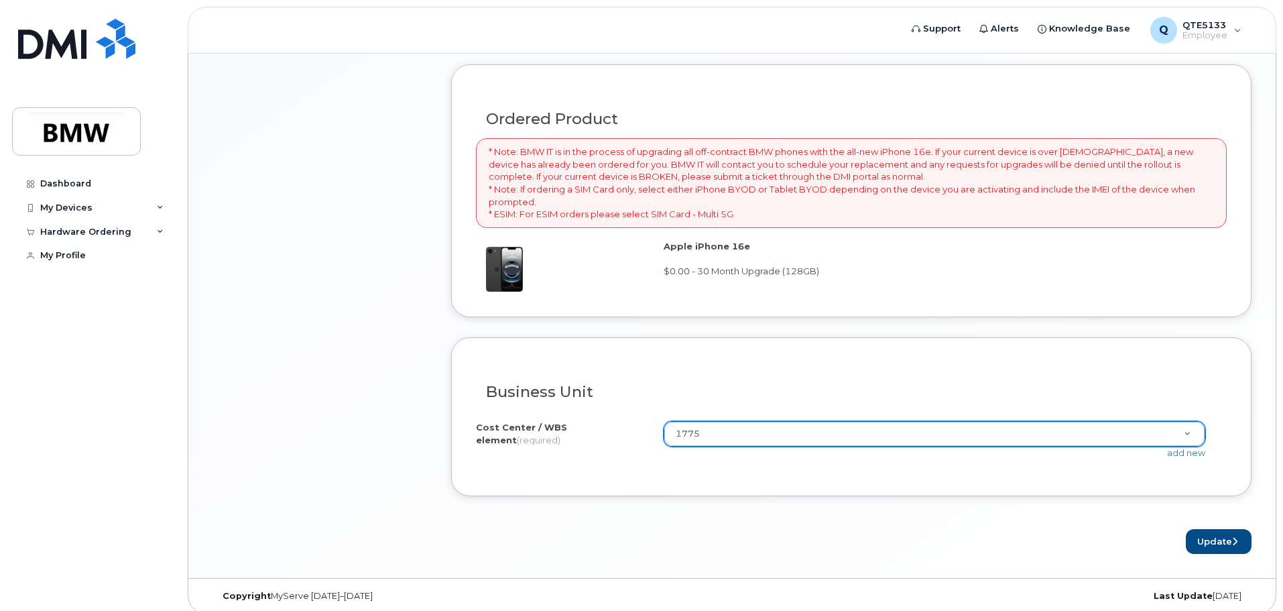
click at [833, 176] on p "* Note: BMW IT is in the process of upgrading all off-contract BMW phones with …" at bounding box center [852, 183] width 726 height 74
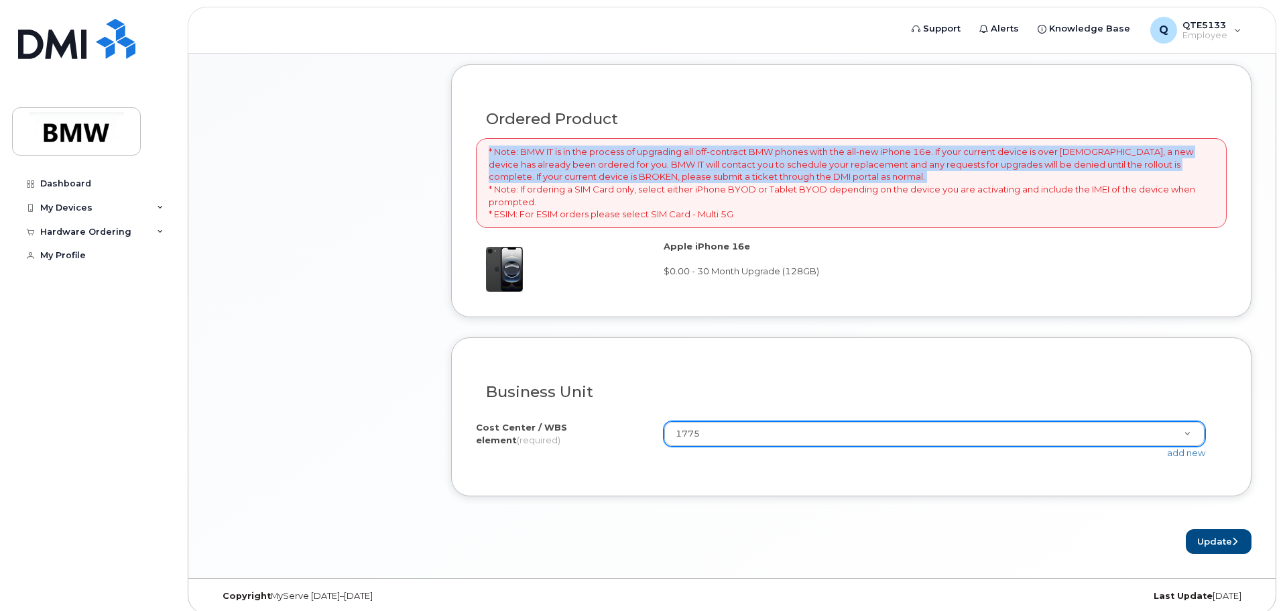
click at [833, 176] on p "* Note: BMW IT is in the process of upgrading all off-contract BMW phones with …" at bounding box center [852, 183] width 726 height 74
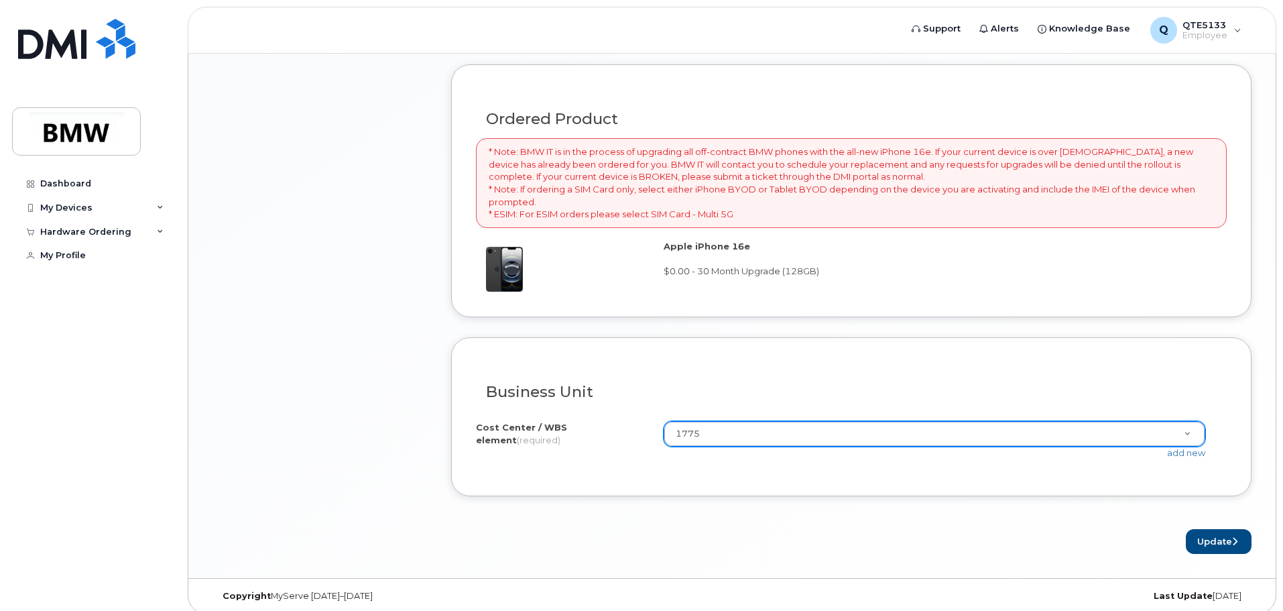
click at [738, 192] on p "* Note: BMW IT is in the process of upgrading all off-contract BMW phones with …" at bounding box center [852, 183] width 726 height 74
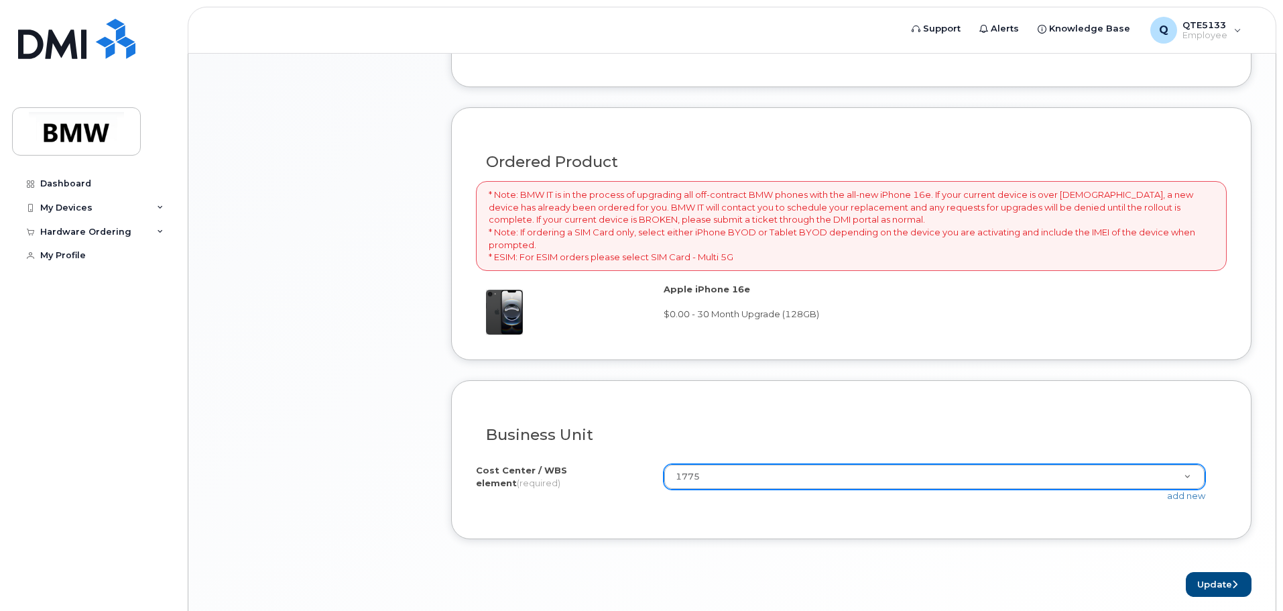
scroll to position [805, 0]
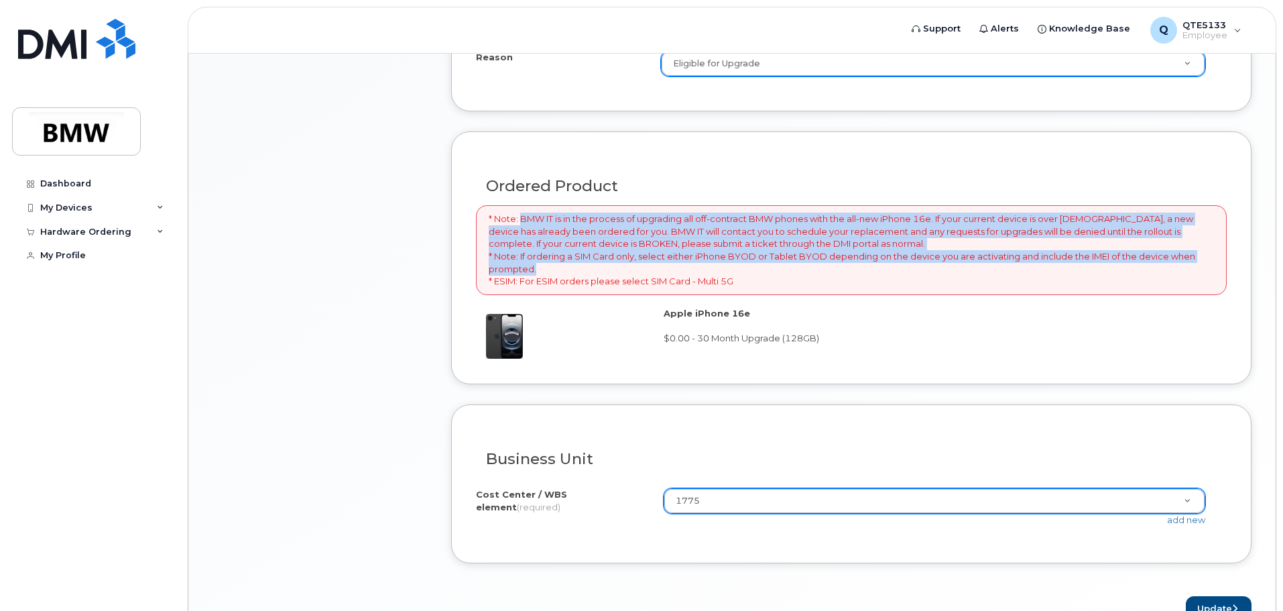
drag, startPoint x: 520, startPoint y: 223, endPoint x: 929, endPoint y: 269, distance: 411.0
click at [929, 269] on p "* Note: BMW IT is in the process of upgrading all off-contract BMW phones with …" at bounding box center [852, 250] width 726 height 74
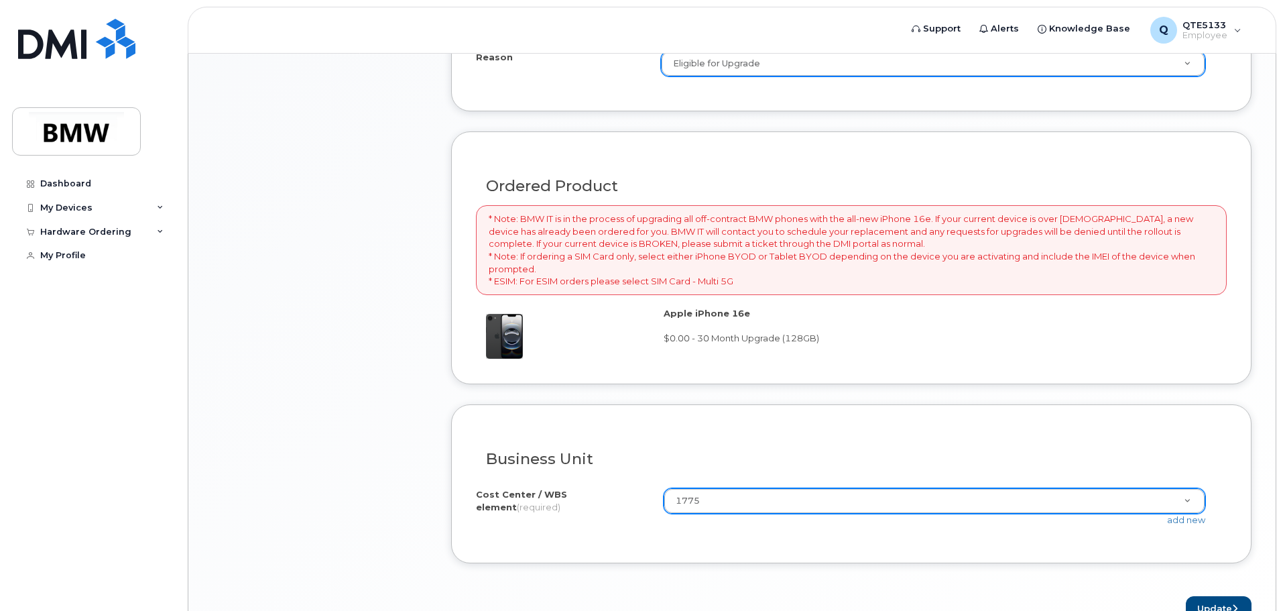
click at [859, 288] on div "* Note: BMW IT is in the process of upgrading all off-contract BMW phones with …" at bounding box center [851, 249] width 751 height 89
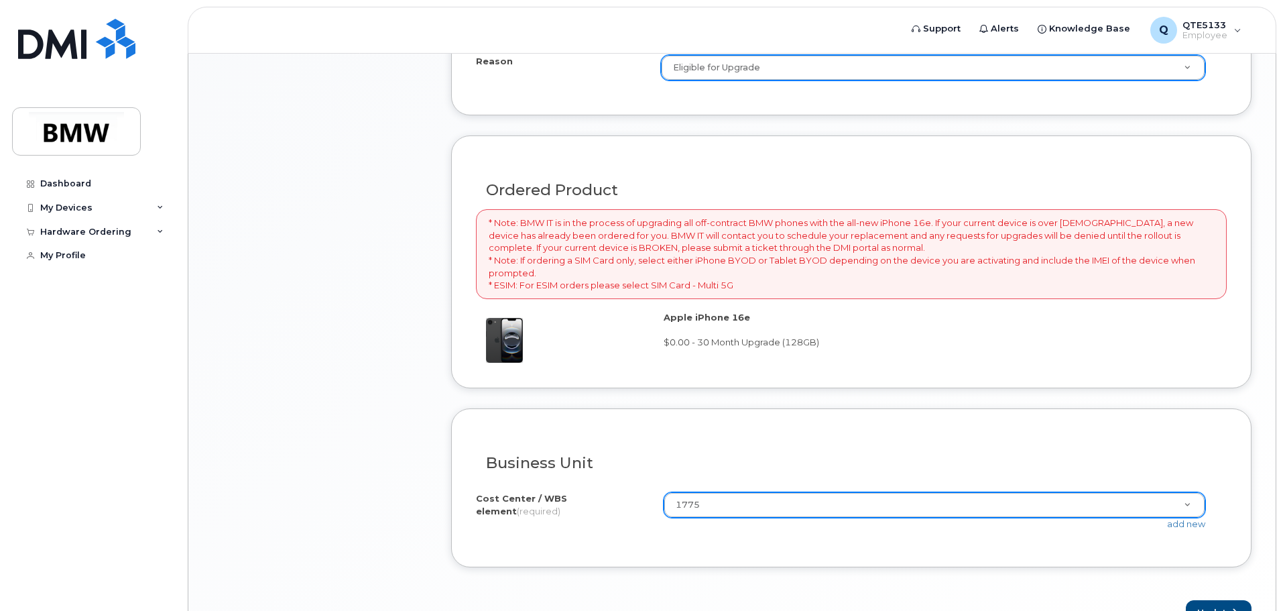
scroll to position [882, 0]
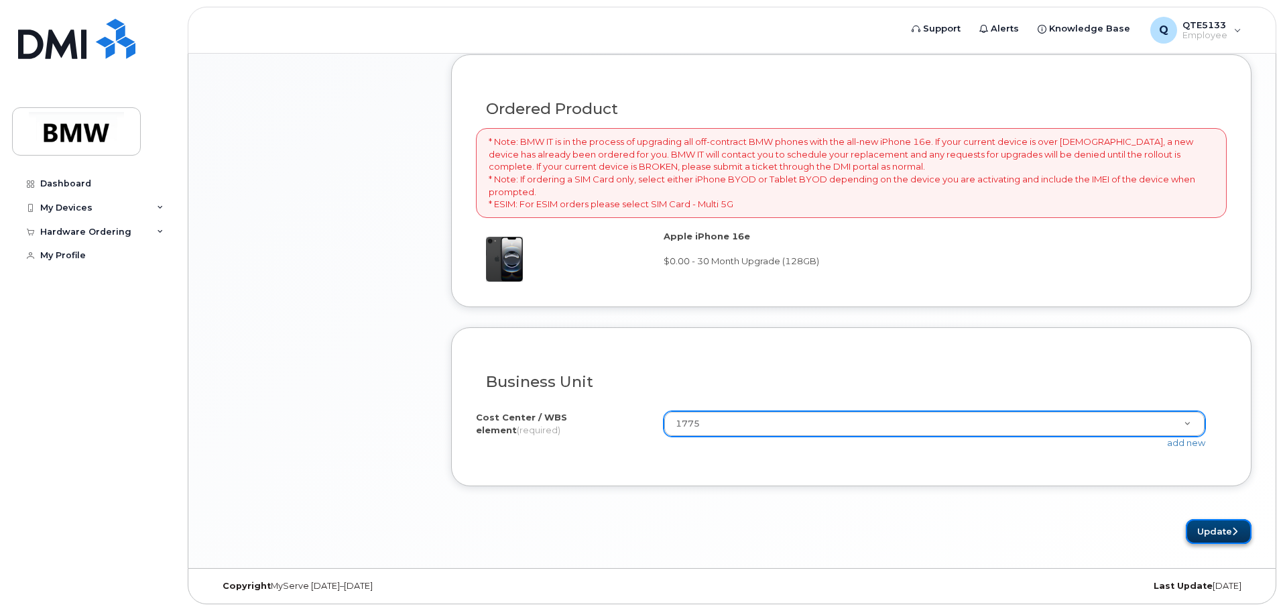
click at [1212, 530] on button "Update" at bounding box center [1219, 531] width 66 height 25
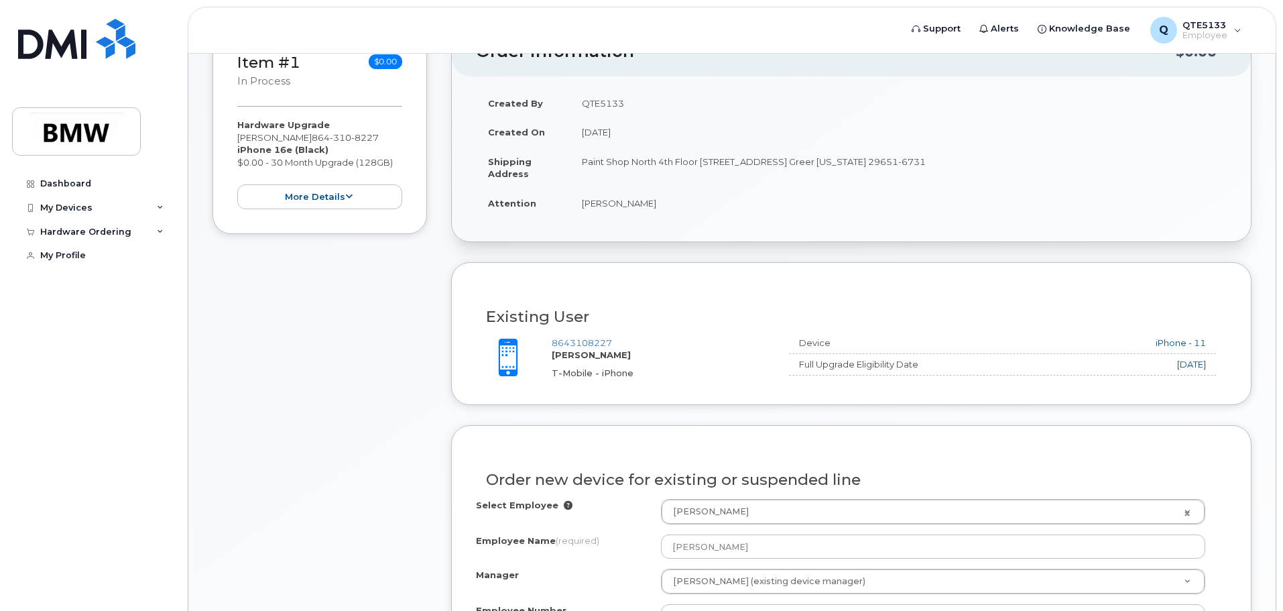
scroll to position [211, 0]
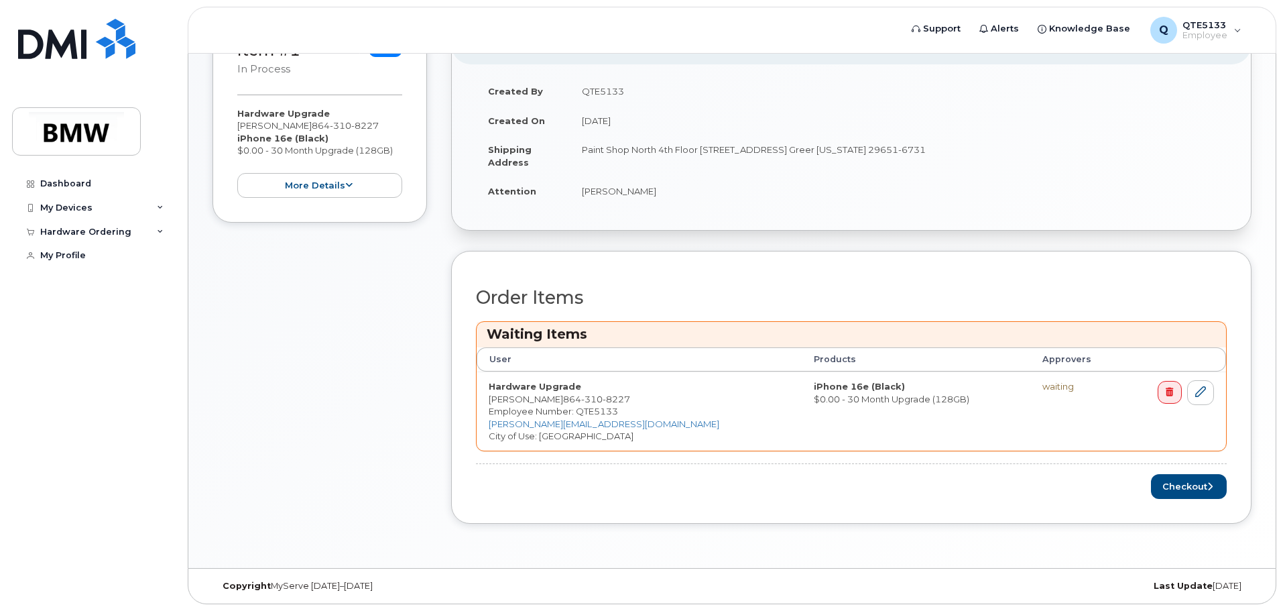
scroll to position [286, 0]
click at [1173, 485] on button "Checkout" at bounding box center [1189, 486] width 76 height 25
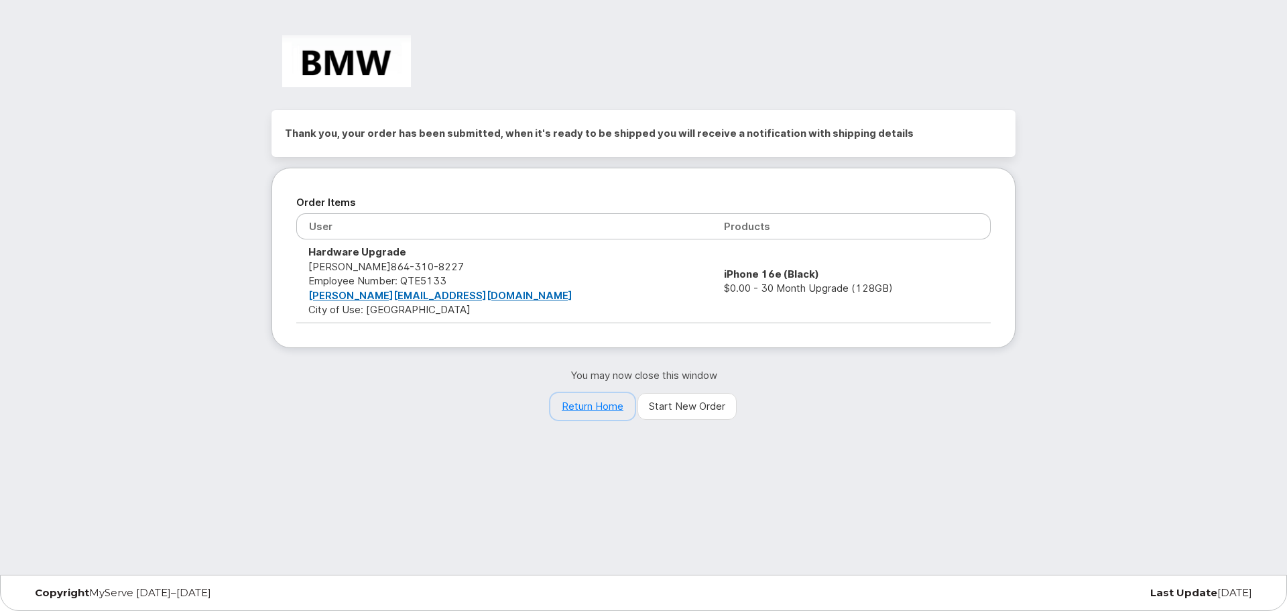
click at [604, 409] on link "Return Home" at bounding box center [592, 406] width 84 height 27
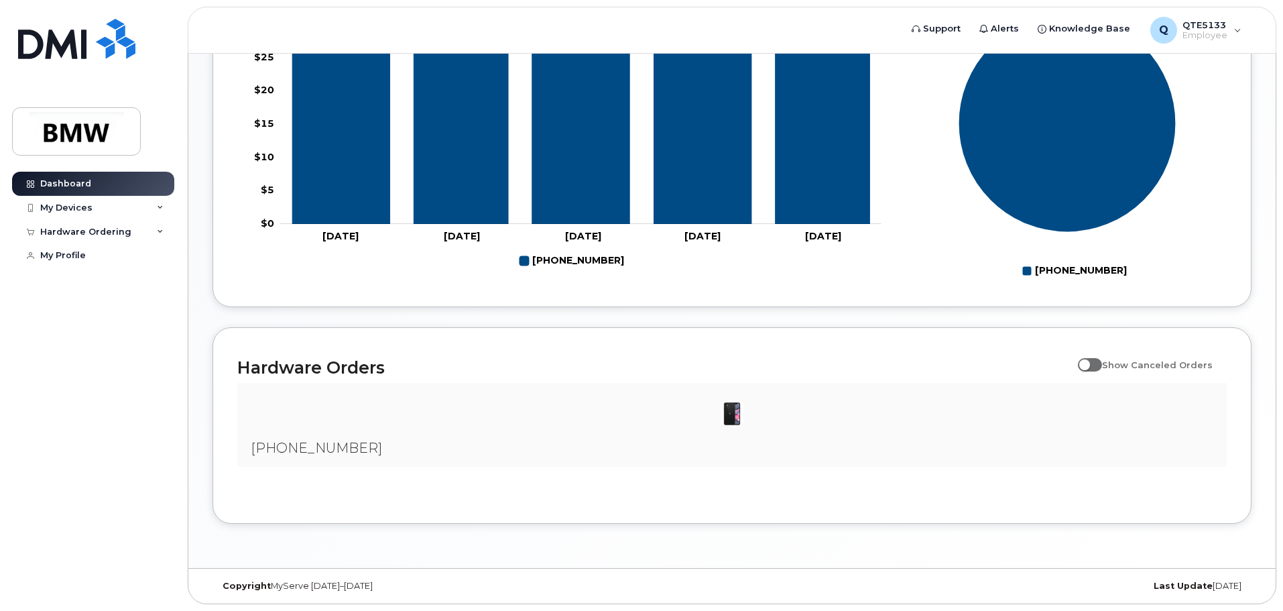
scroll to position [610, 0]
click at [103, 229] on div "Hardware Ordering" at bounding box center [85, 232] width 91 height 11
click at [91, 255] on div "My Orders" at bounding box center [70, 256] width 48 height 12
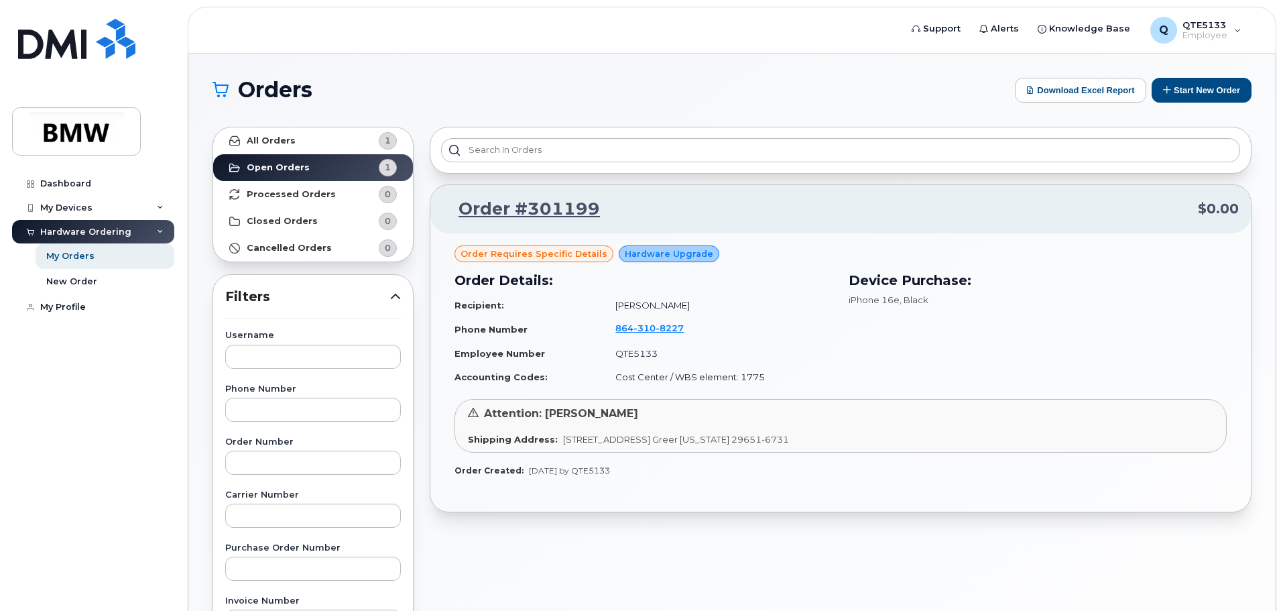
click at [554, 255] on span "Order requires Specific details" at bounding box center [534, 253] width 147 height 13
click at [750, 267] on div "Order Details: Recipient: Muhammad Anwar Haq Phone Number 864 310 8227 Employee…" at bounding box center [644, 329] width 394 height 134
click at [658, 252] on span "Hardware Upgrade" at bounding box center [669, 253] width 89 height 13
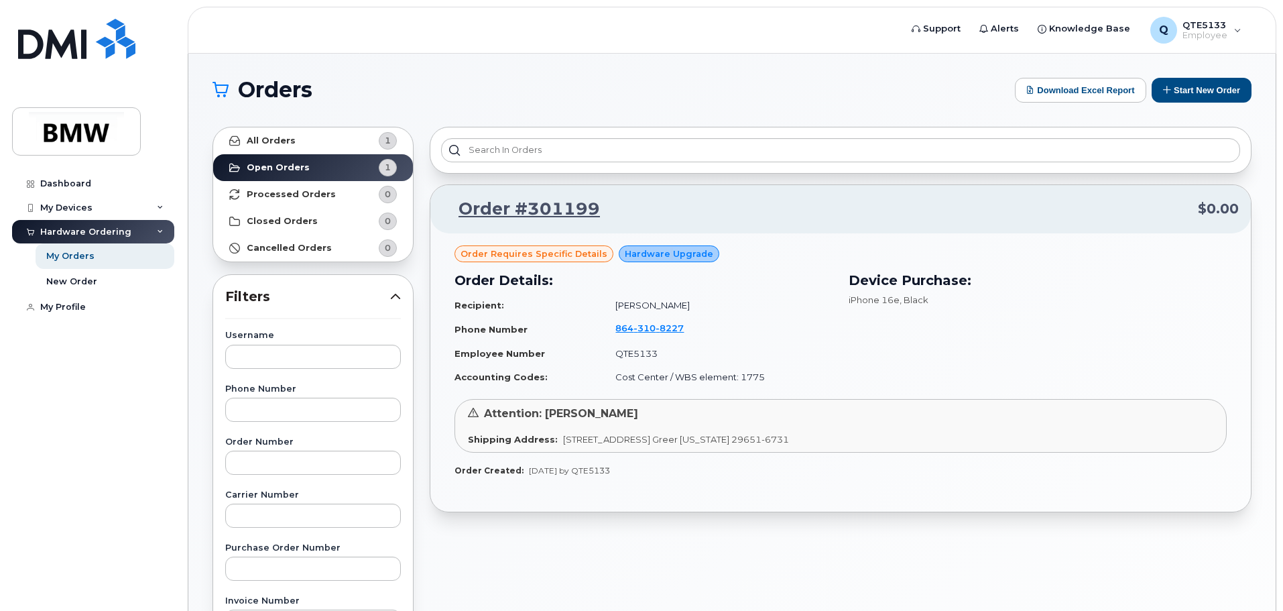
click at [658, 252] on span "Hardware Upgrade" at bounding box center [669, 253] width 89 height 13
click at [530, 242] on div "Order requires Specific details Hardware Upgrade Order Details: Recipient: Muha…" at bounding box center [840, 372] width 821 height 279
click at [528, 214] on link "Order #301199" at bounding box center [522, 209] width 158 height 24
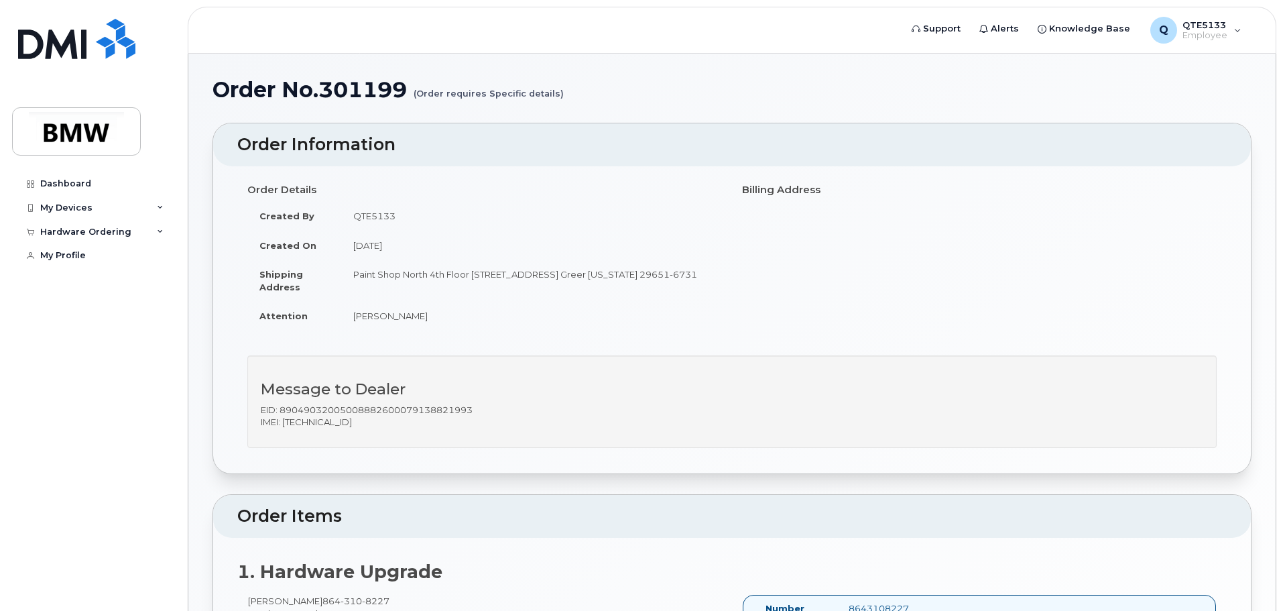
drag, startPoint x: 616, startPoint y: 501, endPoint x: 618, endPoint y: 139, distance: 361.4
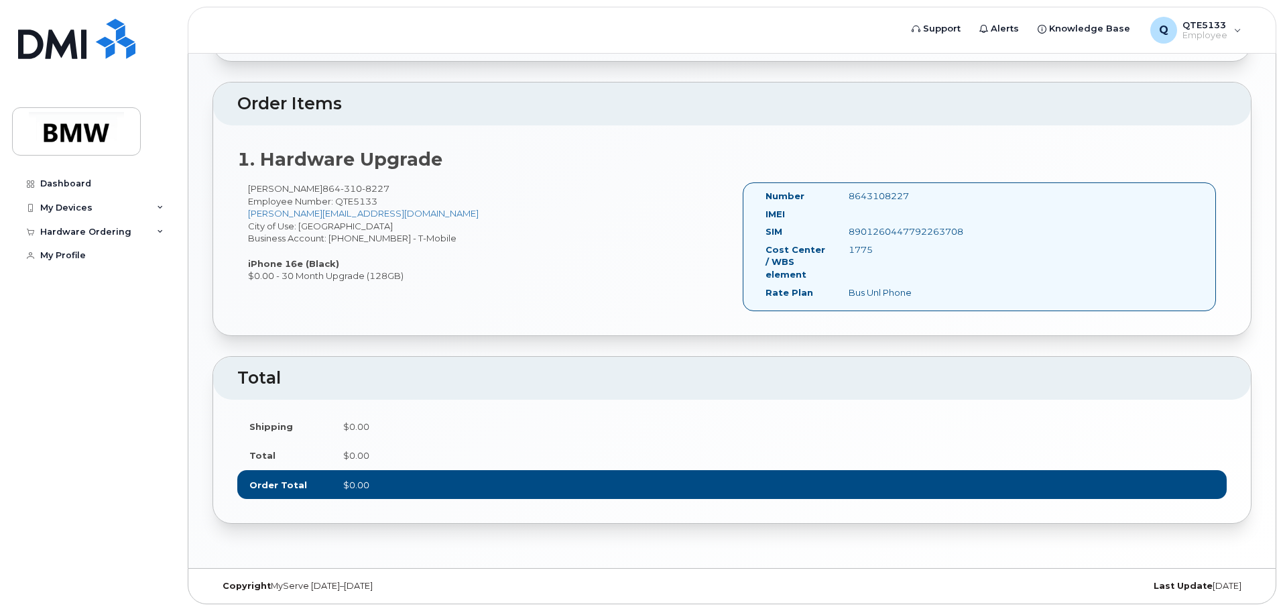
drag, startPoint x: 661, startPoint y: 300, endPoint x: 668, endPoint y: 572, distance: 271.6
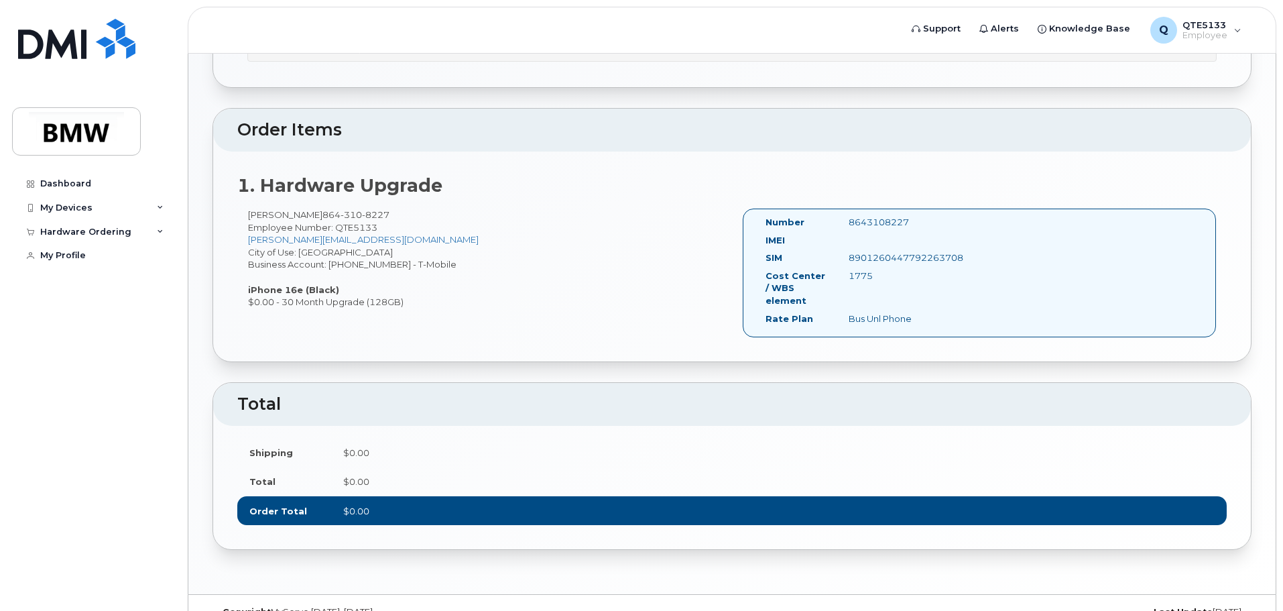
scroll to position [373, 0]
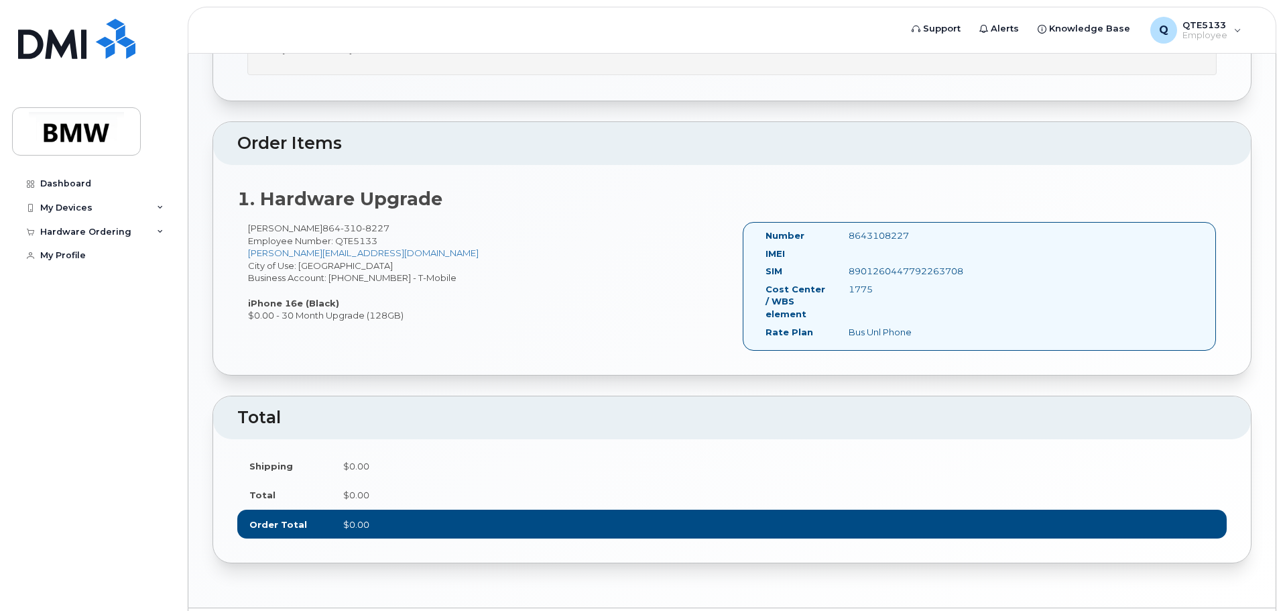
drag, startPoint x: 664, startPoint y: 460, endPoint x: 664, endPoint y: 438, distance: 22.1
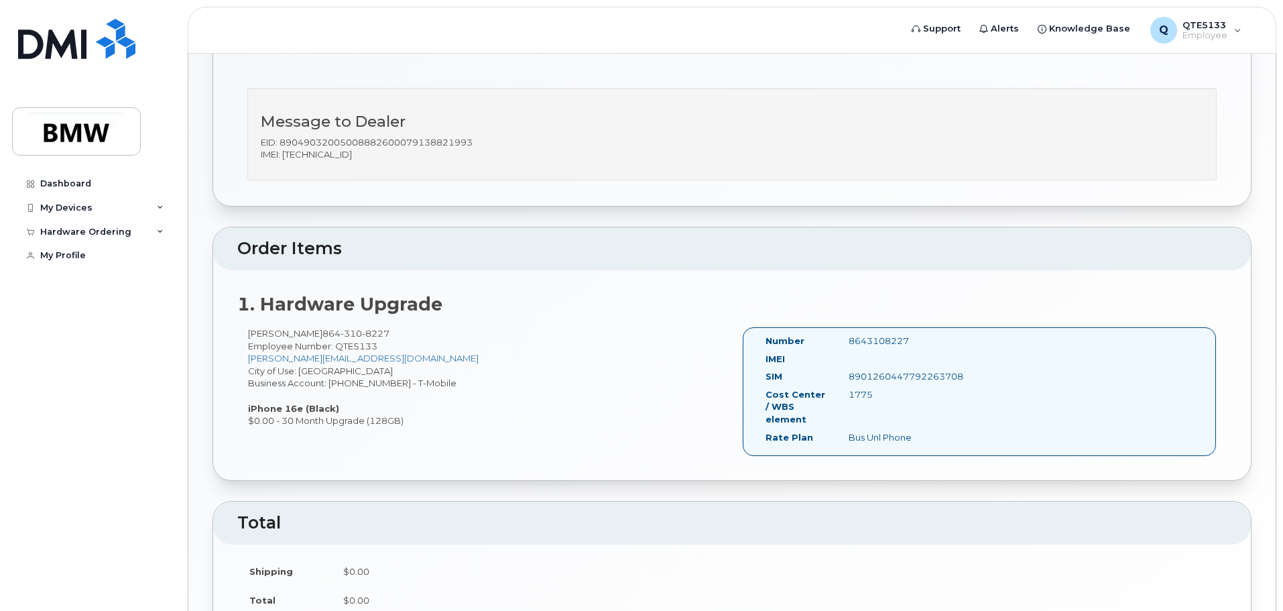
drag, startPoint x: 664, startPoint y: 438, endPoint x: 664, endPoint y: 405, distance: 32.9
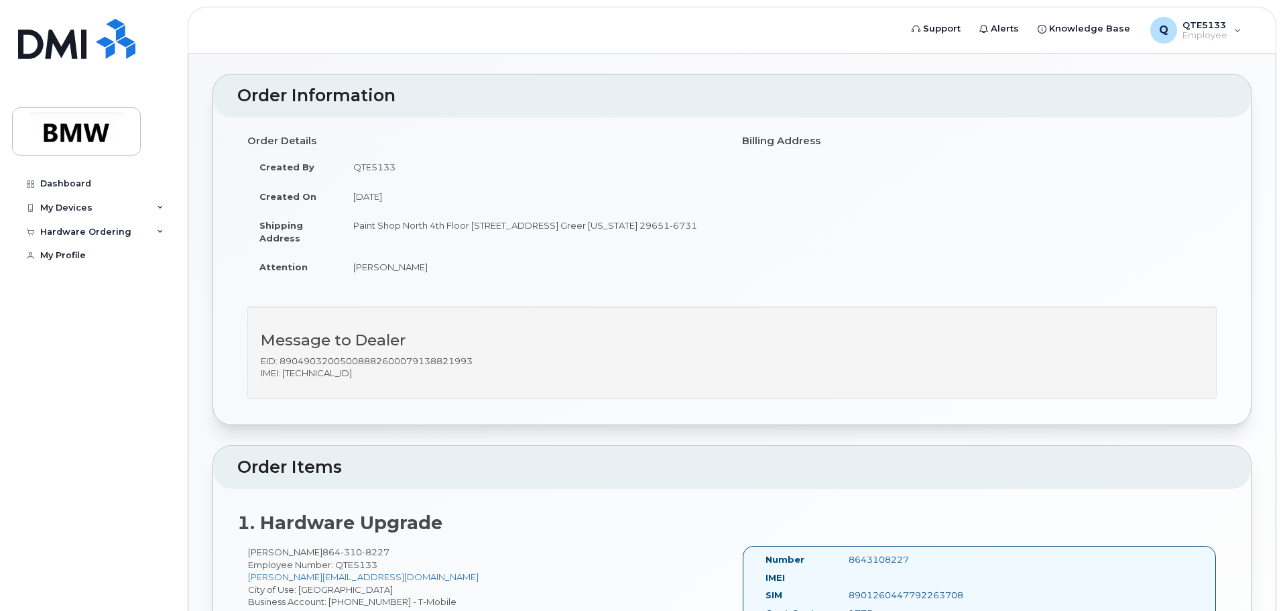
scroll to position [0, 0]
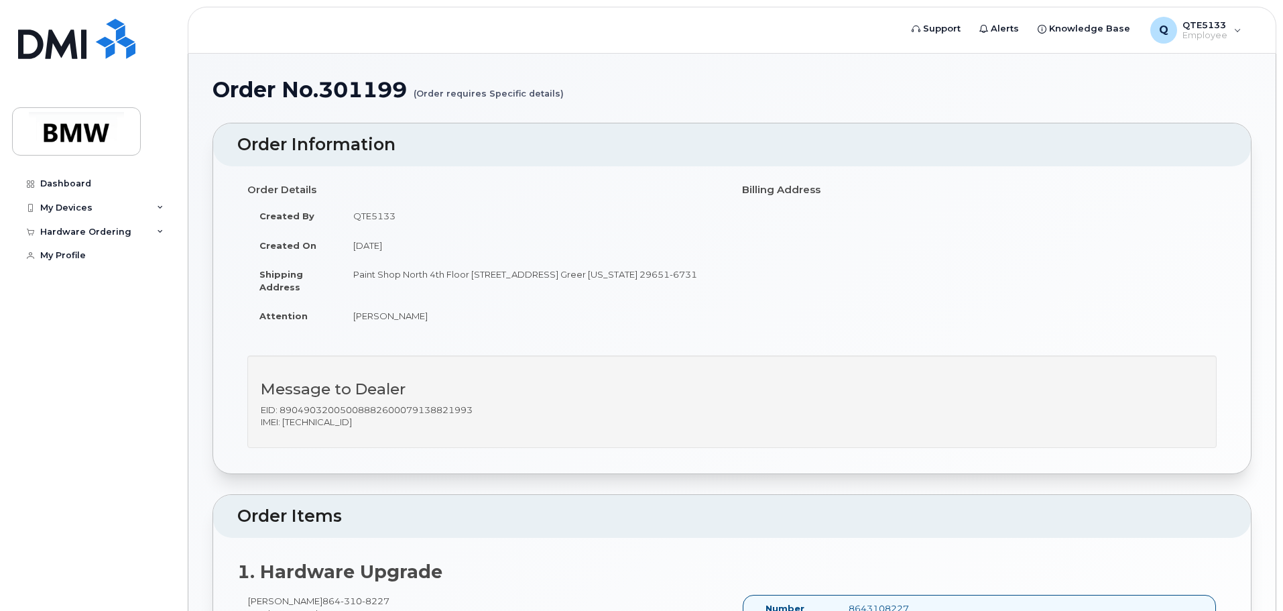
drag, startPoint x: 640, startPoint y: 239, endPoint x: 607, endPoint y: 70, distance: 172.8
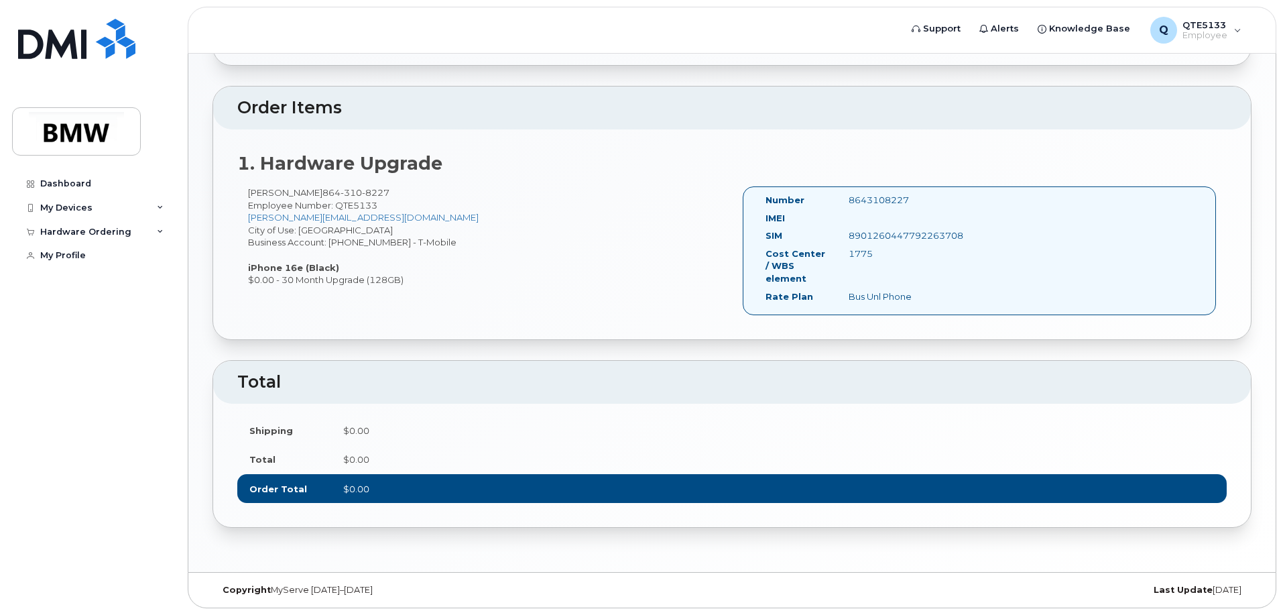
drag, startPoint x: 643, startPoint y: 340, endPoint x: 656, endPoint y: 445, distance: 106.0
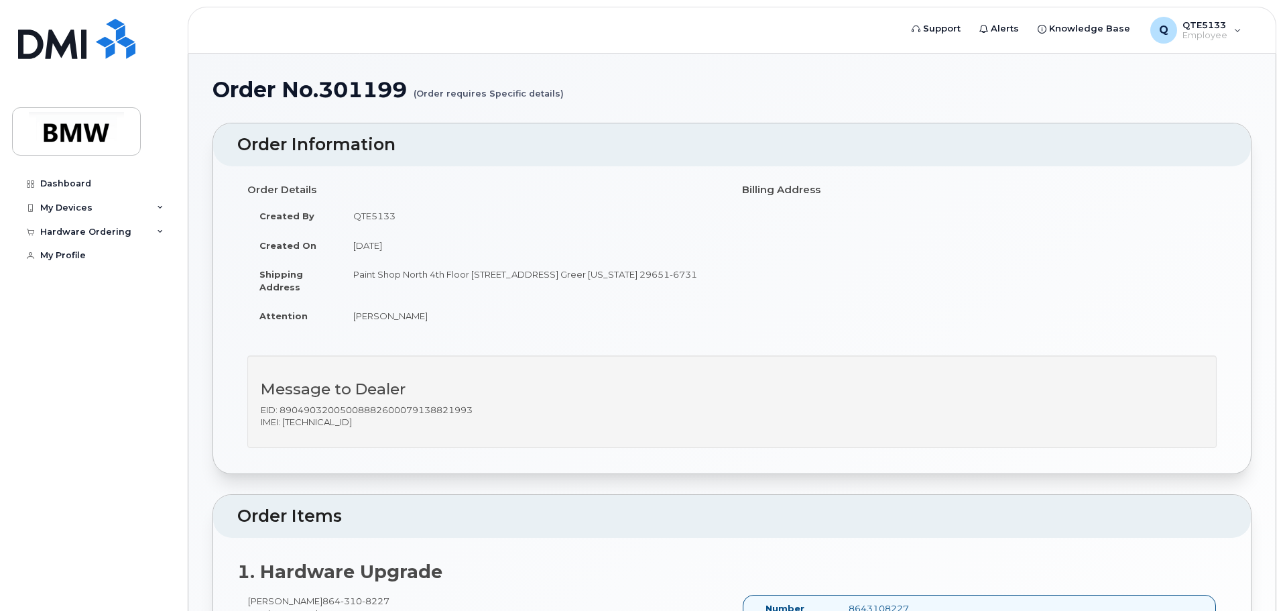
drag, startPoint x: 656, startPoint y: 445, endPoint x: 629, endPoint y: 206, distance: 240.9
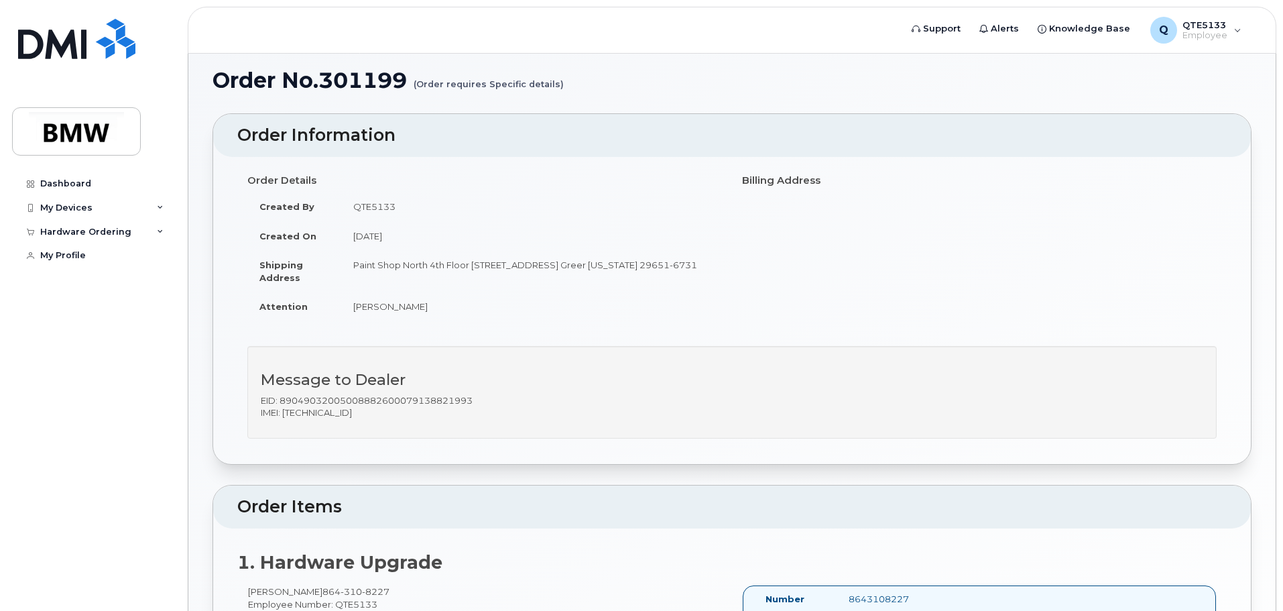
scroll to position [17, 0]
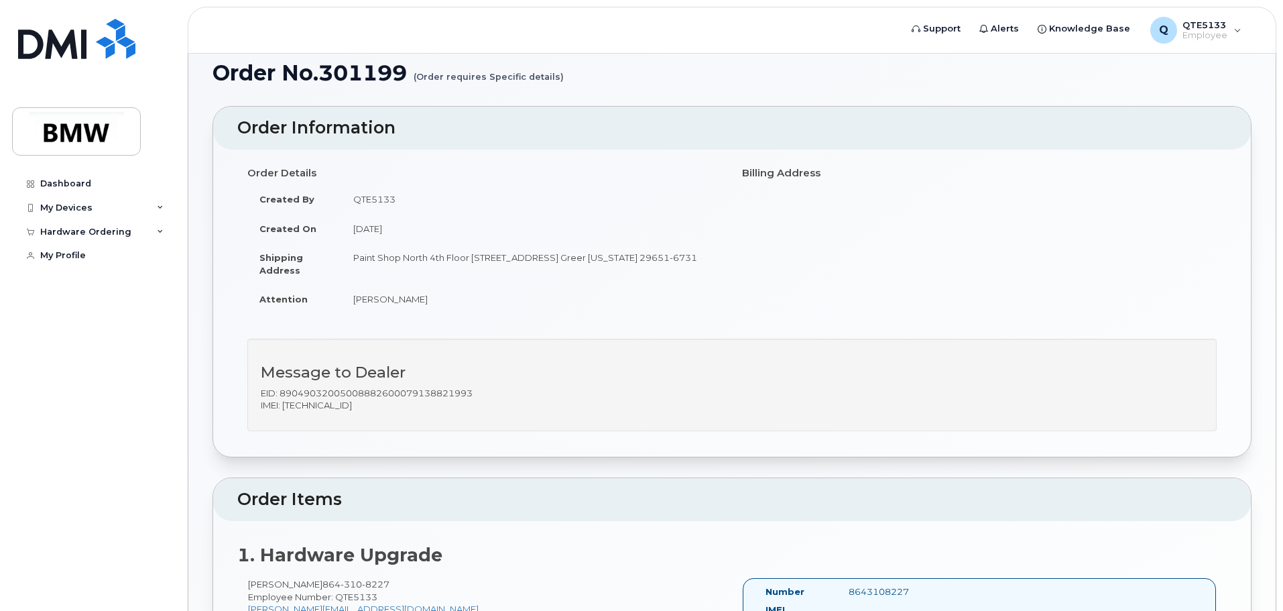
drag, startPoint x: 532, startPoint y: 274, endPoint x: 535, endPoint y: 290, distance: 17.0
click at [219, 386] on div "Order Details Created By QTE5133 Created On [DATE] Shipping Address Paint Shop …" at bounding box center [732, 303] width 1038 height 307
